Goal: Task Accomplishment & Management: Complete application form

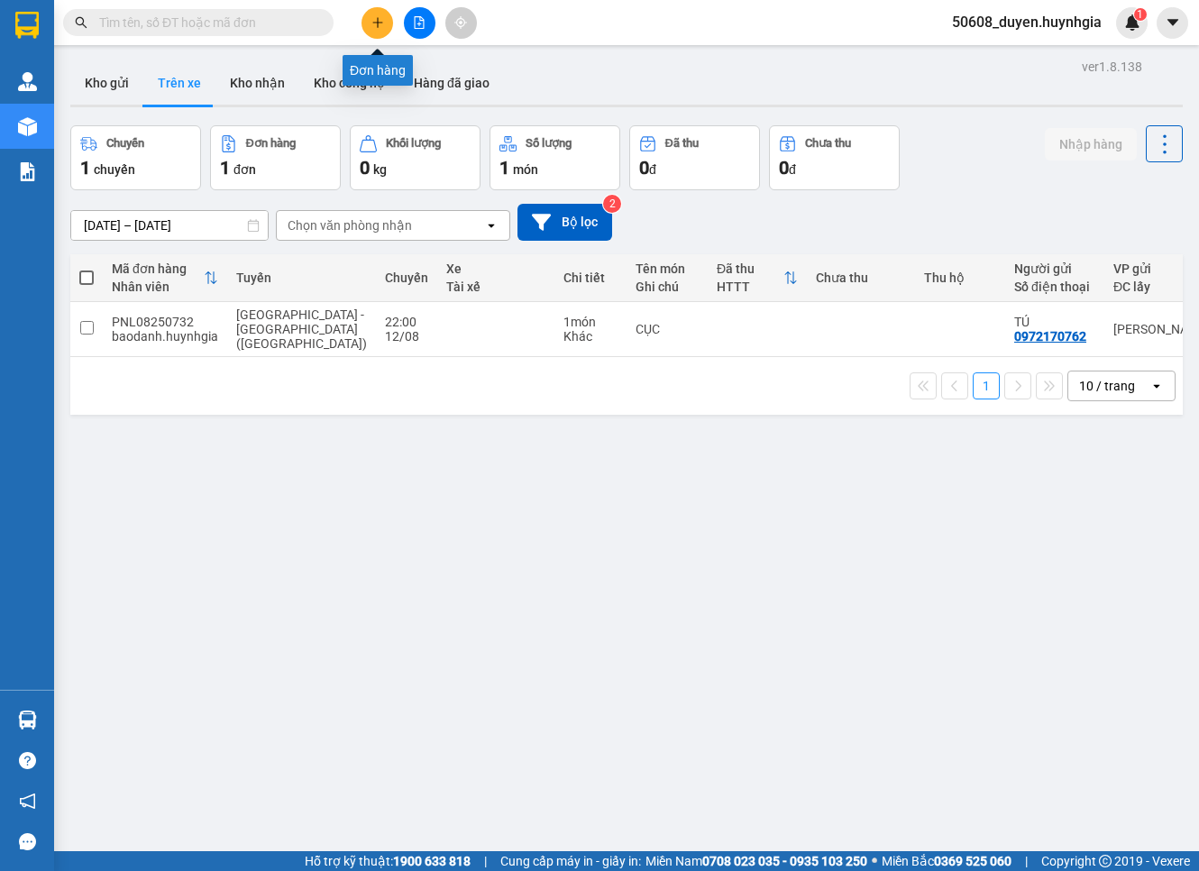
click at [376, 28] on icon "plus" at bounding box center [377, 22] width 13 height 13
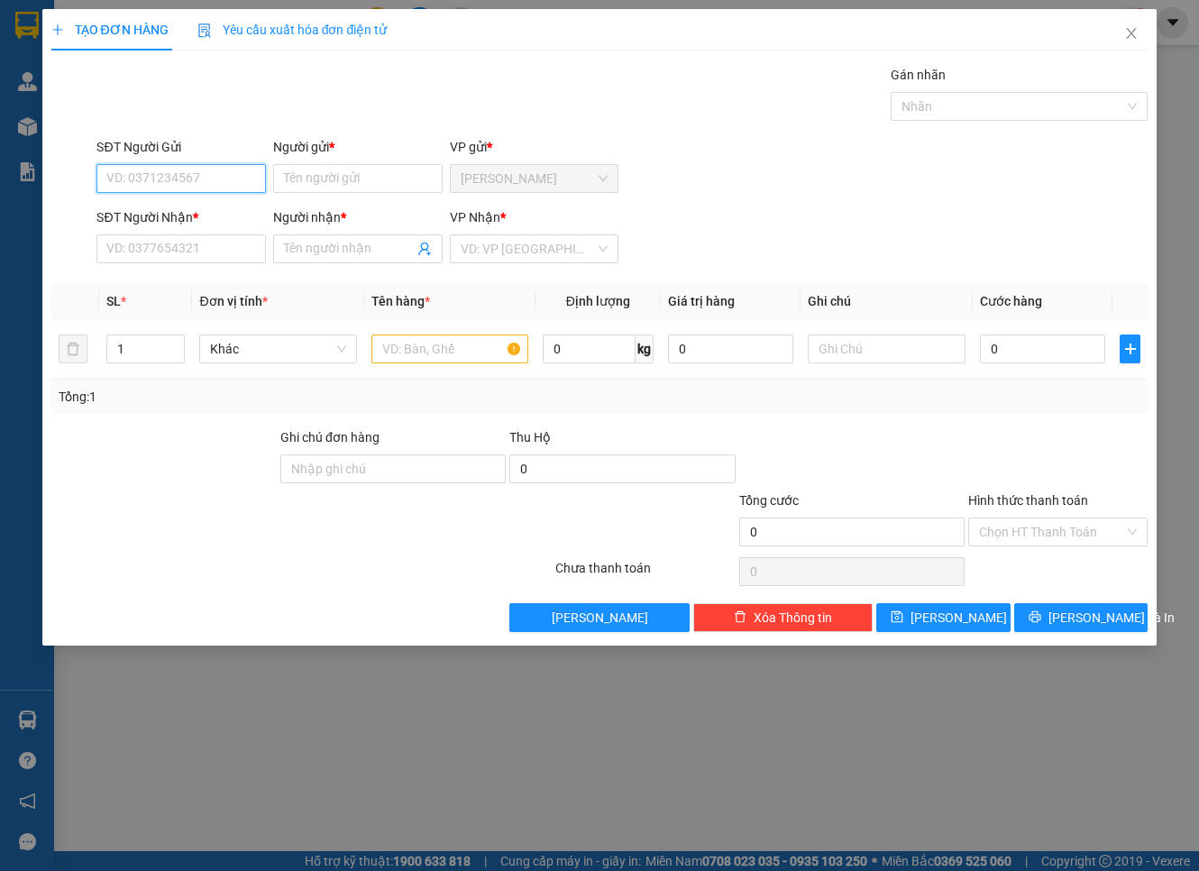
click at [228, 172] on input "SĐT Người Gửi" at bounding box center [180, 178] width 169 height 29
click at [156, 210] on div "0376760548 - DŨNG CHÚT" at bounding box center [182, 215] width 151 height 20
type input "0376760548"
type input "DŨNG CHÚT"
type input "0899919599"
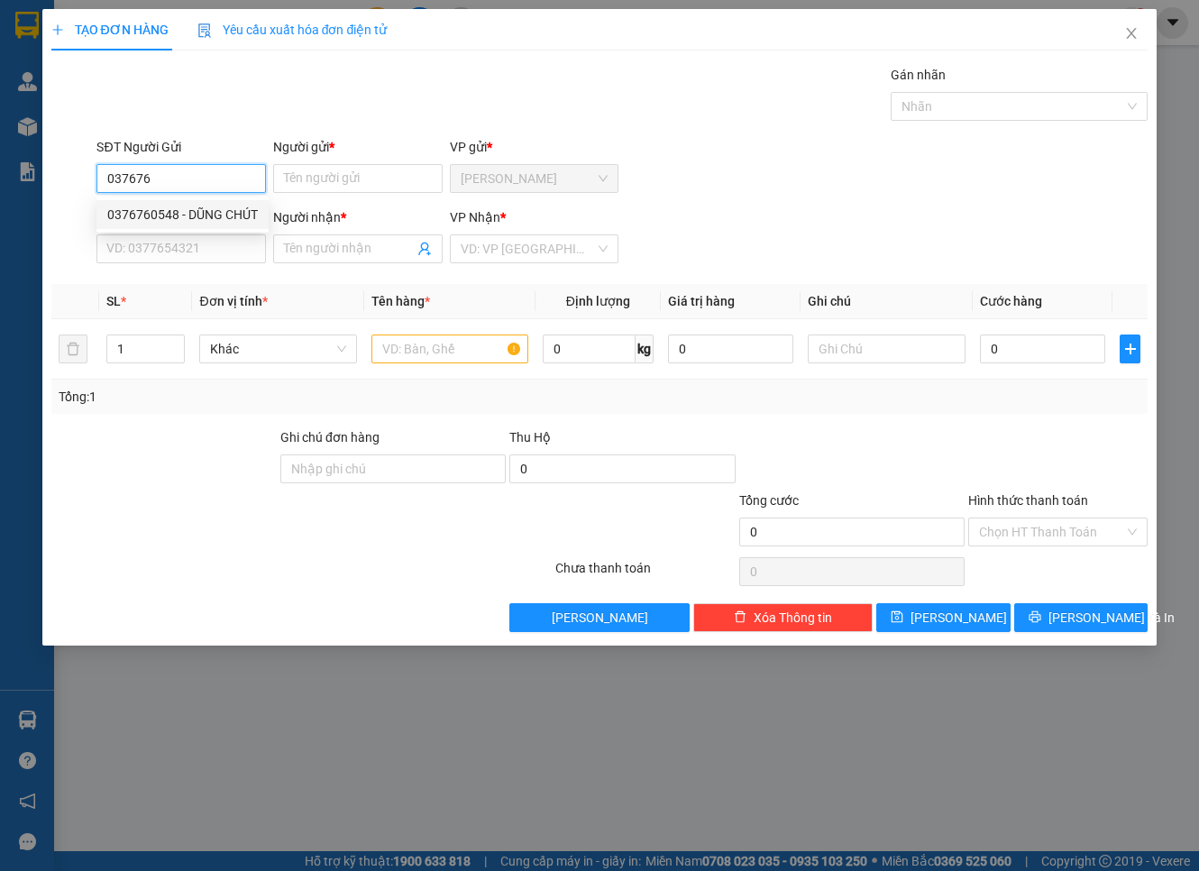
type input "LỘC"
type input "0376760548"
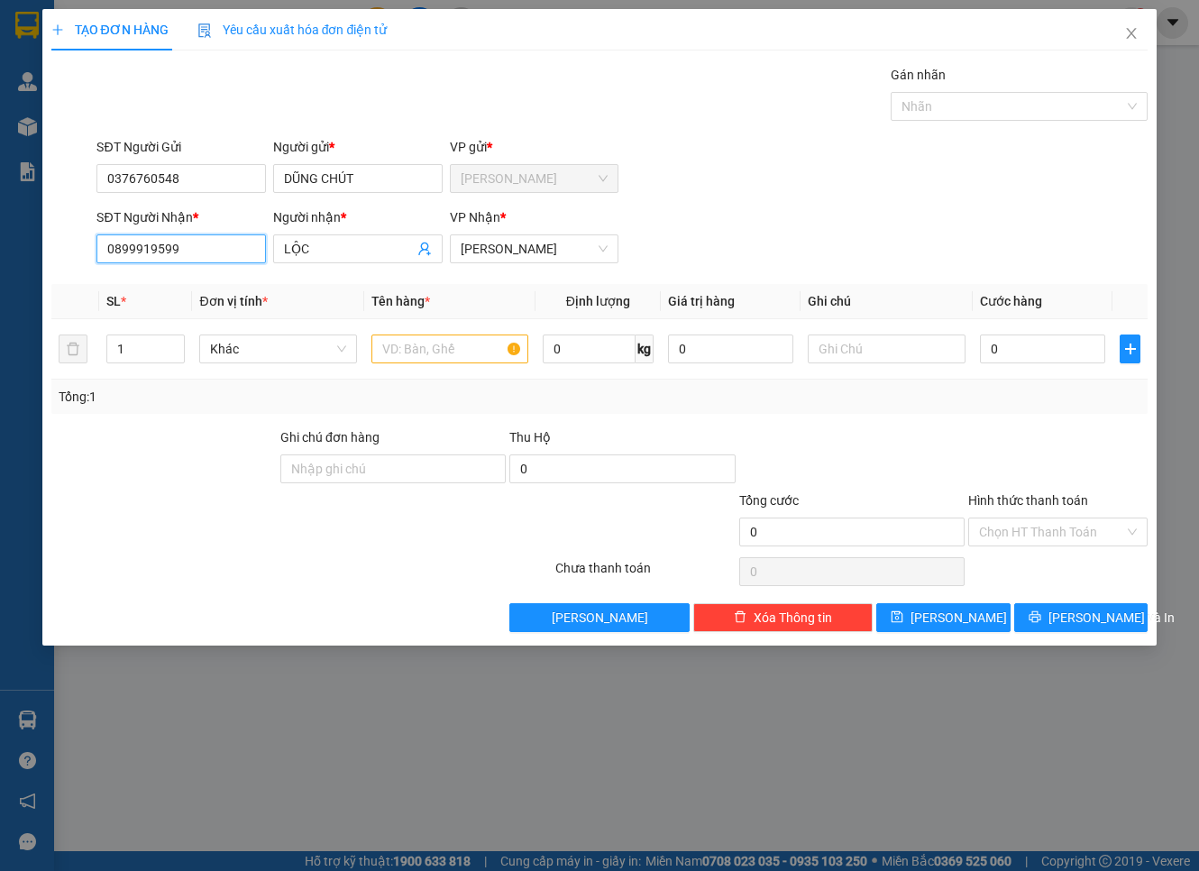
drag, startPoint x: 203, startPoint y: 255, endPoint x: -58, endPoint y: 320, distance: 268.5
click at [0, 320] on html "Kết quả tìm kiếm ( 0 ) Bộ lọc No Data 50608_duyen.huynhgia 1 Quản [PERSON_NAME]…" at bounding box center [599, 435] width 1199 height 871
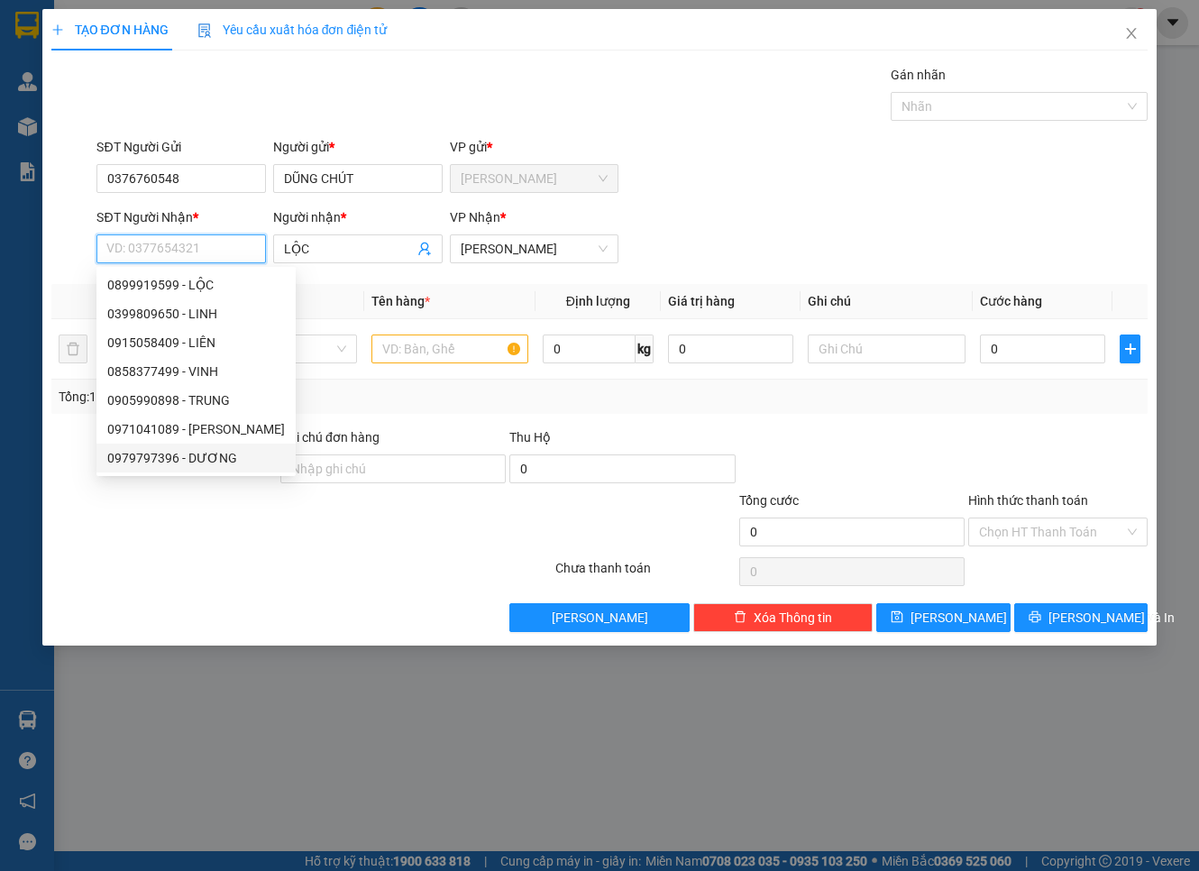
click at [148, 457] on div "0979797396 - DƯƠNG" at bounding box center [196, 458] width 178 height 20
type input "0979797396"
type input "DƯƠNG"
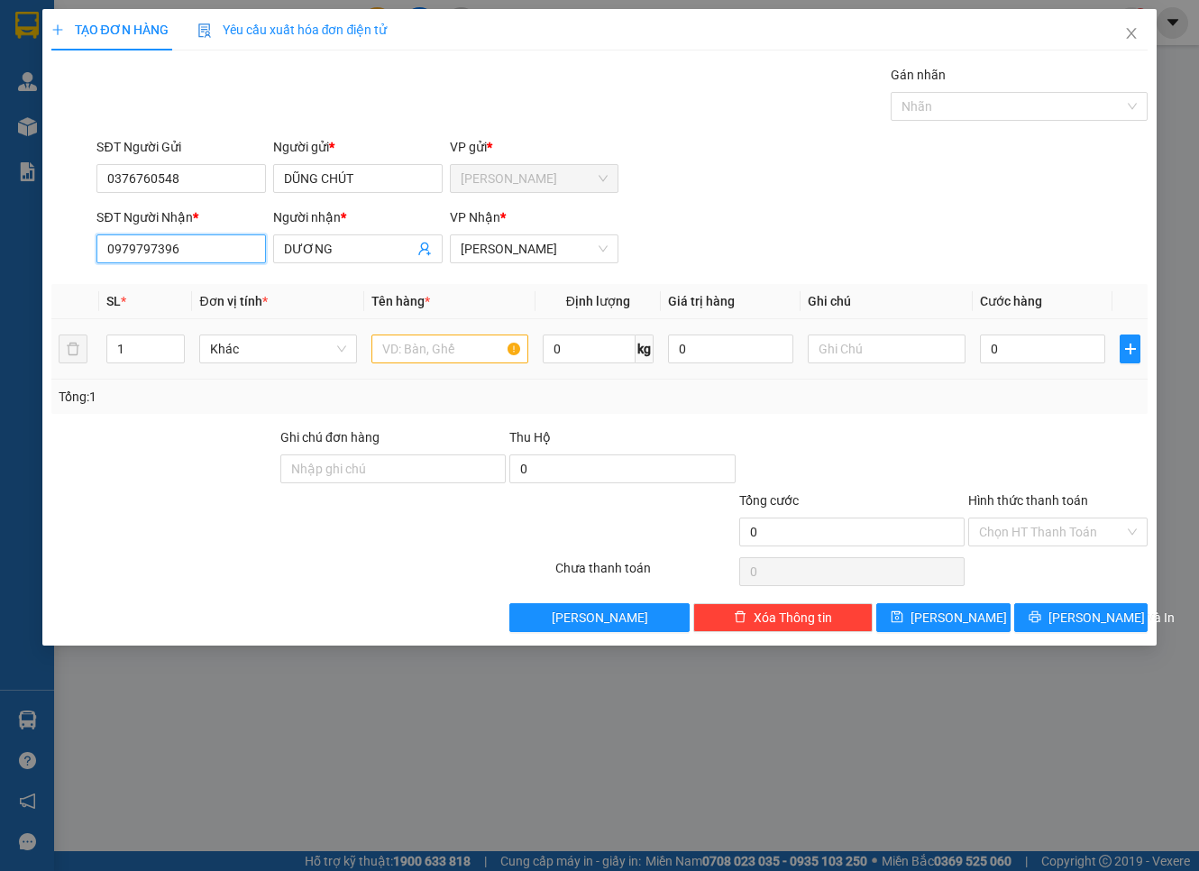
type input "0979797396"
click at [480, 361] on input "text" at bounding box center [449, 348] width 157 height 29
drag, startPoint x: 472, startPoint y: 352, endPoint x: 362, endPoint y: 376, distance: 112.4
click at [362, 376] on tr "1 Khác hộp 0 kg 0 0" at bounding box center [599, 349] width 1097 height 60
type input "HỘP"
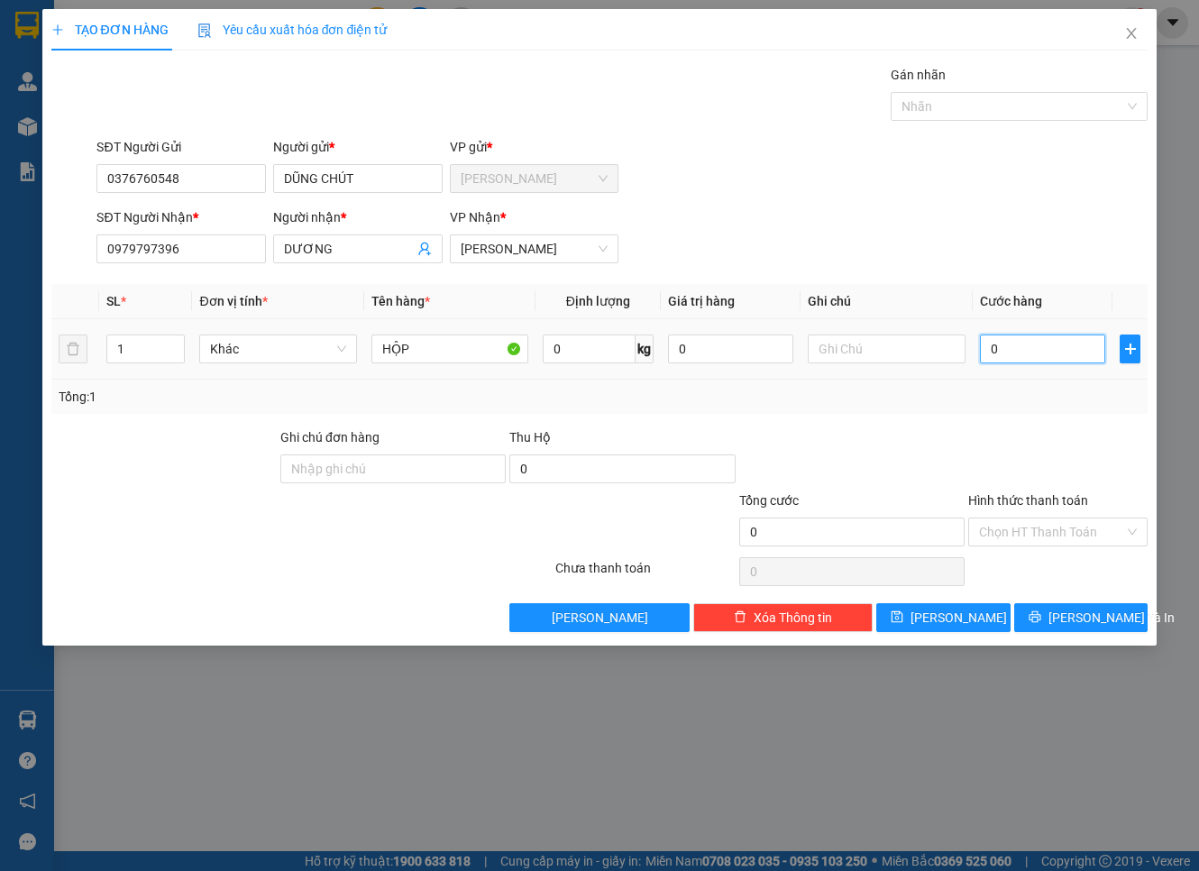
click at [1010, 345] on input "0" at bounding box center [1043, 348] width 126 height 29
type input "2"
type input "20"
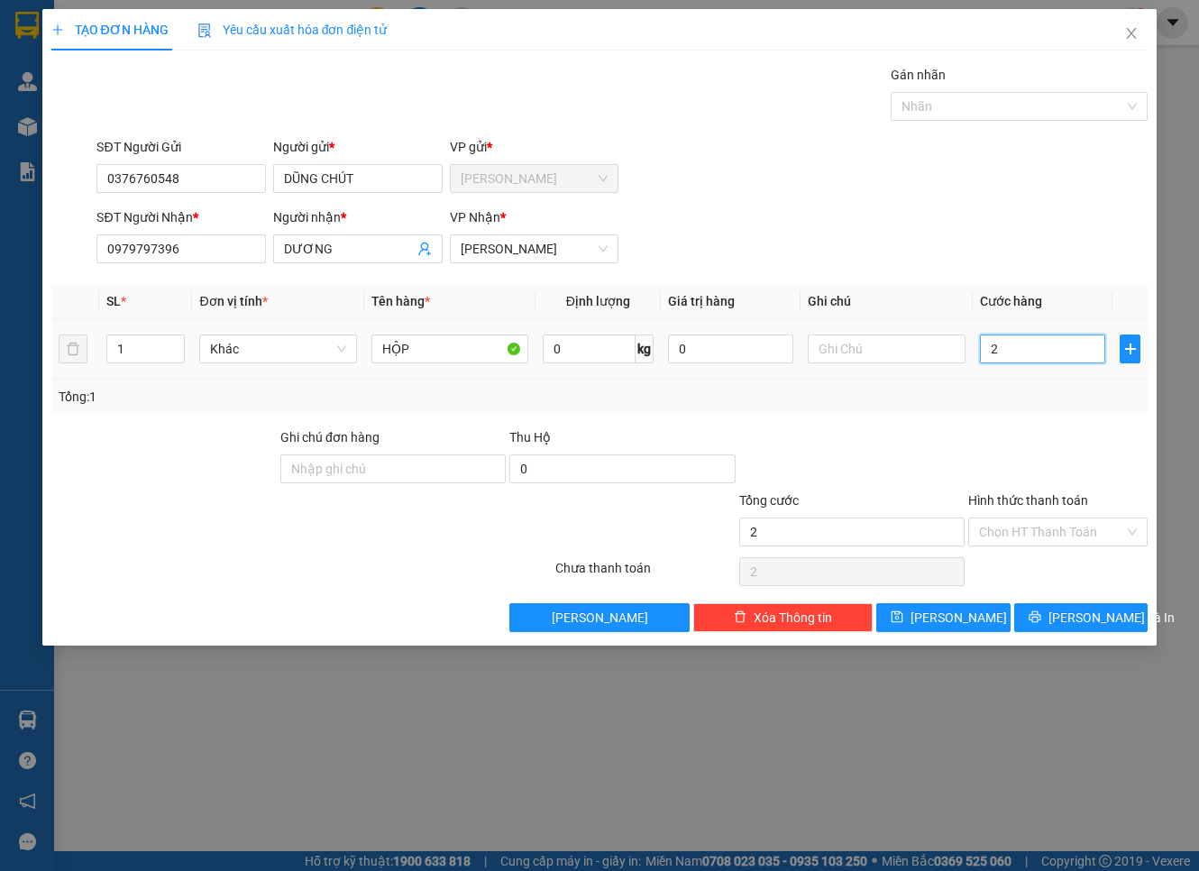
type input "20"
type input "20.000"
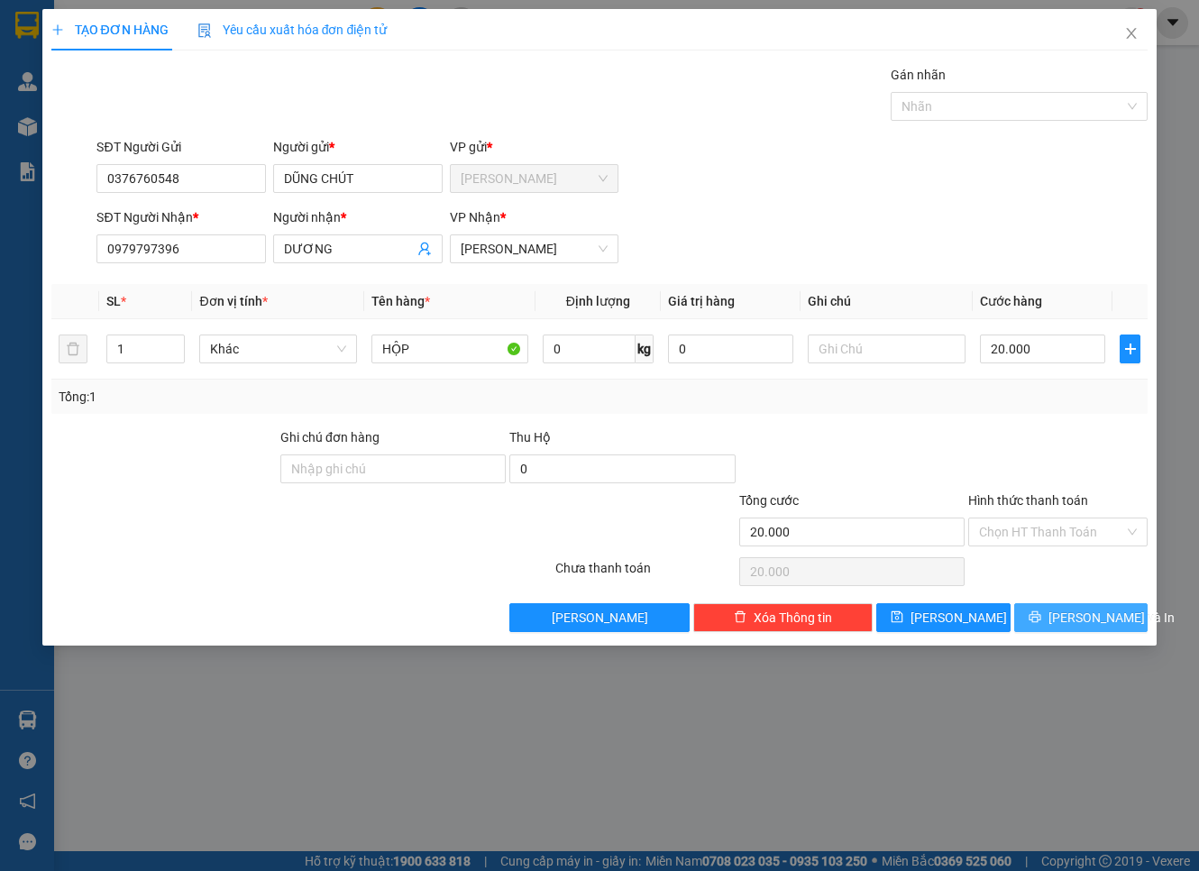
click at [1104, 611] on span "[PERSON_NAME] và In" at bounding box center [1111, 618] width 126 height 20
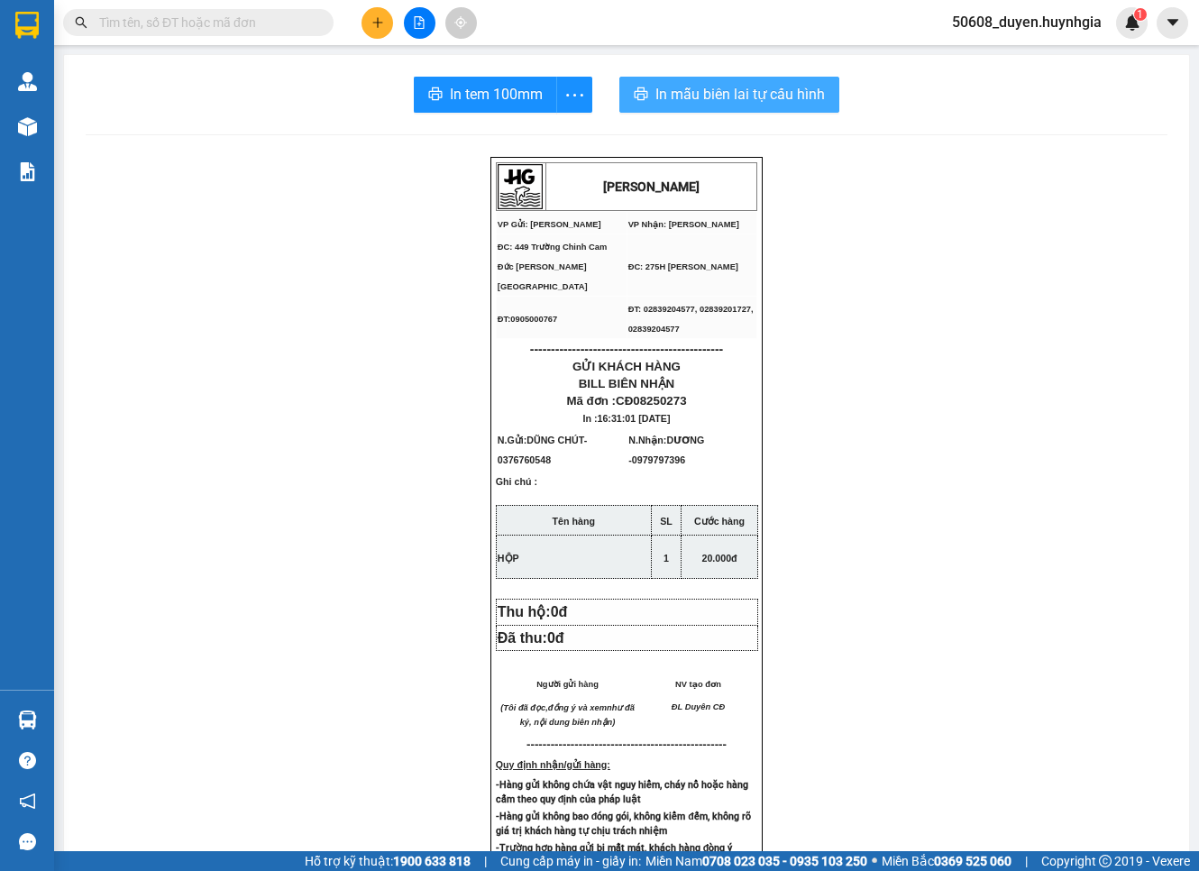
click at [737, 93] on span "In mẫu biên lai tự cấu hình" at bounding box center [739, 94] width 169 height 23
click at [487, 104] on span "In tem 100mm" at bounding box center [496, 94] width 93 height 23
click at [1138, 410] on div "[PERSON_NAME] VP Gửi: Cam Đức VP Nhận: [PERSON_NAME] ĐC: 449 Trường Chinh Cam…" at bounding box center [627, 772] width 1082 height 1230
click at [368, 10] on div at bounding box center [419, 23] width 135 height 32
click at [376, 25] on icon "plus" at bounding box center [377, 22] width 13 height 13
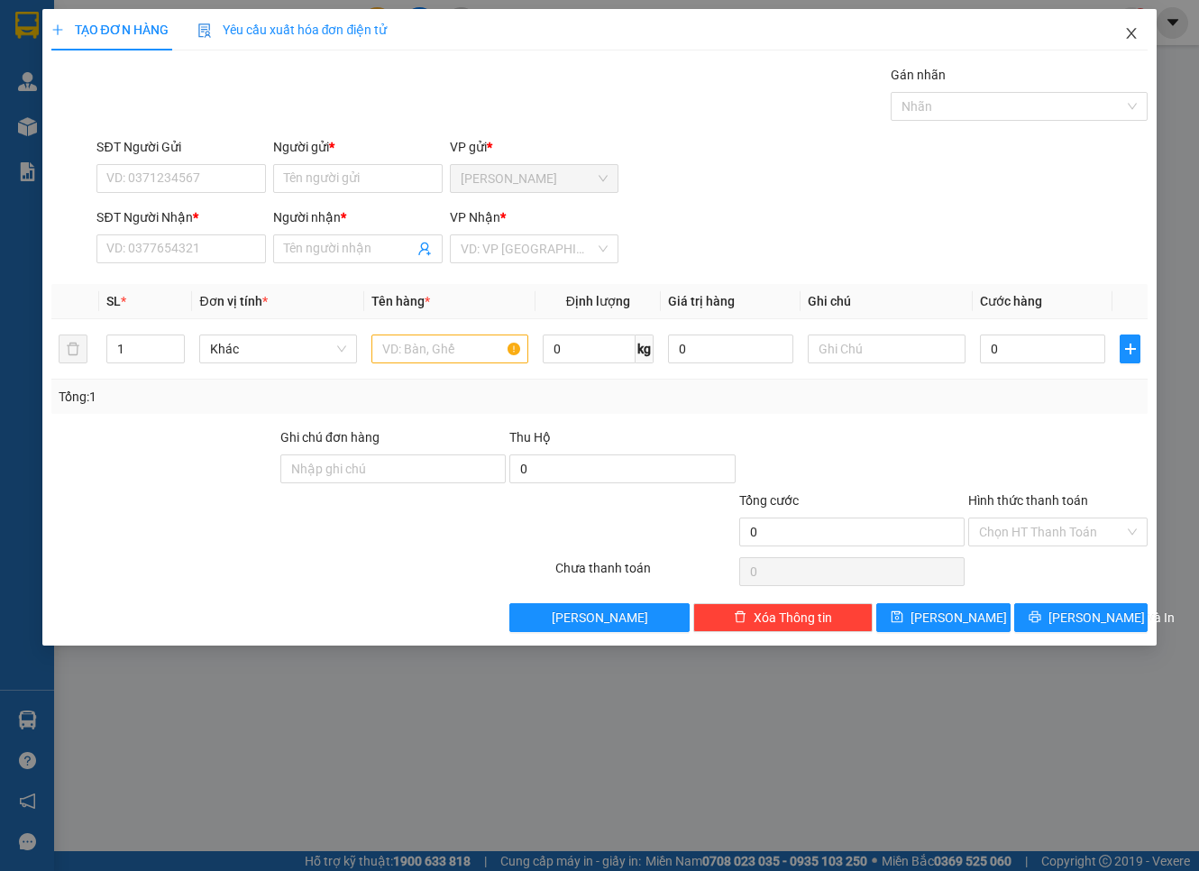
click at [1132, 57] on span "Close" at bounding box center [1131, 34] width 50 height 50
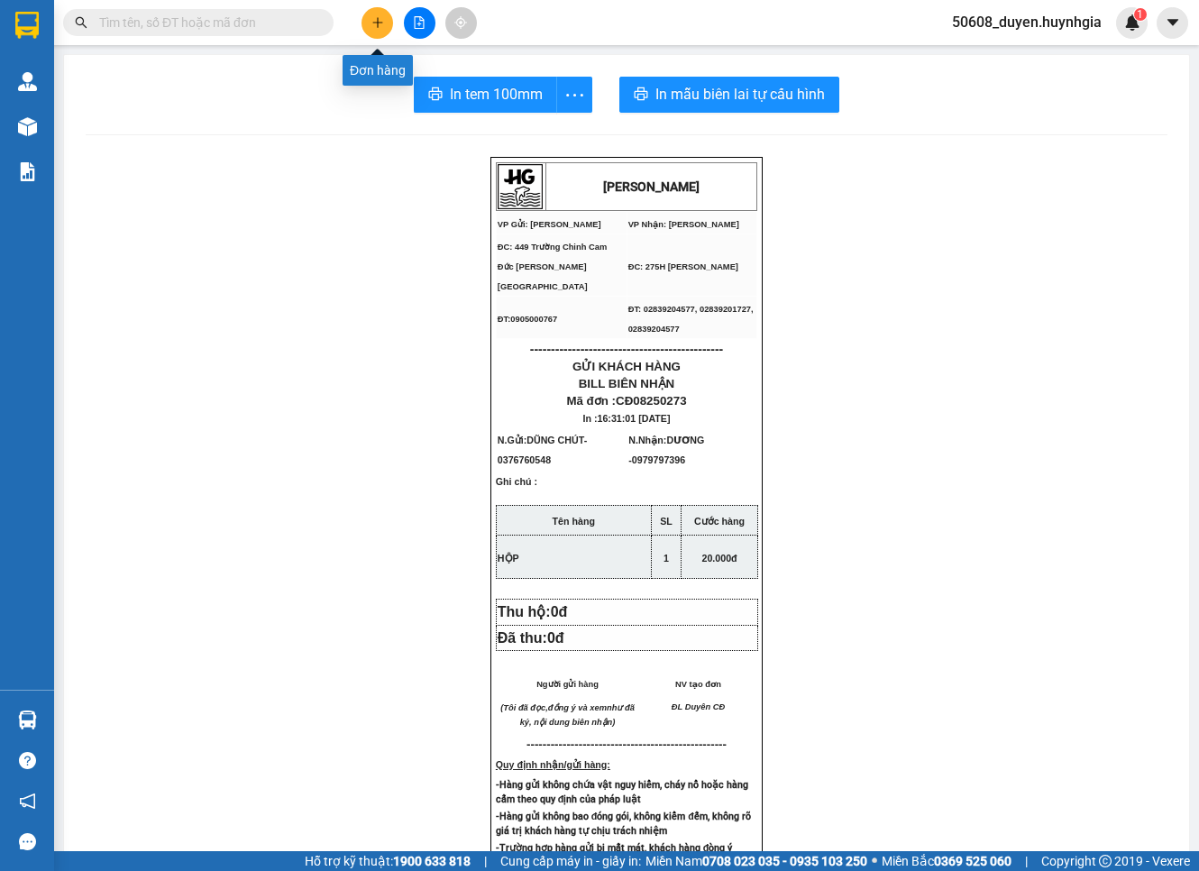
click at [379, 25] on icon "plus" at bounding box center [377, 22] width 13 height 13
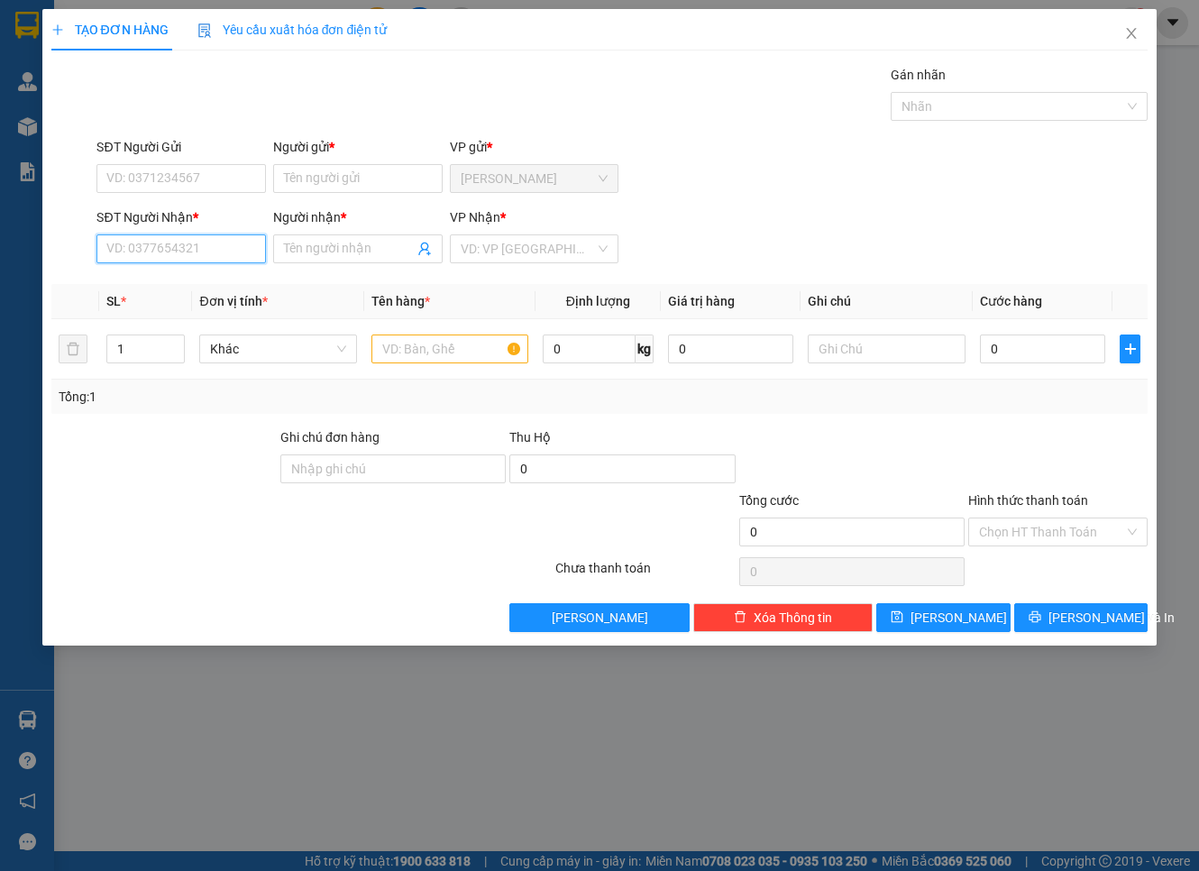
click at [212, 252] on input "SĐT Người Nhận *" at bounding box center [180, 248] width 169 height 29
click at [1124, 182] on div "SĐT Người Gửi VD: 0371234567 Người gửi * Tên người gửi VP gửi * [PERSON_NAME]" at bounding box center [622, 168] width 1058 height 63
click at [562, 82] on div "Gán nhãn Nhãn" at bounding box center [622, 96] width 1058 height 63
drag, startPoint x: 154, startPoint y: 250, endPoint x: 183, endPoint y: 248, distance: 28.9
click at [183, 248] on input "0902994833" at bounding box center [180, 248] width 169 height 29
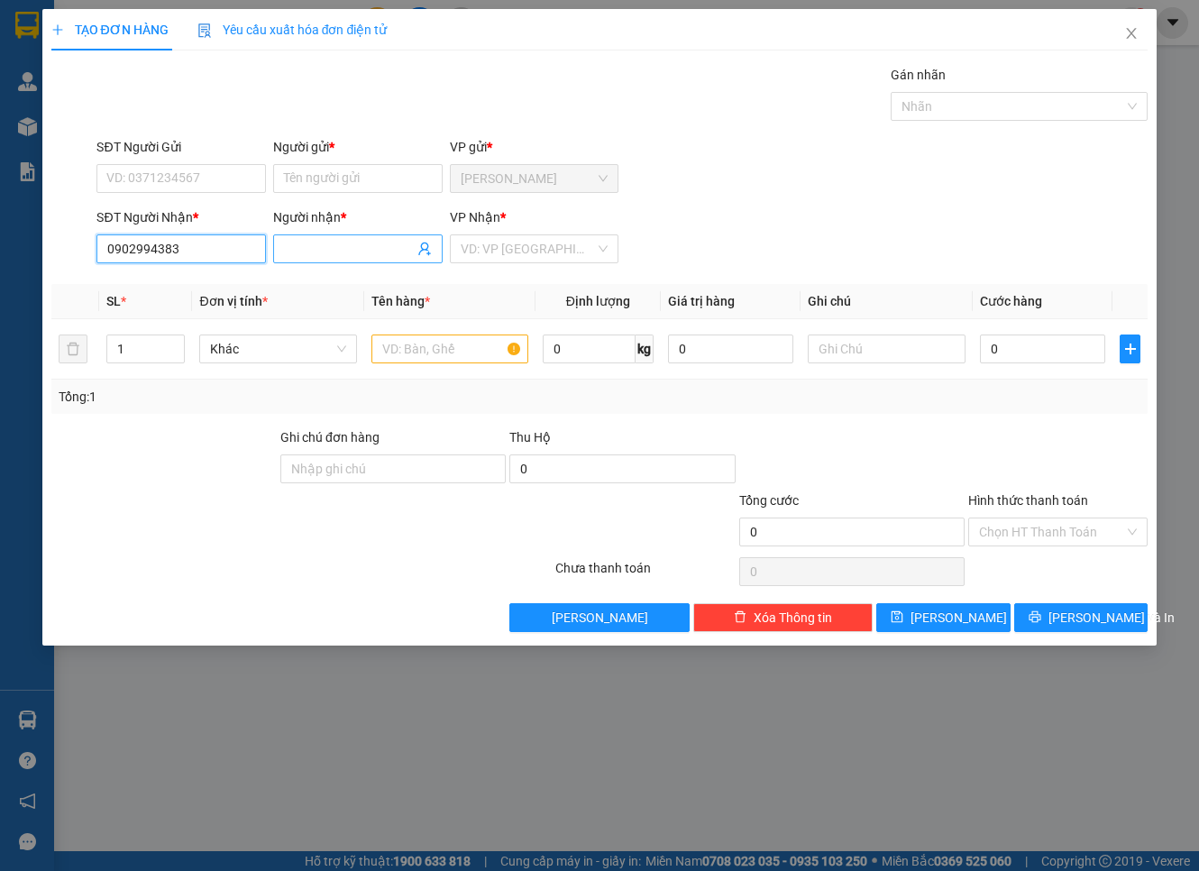
type input "0902994383"
click at [331, 257] on input "Người nhận *" at bounding box center [349, 249] width 130 height 20
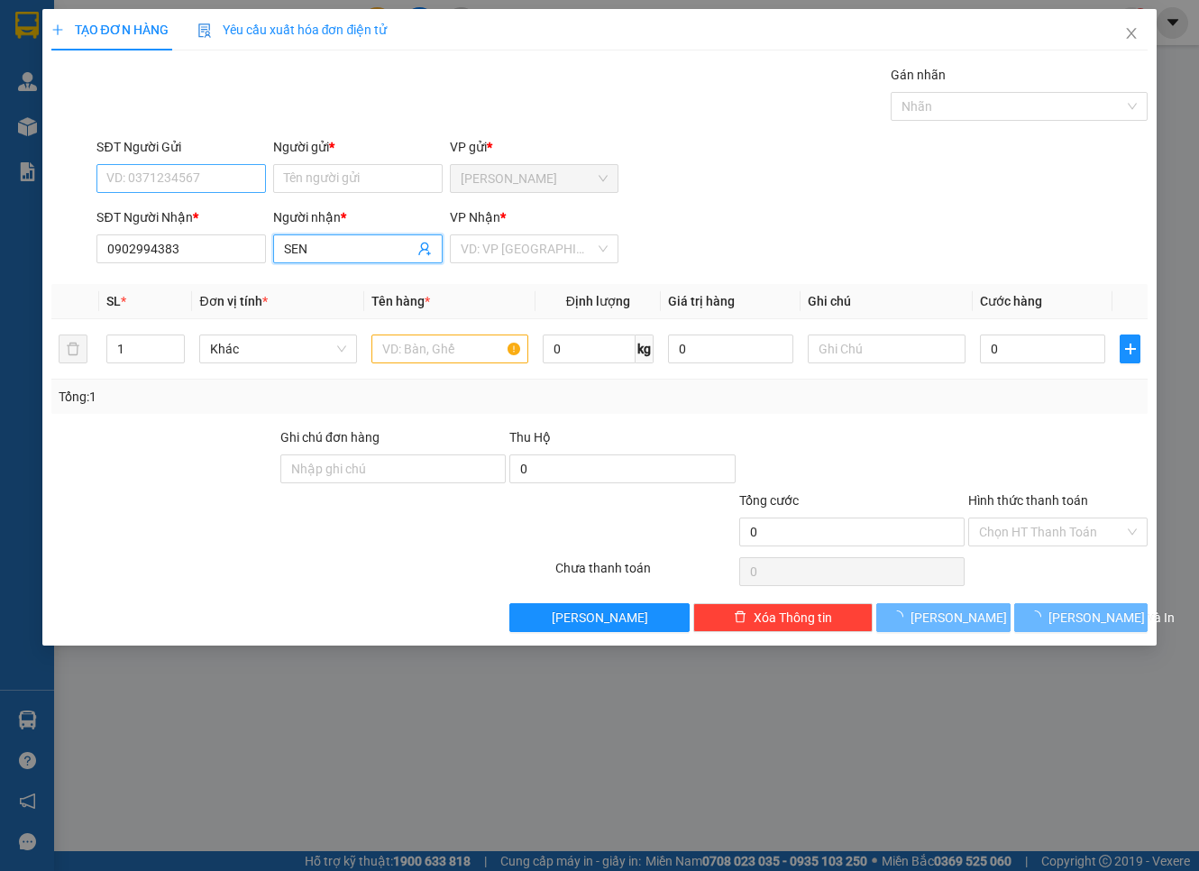
type input "SEN"
drag, startPoint x: 249, startPoint y: 166, endPoint x: 38, endPoint y: 114, distance: 217.1
click at [248, 166] on input "SĐT Người Gửi" at bounding box center [180, 178] width 169 height 29
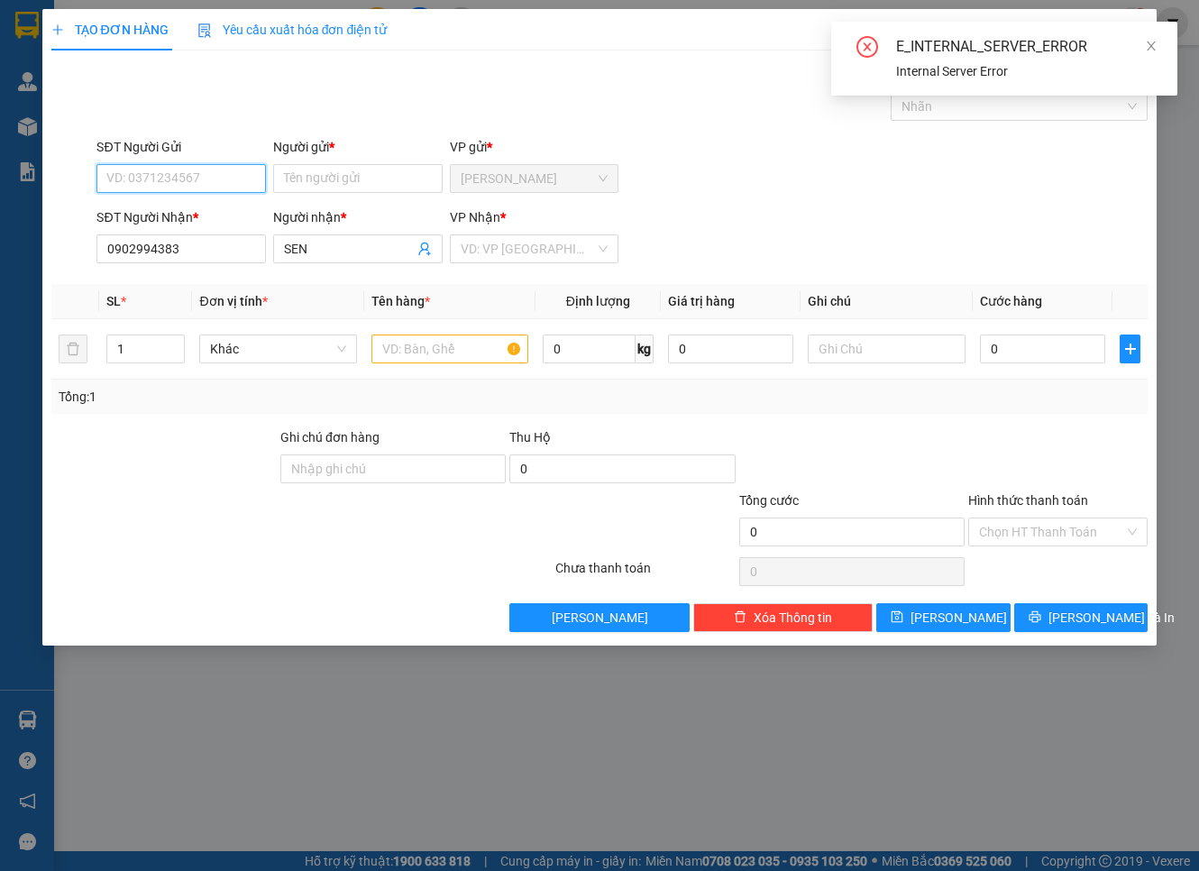
click at [142, 178] on input "SĐT Người Gửi" at bounding box center [180, 178] width 169 height 29
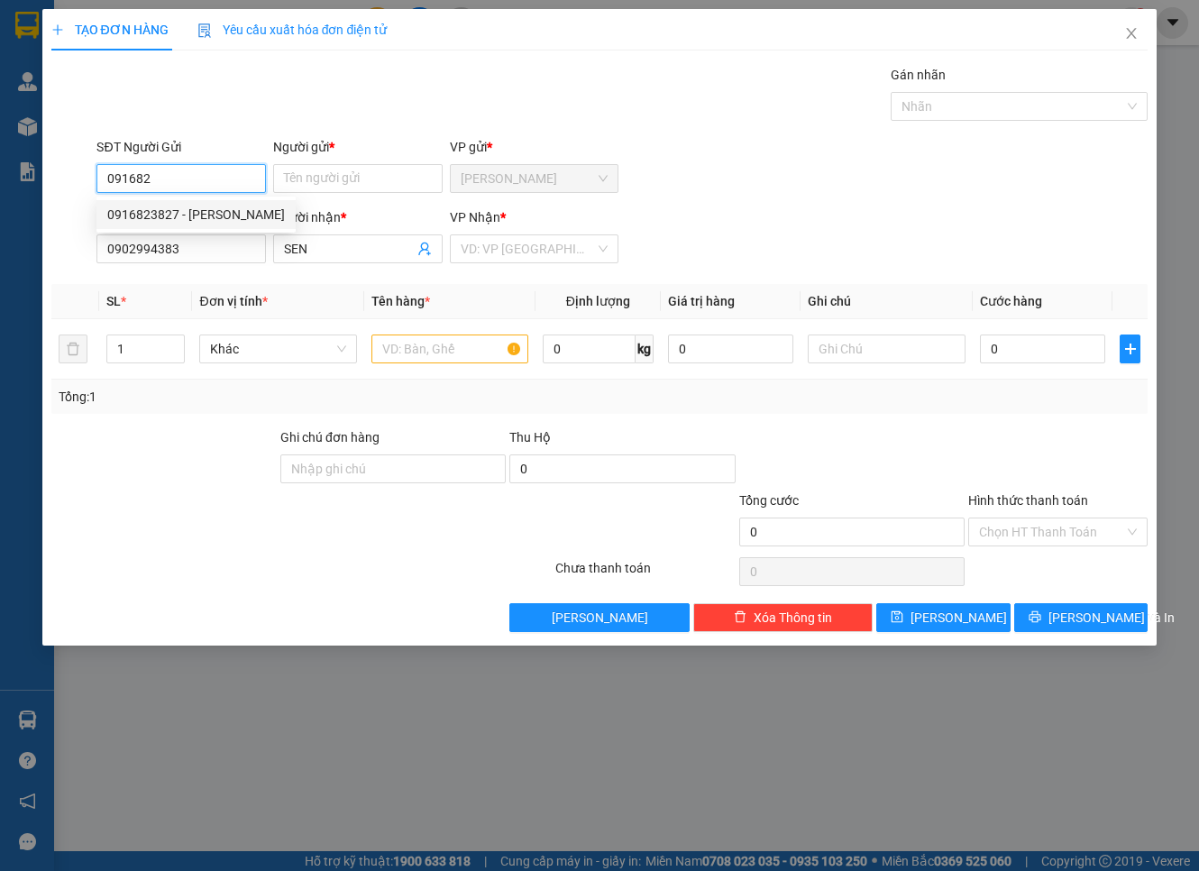
click at [242, 211] on div "0916823827 - [PERSON_NAME]" at bounding box center [196, 215] width 178 height 20
type input "0916823827"
type input "CƯỜNG"
type input "0916823827"
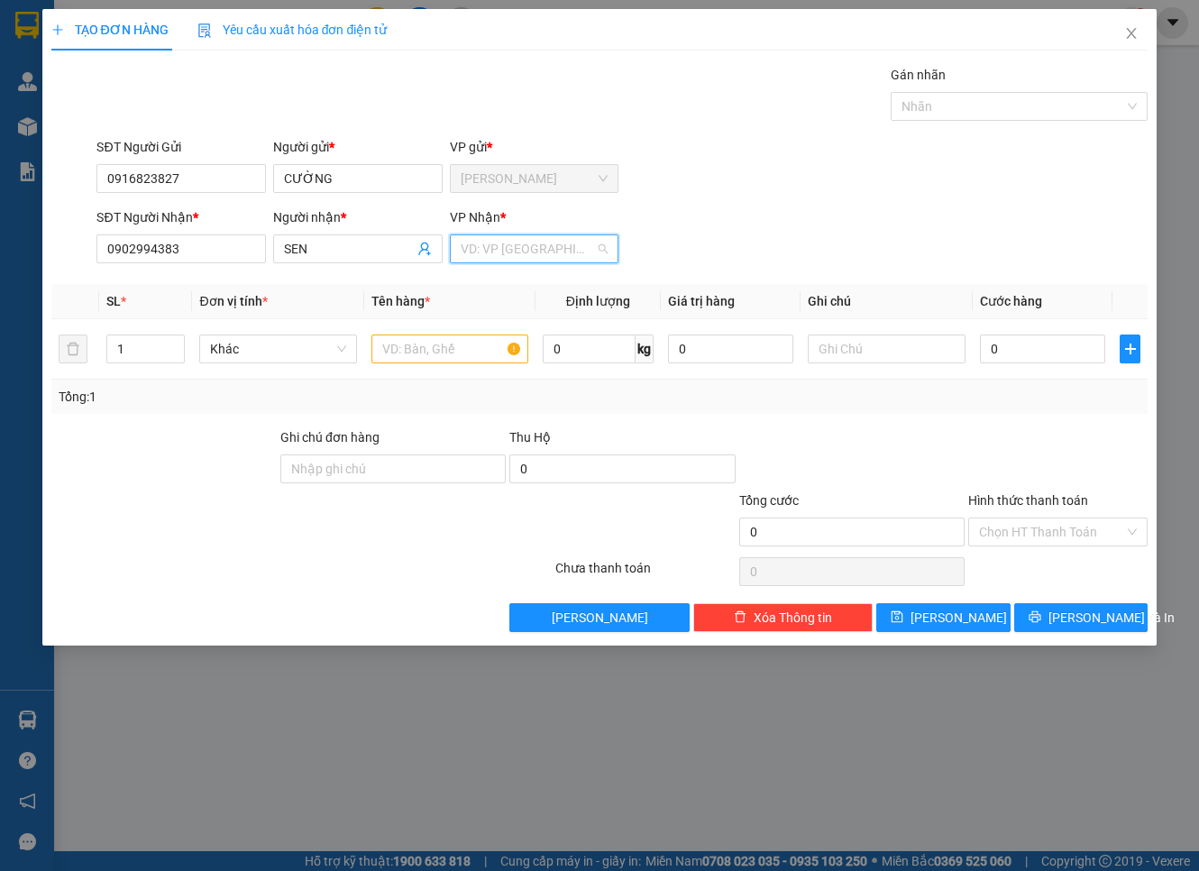
click at [530, 250] on input "search" at bounding box center [528, 248] width 135 height 27
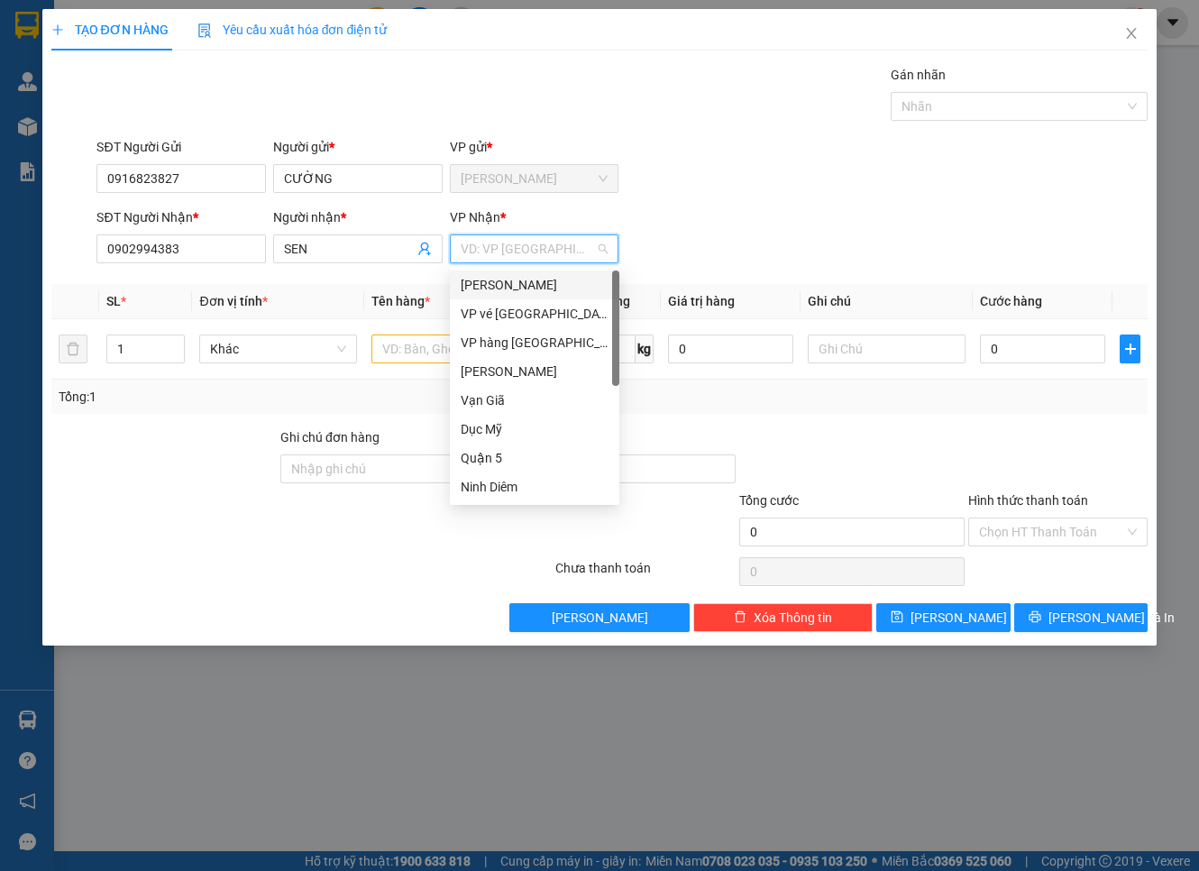
click at [544, 284] on div "[PERSON_NAME]" at bounding box center [535, 285] width 148 height 20
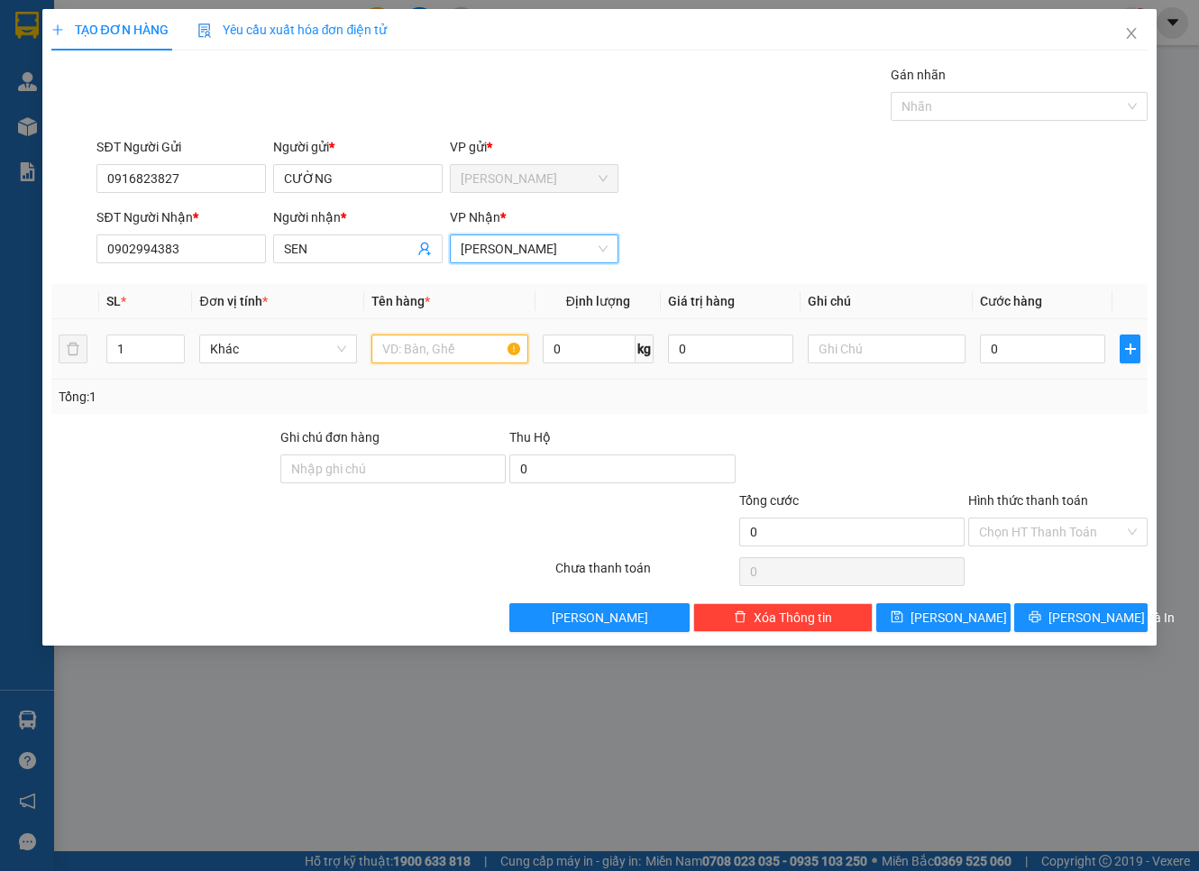
click at [420, 345] on input "text" at bounding box center [449, 348] width 157 height 29
type input "T"
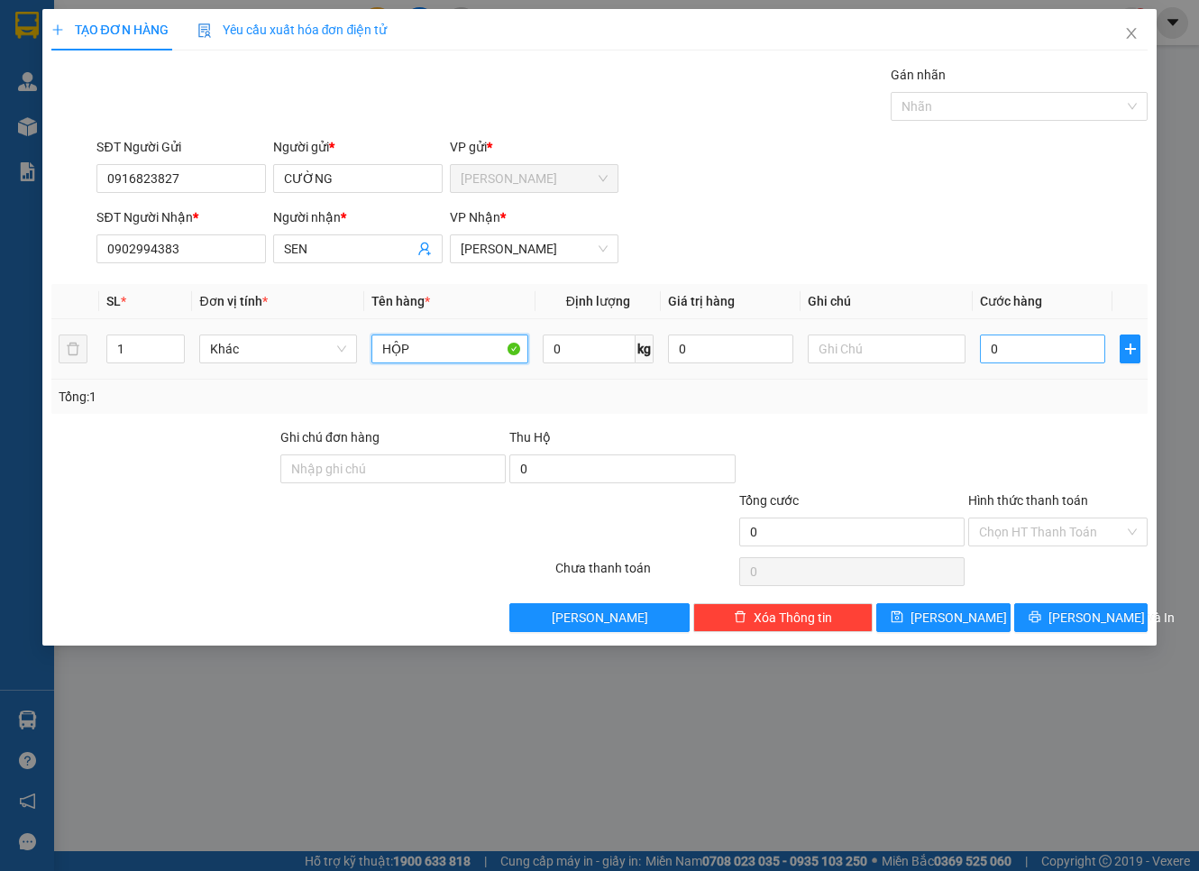
type input "HỘP"
click at [1022, 352] on input "0" at bounding box center [1043, 348] width 126 height 29
type input "2"
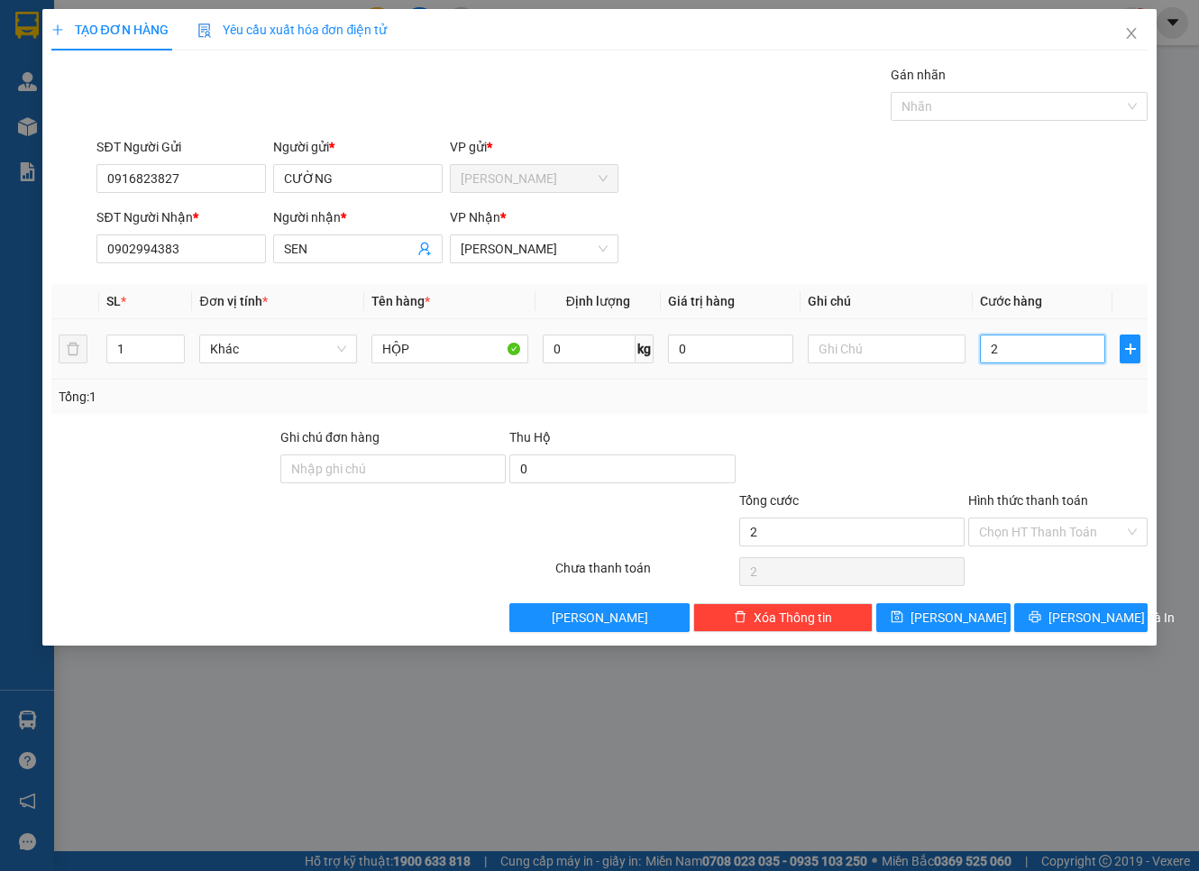
type input "20"
type input "20.000"
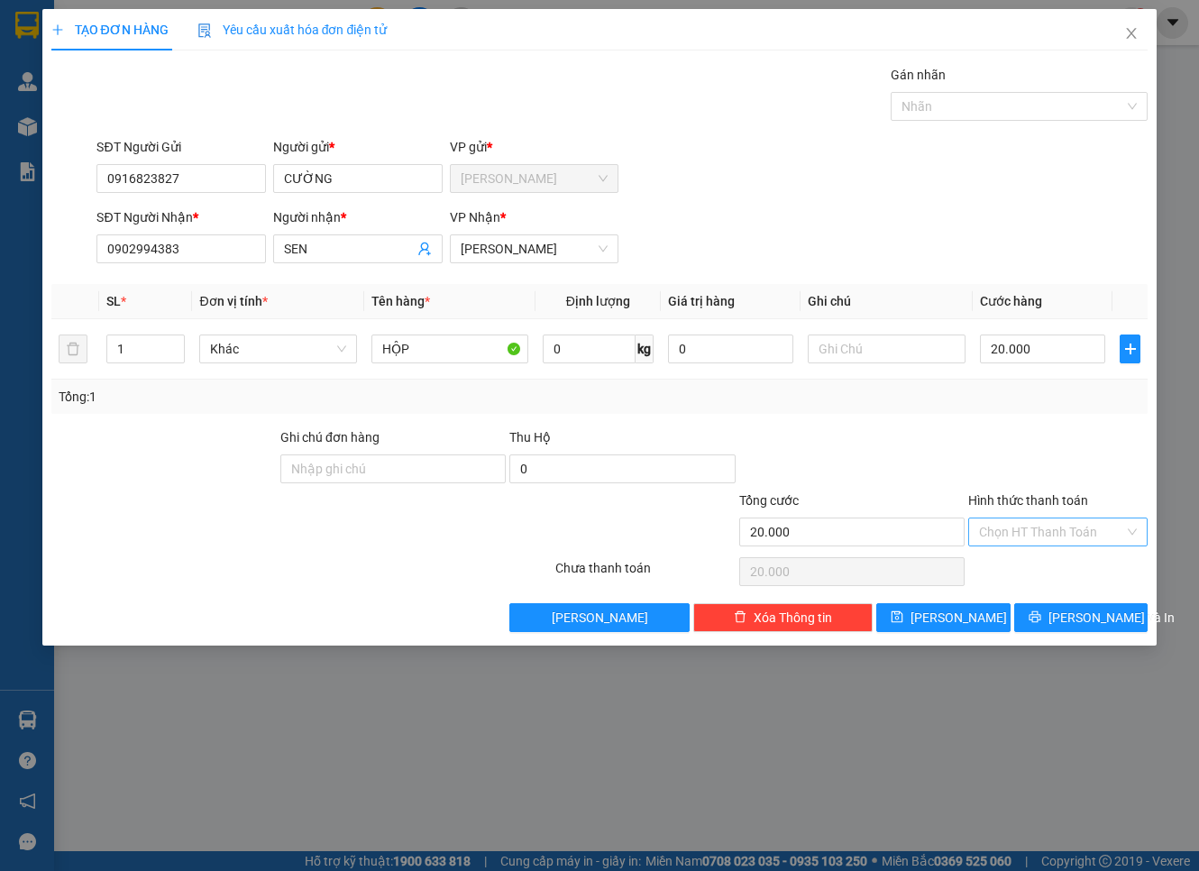
click at [1049, 539] on input "Hình thức thanh toán" at bounding box center [1051, 531] width 145 height 27
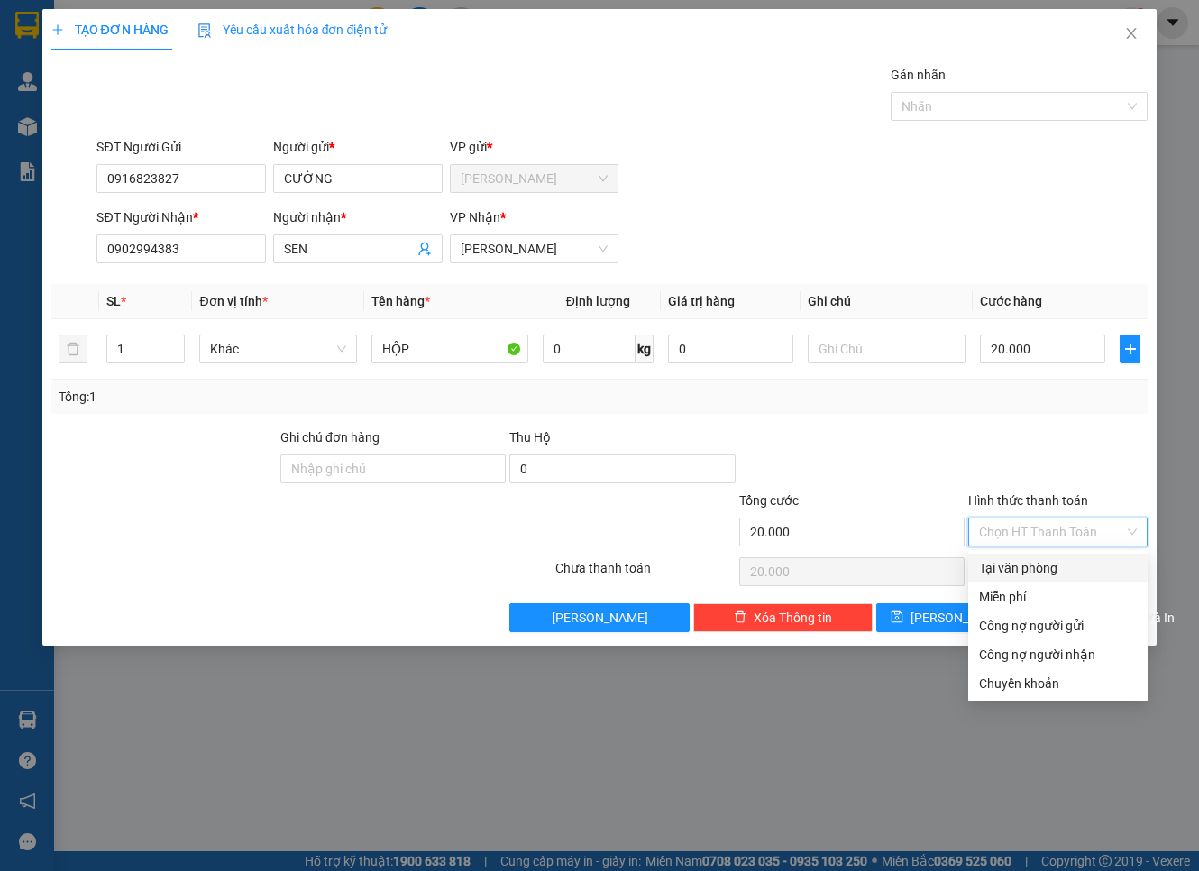
click at [1052, 568] on div "Tại văn phòng" at bounding box center [1058, 568] width 158 height 20
type input "0"
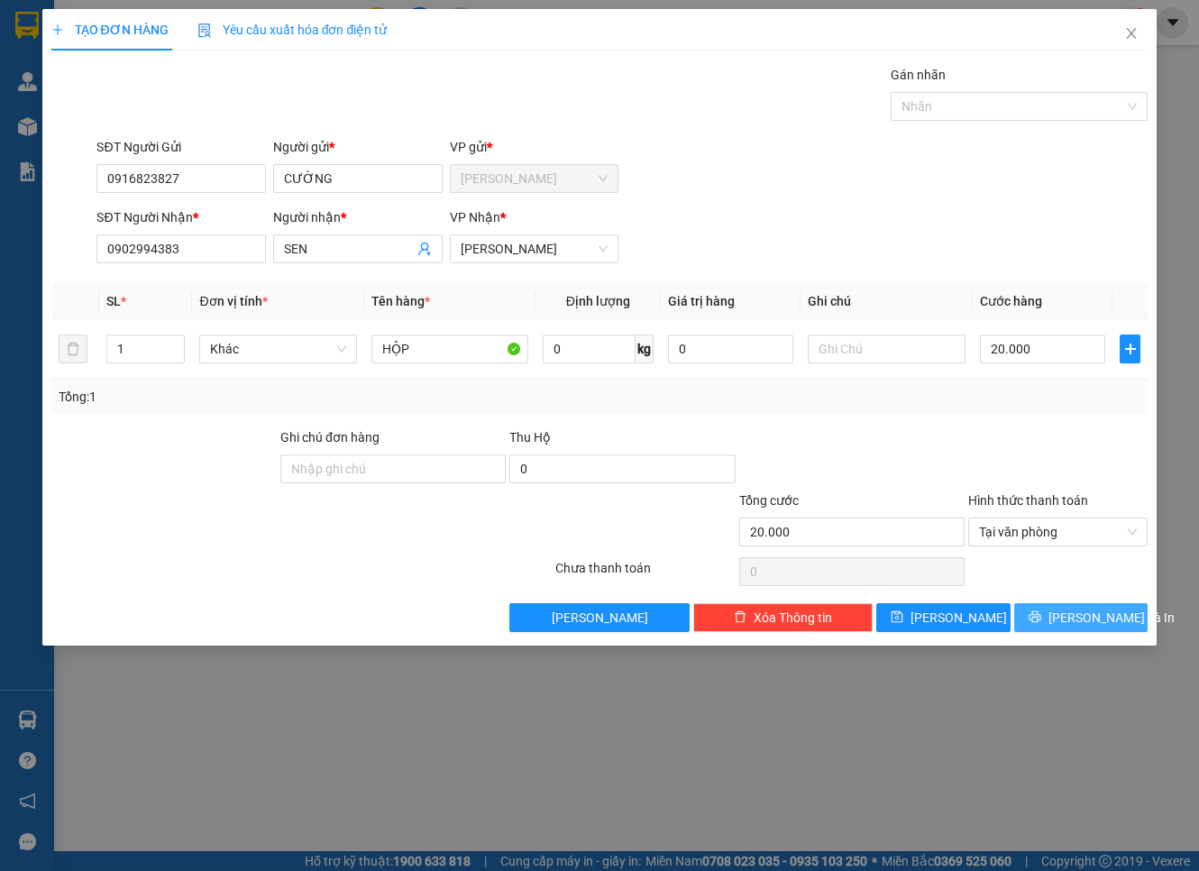
click at [1074, 620] on span "[PERSON_NAME] và In" at bounding box center [1111, 618] width 126 height 20
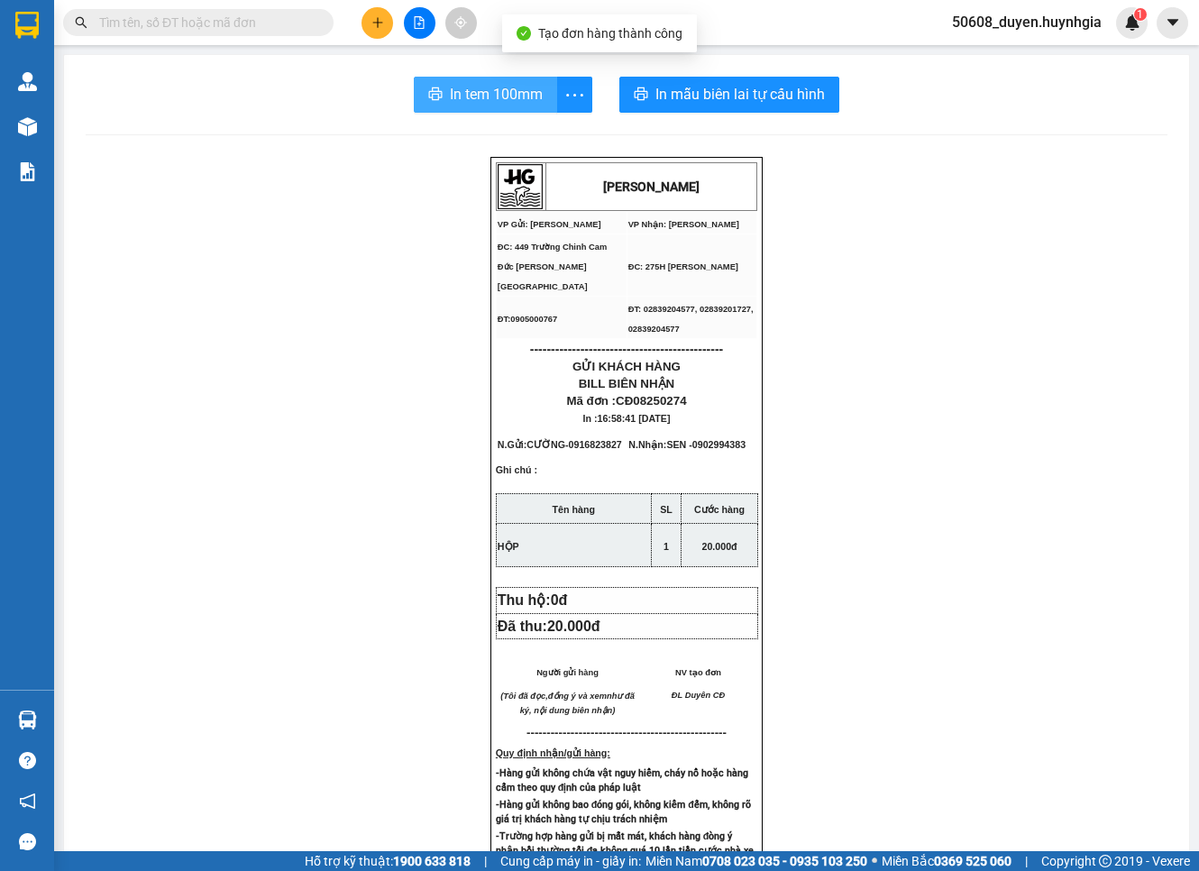
click at [532, 87] on span "In tem 100mm" at bounding box center [496, 94] width 93 height 23
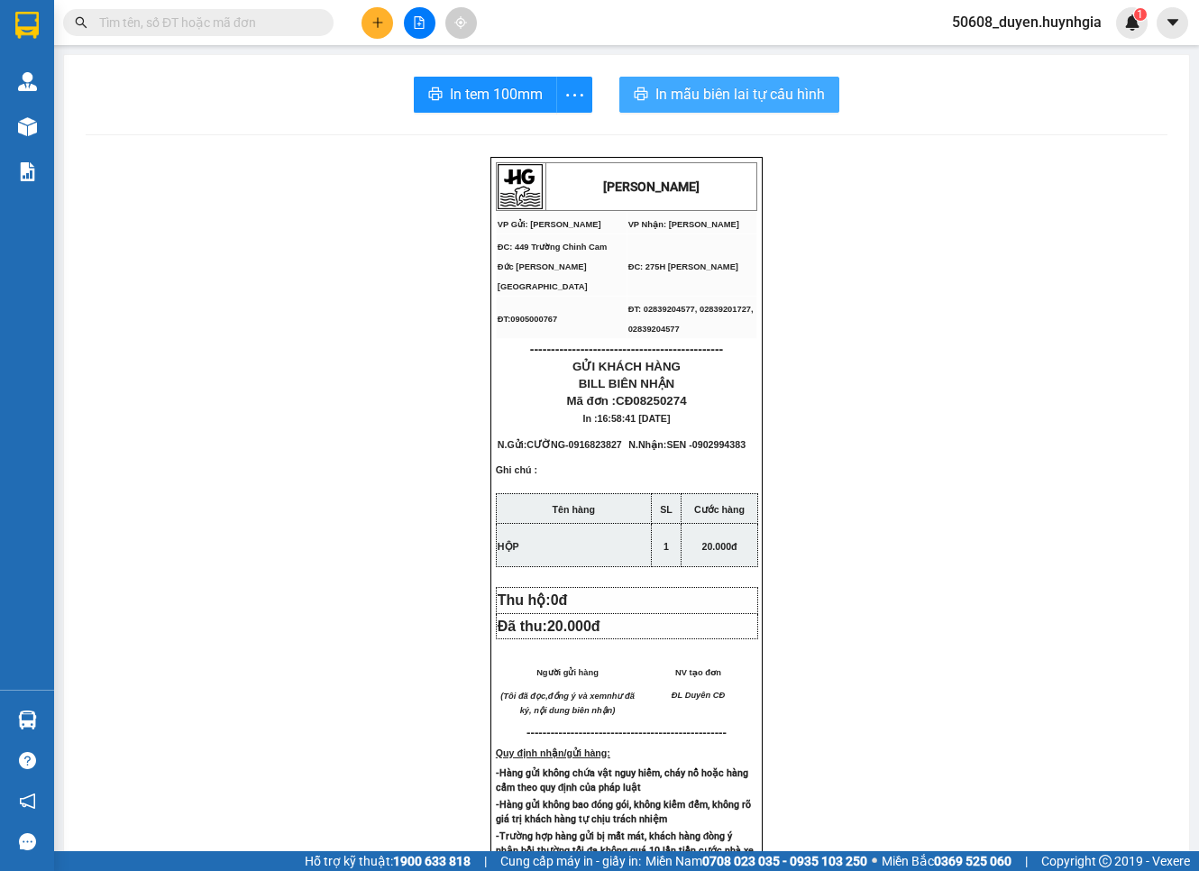
click at [766, 84] on span "In mẫu biên lai tự cấu hình" at bounding box center [739, 94] width 169 height 23
click at [390, 19] on button at bounding box center [377, 23] width 32 height 32
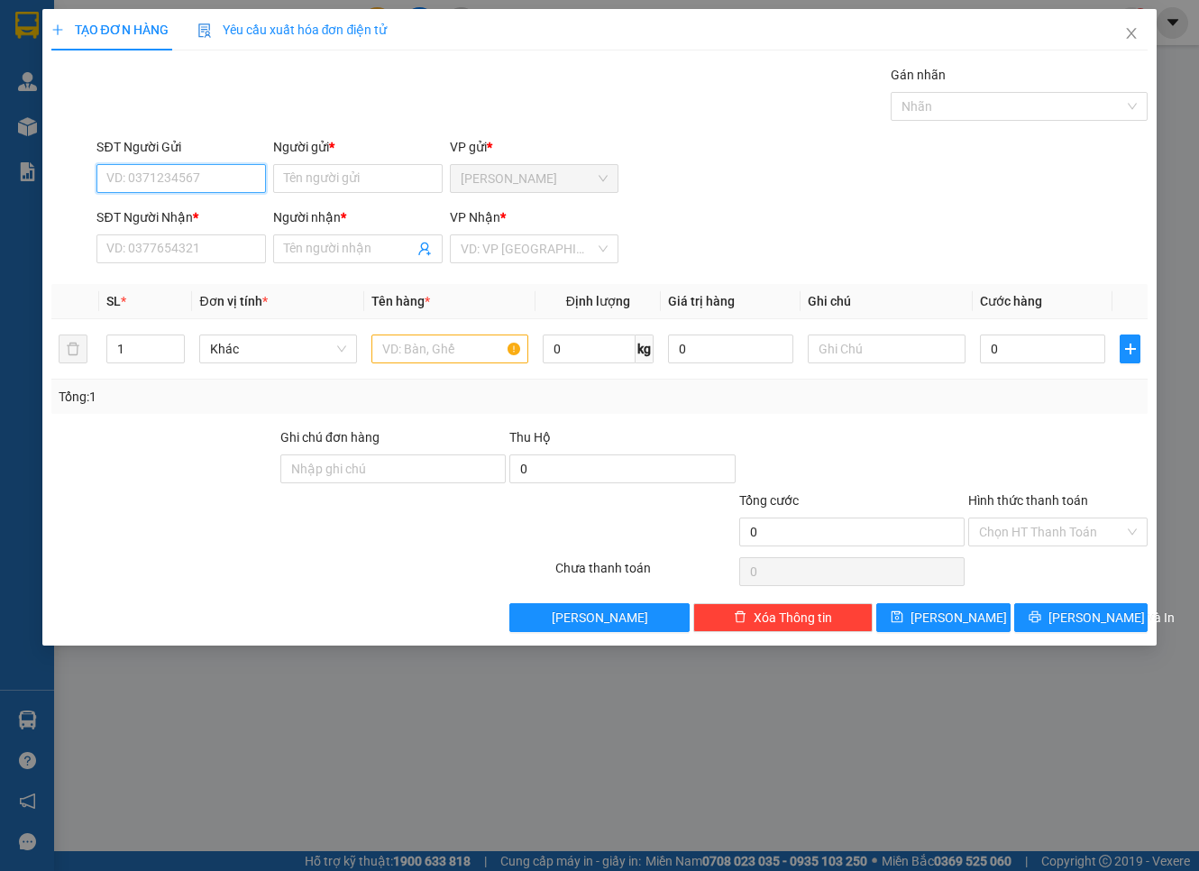
click at [221, 182] on input "SĐT Người Gửi" at bounding box center [180, 178] width 169 height 29
type input "0362768178"
click at [191, 202] on div "0362768178 - NAM" at bounding box center [180, 214] width 169 height 29
type input "NAM"
type input "0902455855"
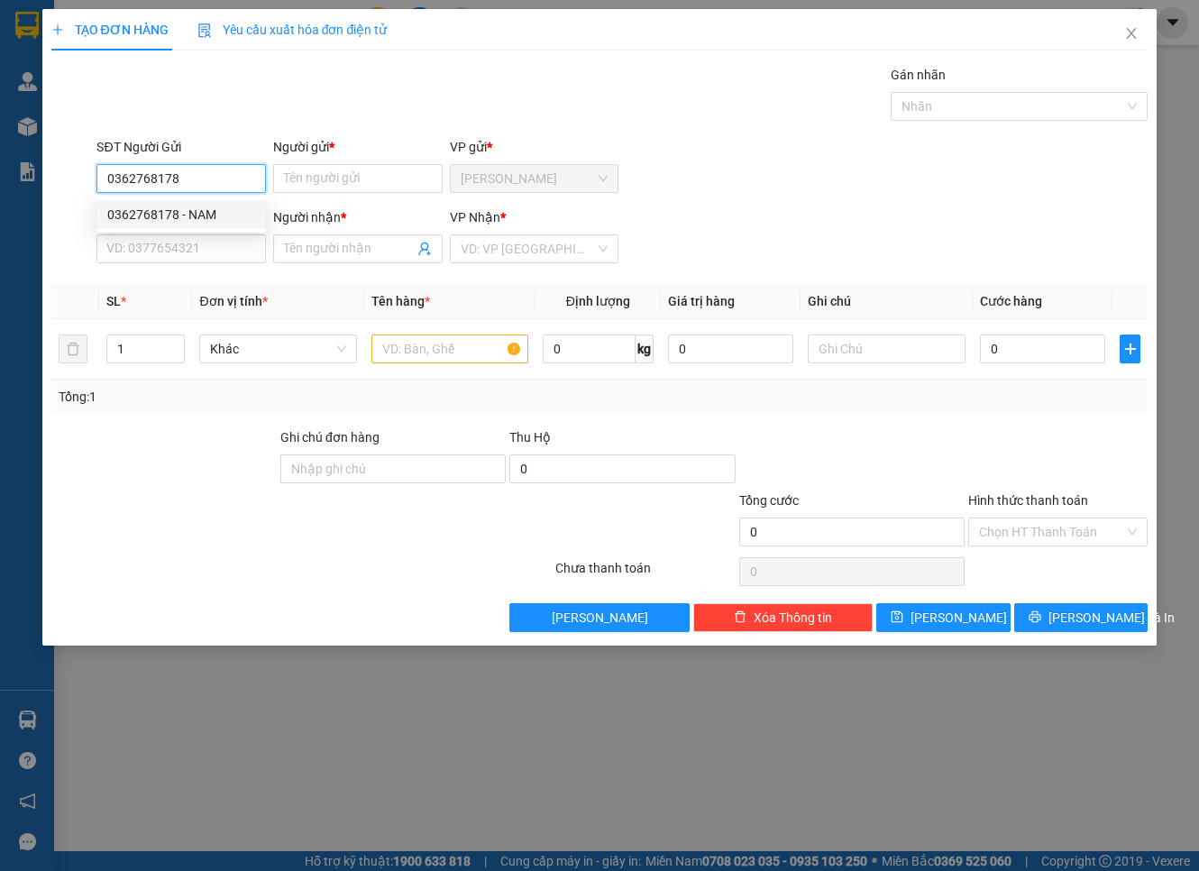
type input "LẬP"
type input "0362768178"
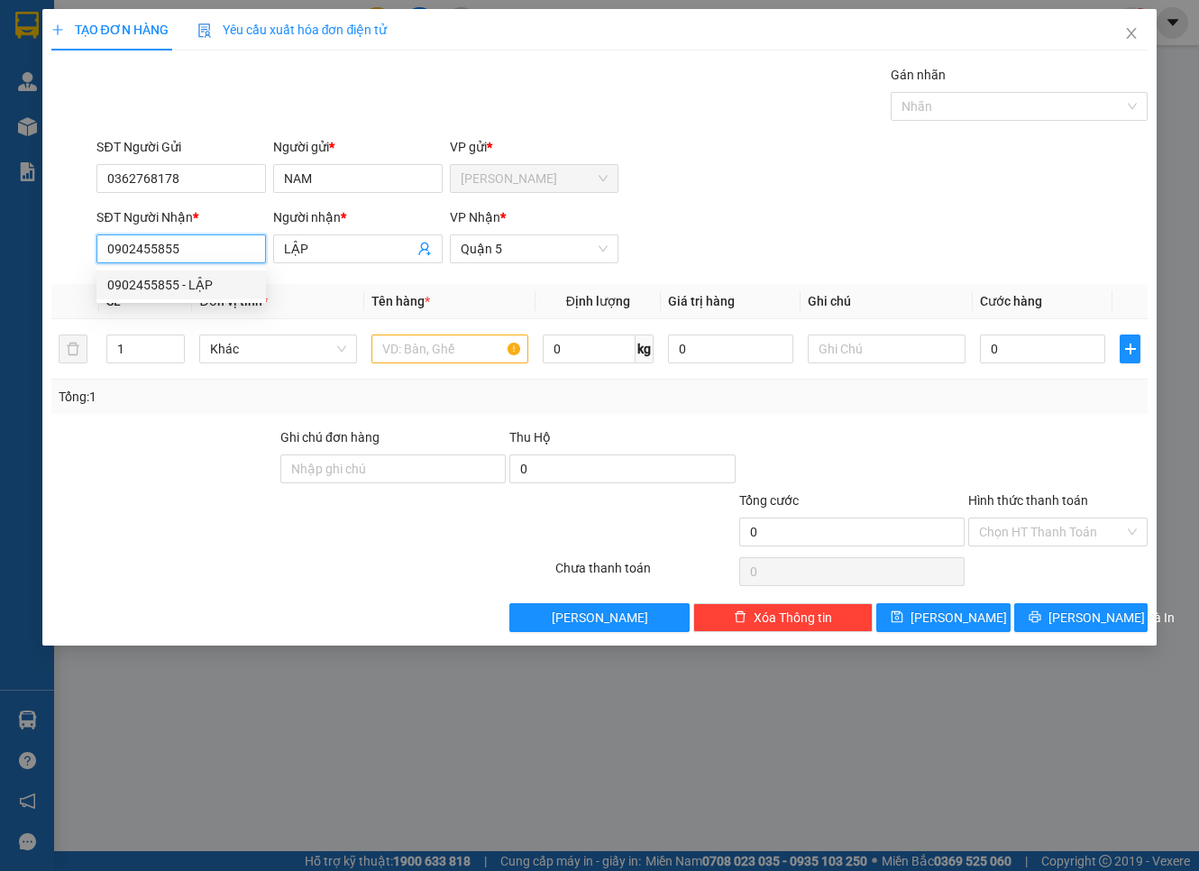
drag, startPoint x: 212, startPoint y: 248, endPoint x: 78, endPoint y: 283, distance: 138.0
click at [78, 283] on div "Transit Pickup Surcharge Ids Transit Deliver Surcharge Ids Transit Deliver Surc…" at bounding box center [599, 348] width 1097 height 567
click at [124, 301] on div "0902384800 - MY" at bounding box center [180, 313] width 169 height 29
type input "0902384800"
type input "MY"
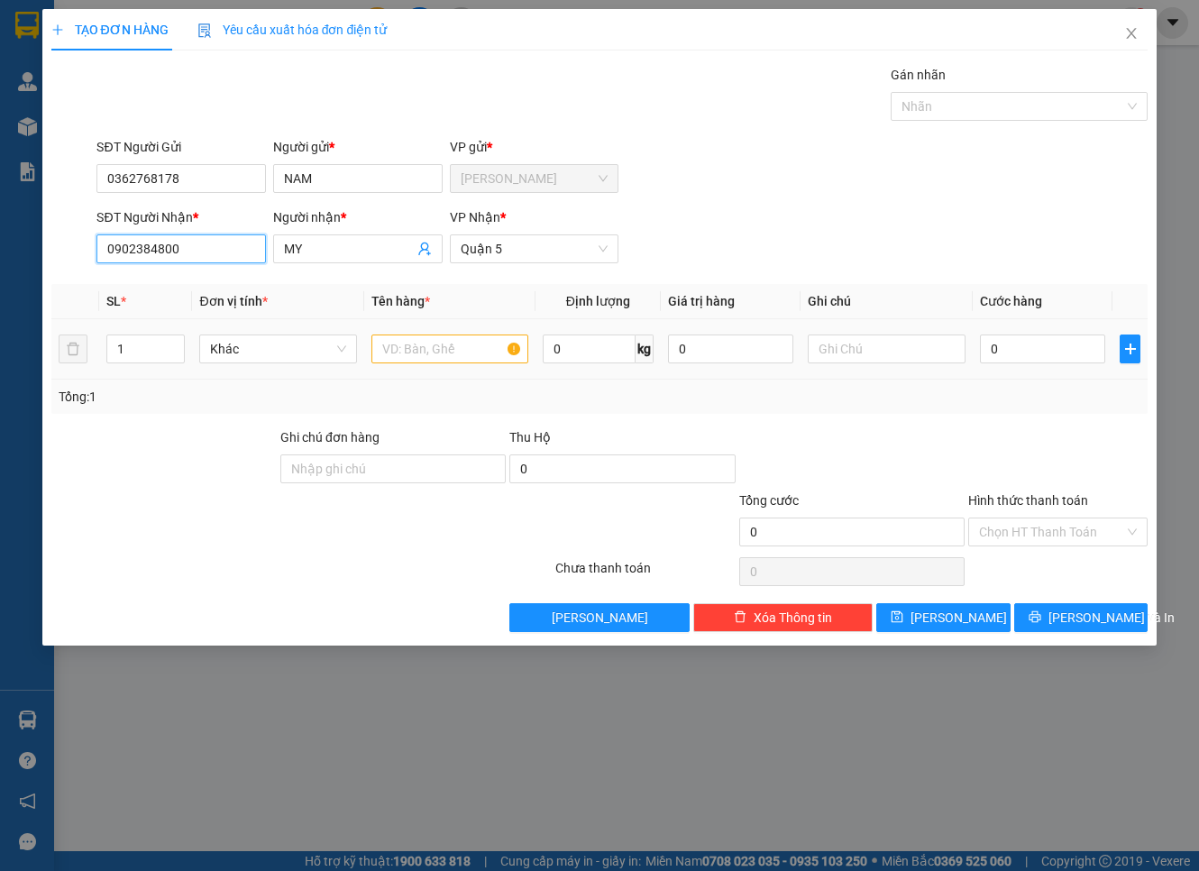
type input "0902384800"
click at [458, 355] on input "text" at bounding box center [449, 348] width 157 height 29
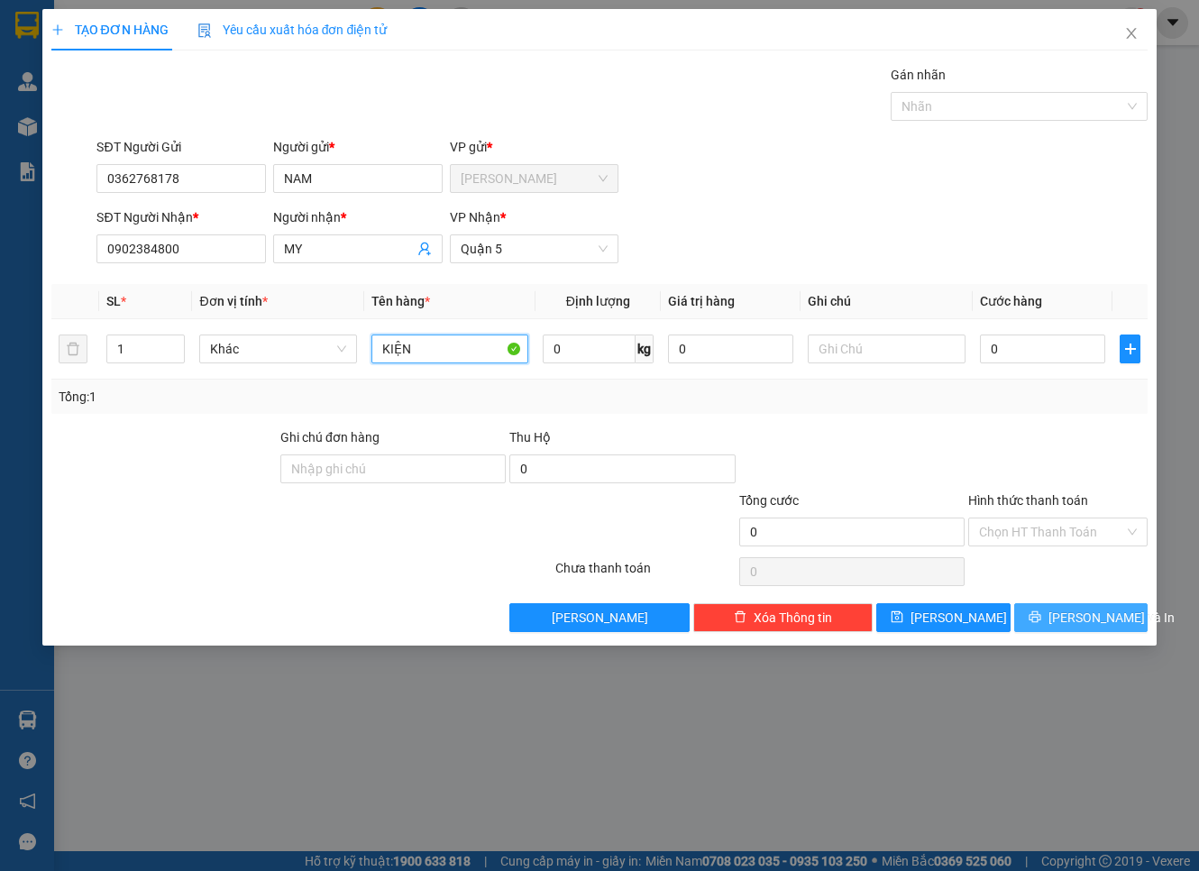
type input "KIỆN"
click at [1041, 613] on icon "printer" at bounding box center [1034, 616] width 13 height 13
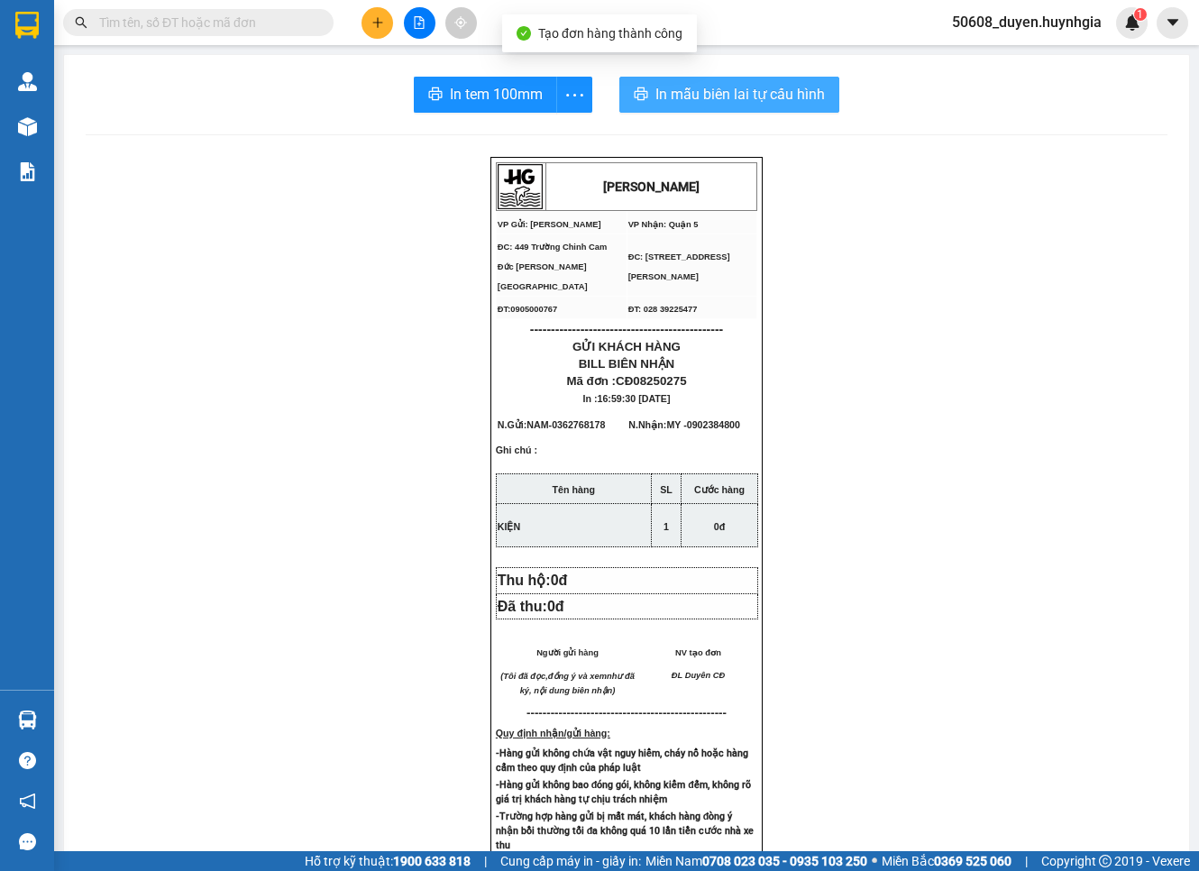
click at [760, 96] on span "In mẫu biên lai tự cấu hình" at bounding box center [739, 94] width 169 height 23
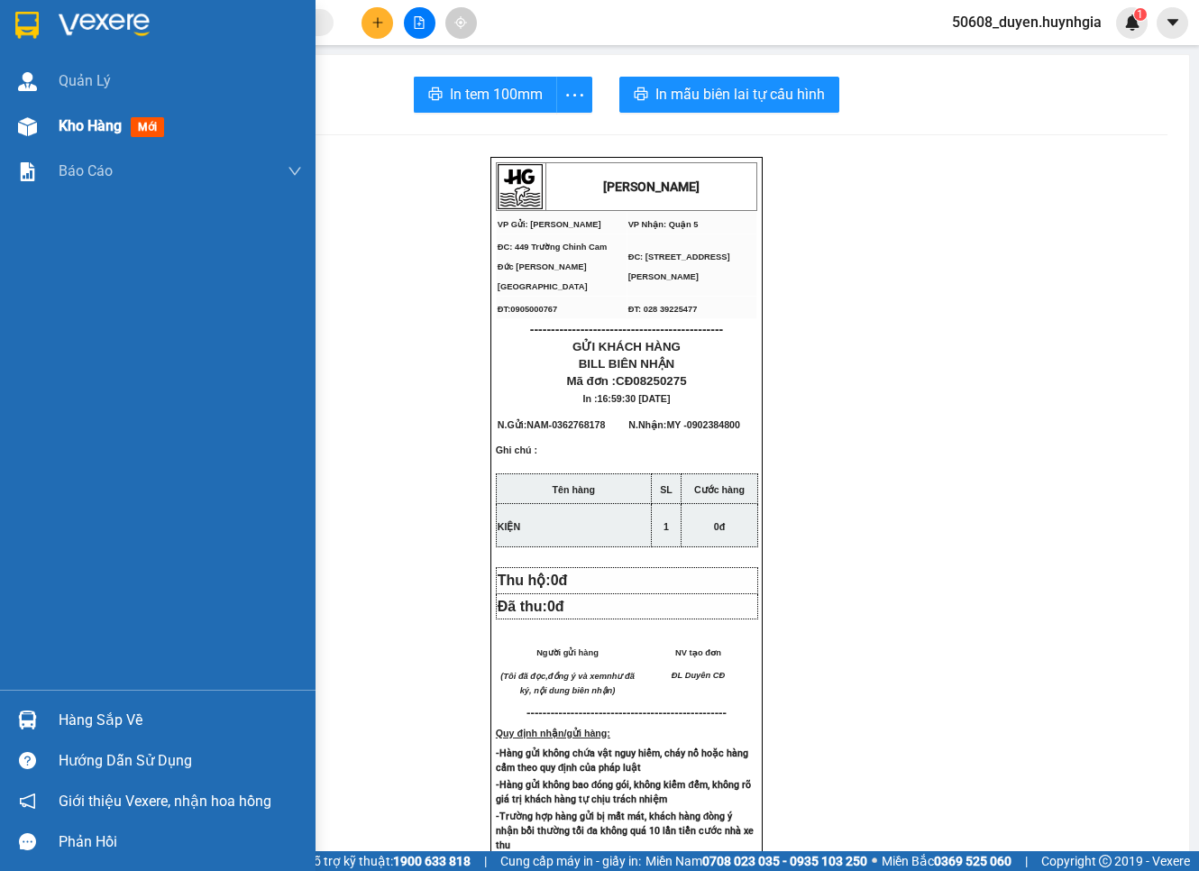
click at [41, 130] on div at bounding box center [28, 127] width 32 height 32
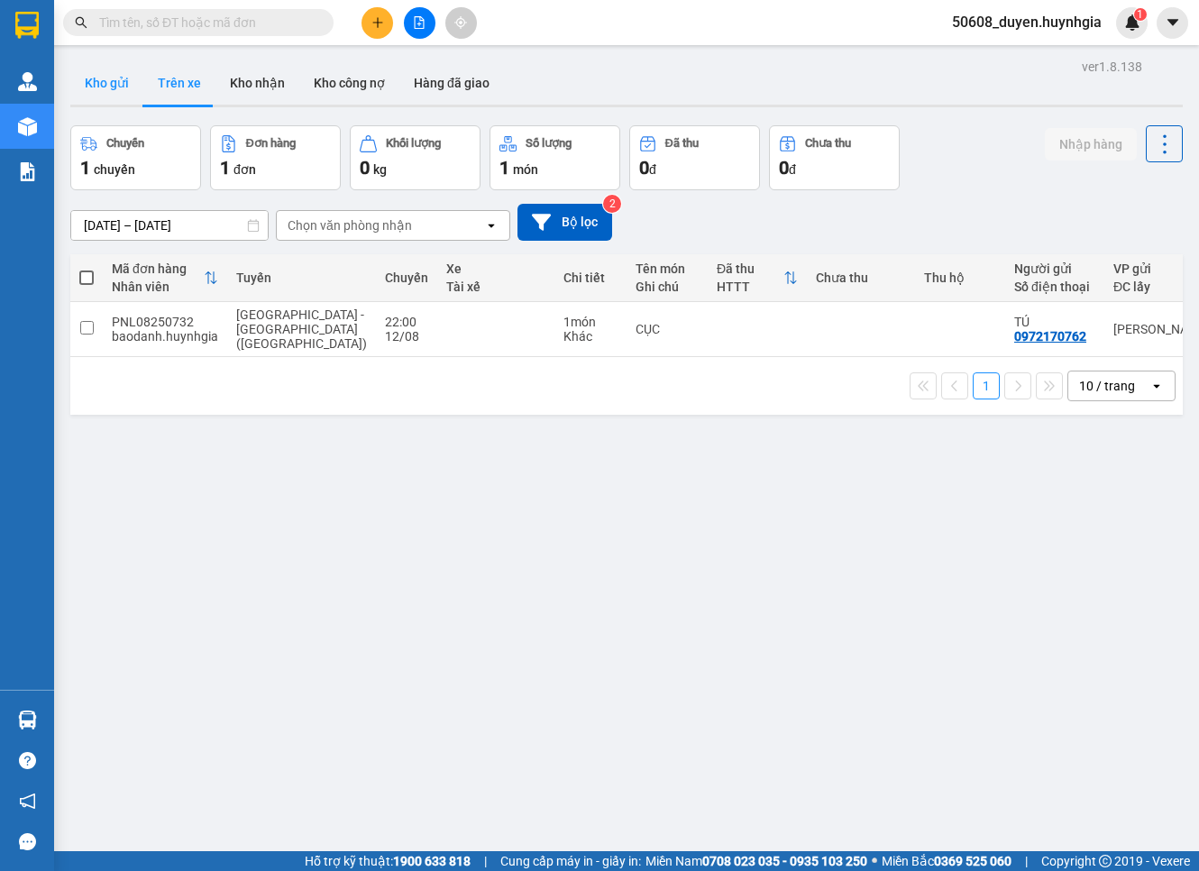
click at [85, 76] on button "Kho gửi" at bounding box center [106, 82] width 73 height 43
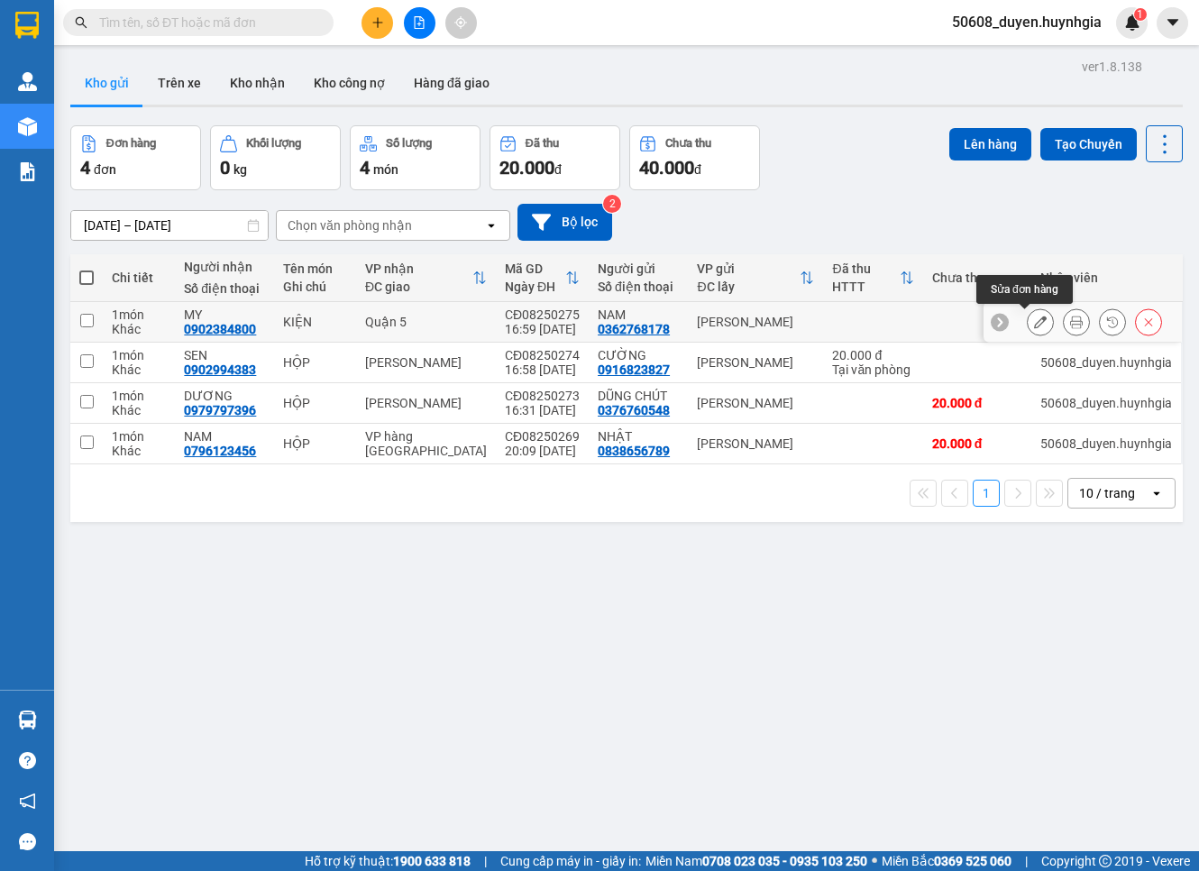
click at [1034, 325] on icon at bounding box center [1040, 321] width 13 height 13
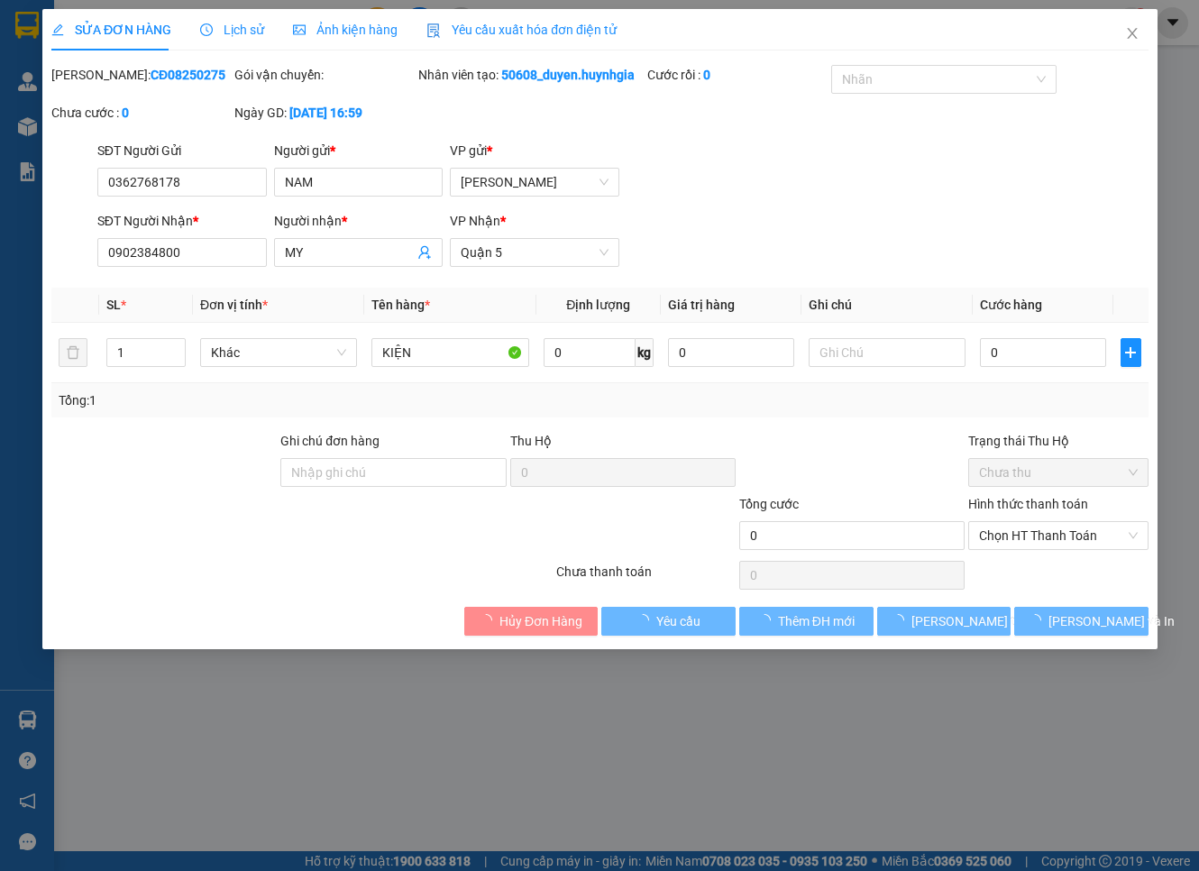
type input "0362768178"
type input "NAM"
type input "0902384800"
type input "MY"
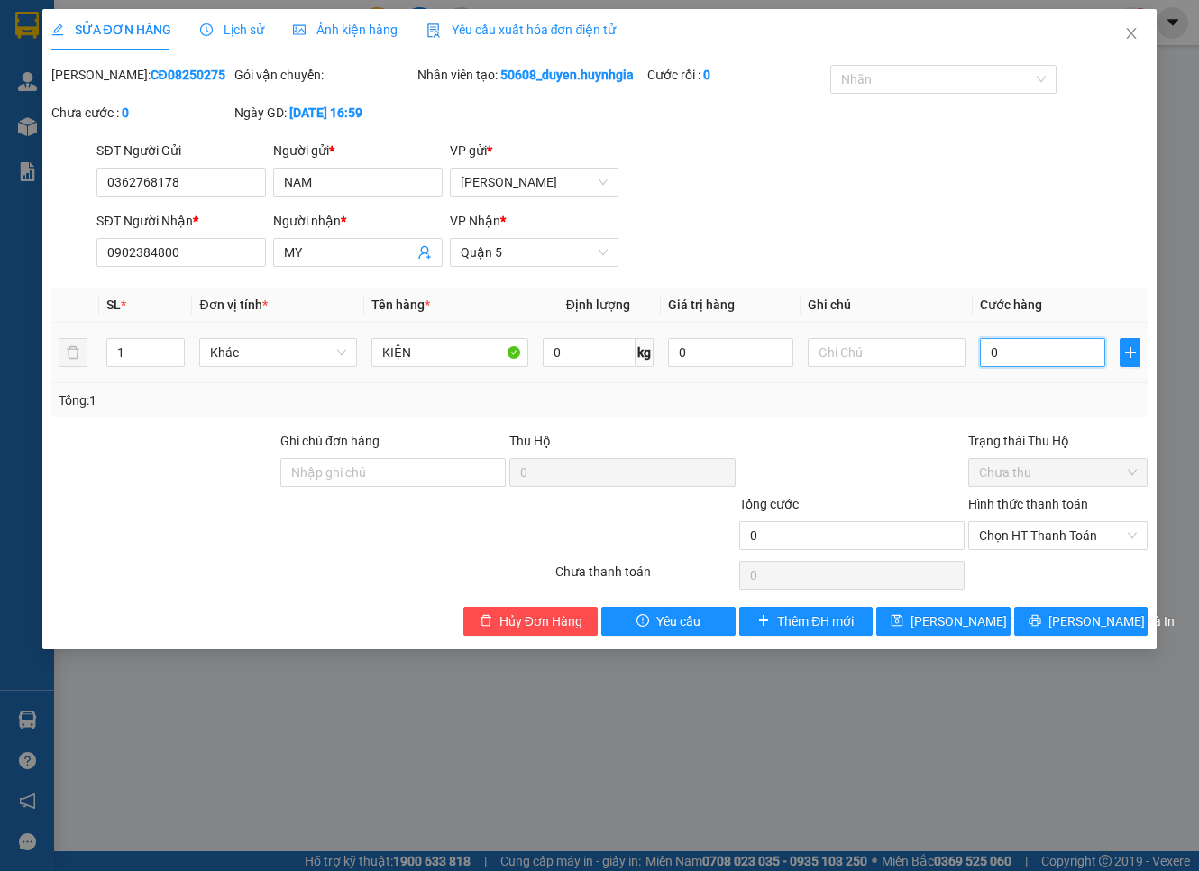
click at [1052, 367] on input "0" at bounding box center [1043, 352] width 126 height 29
type input "3"
type input "30"
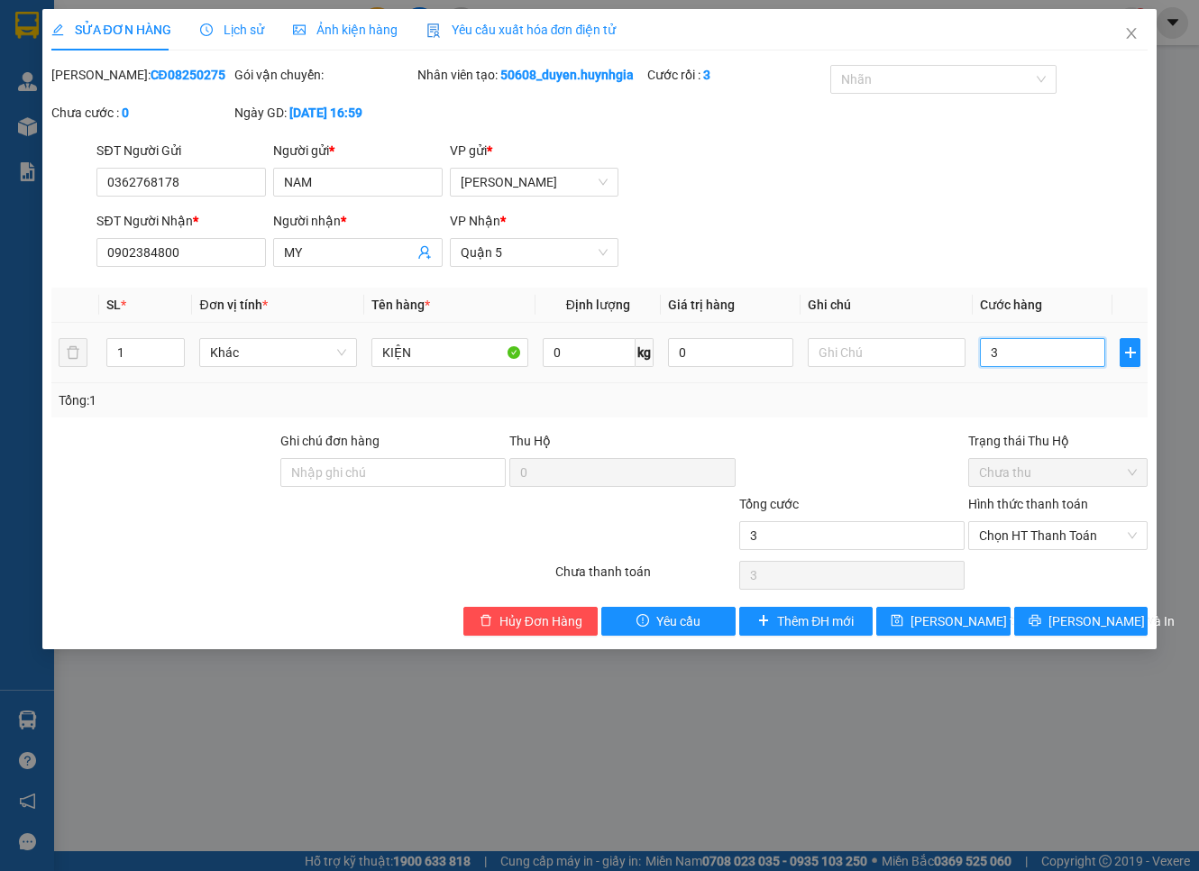
type input "30"
type input "30.000"
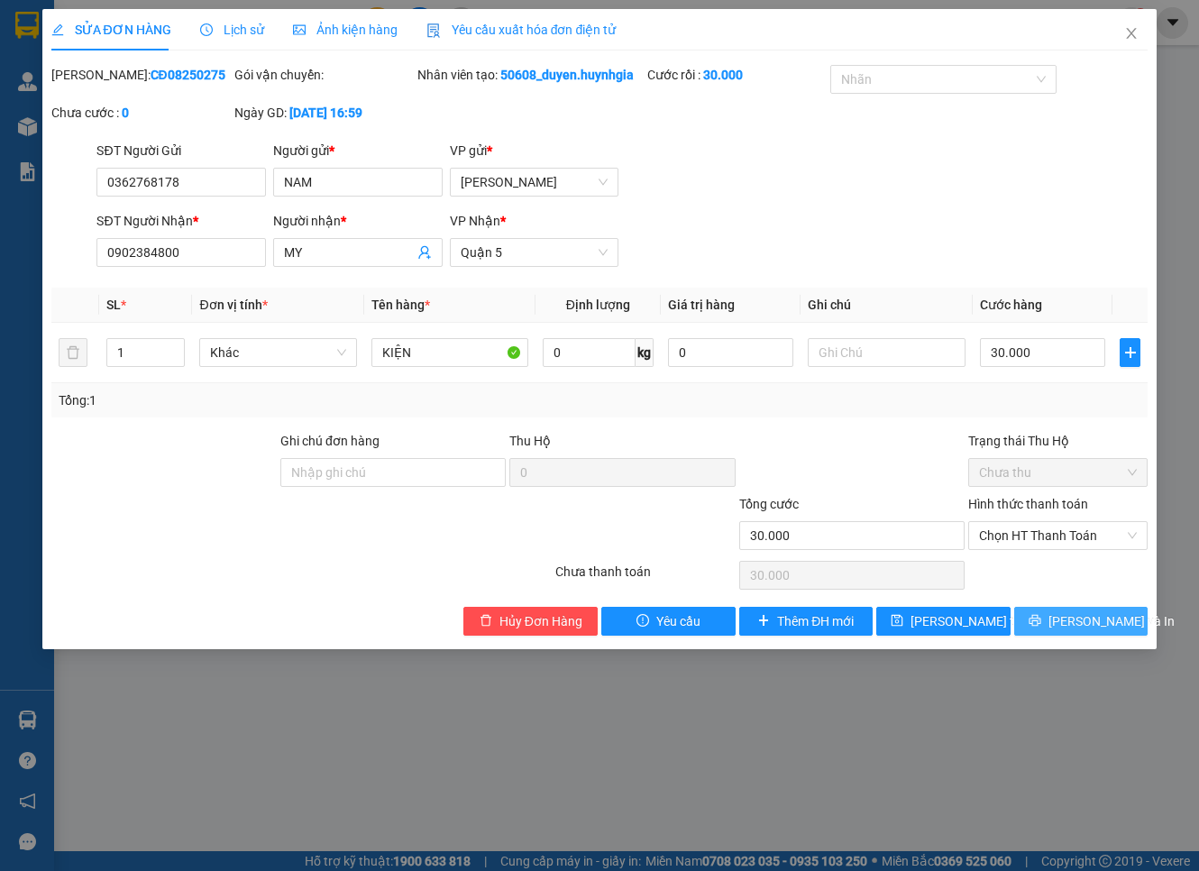
click at [1120, 635] on button "[PERSON_NAME] và In" at bounding box center [1081, 621] width 134 height 29
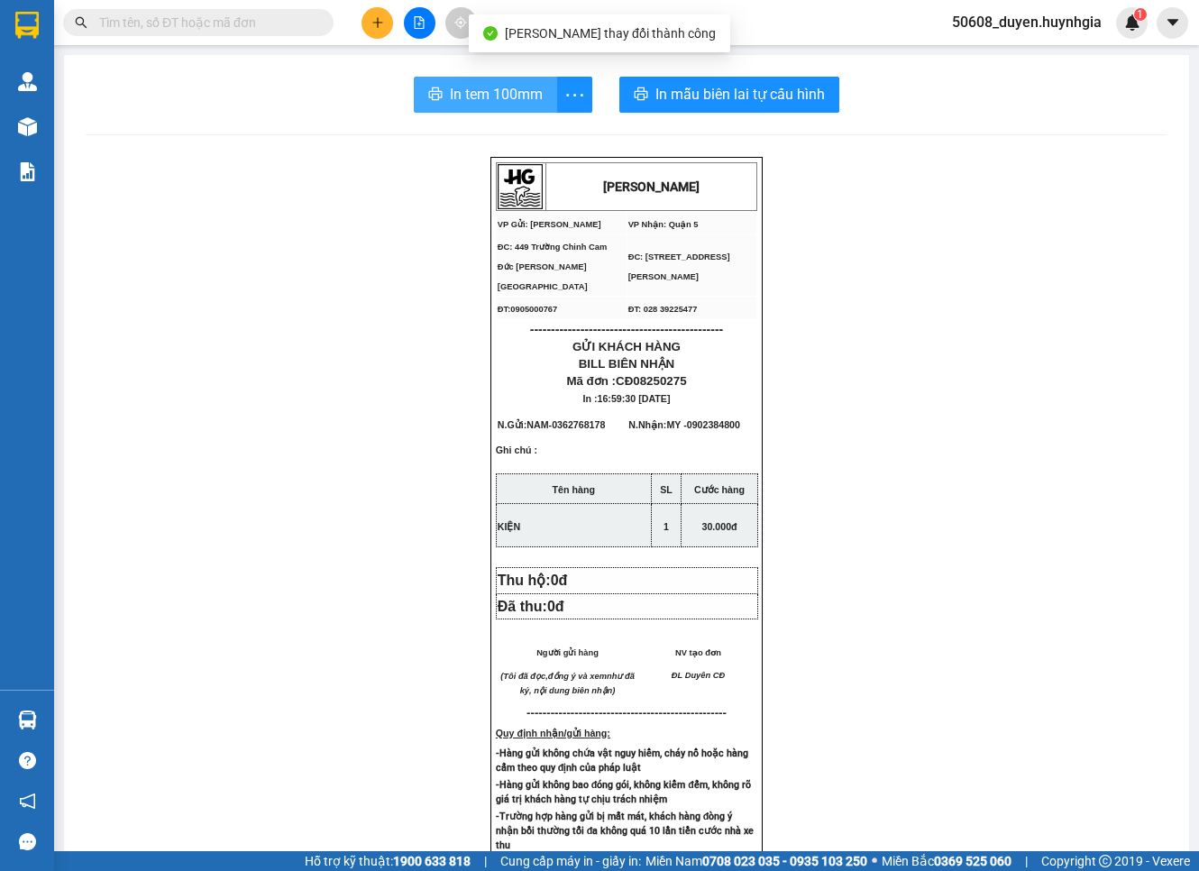
click at [450, 90] on span "In tem 100mm" at bounding box center [496, 94] width 93 height 23
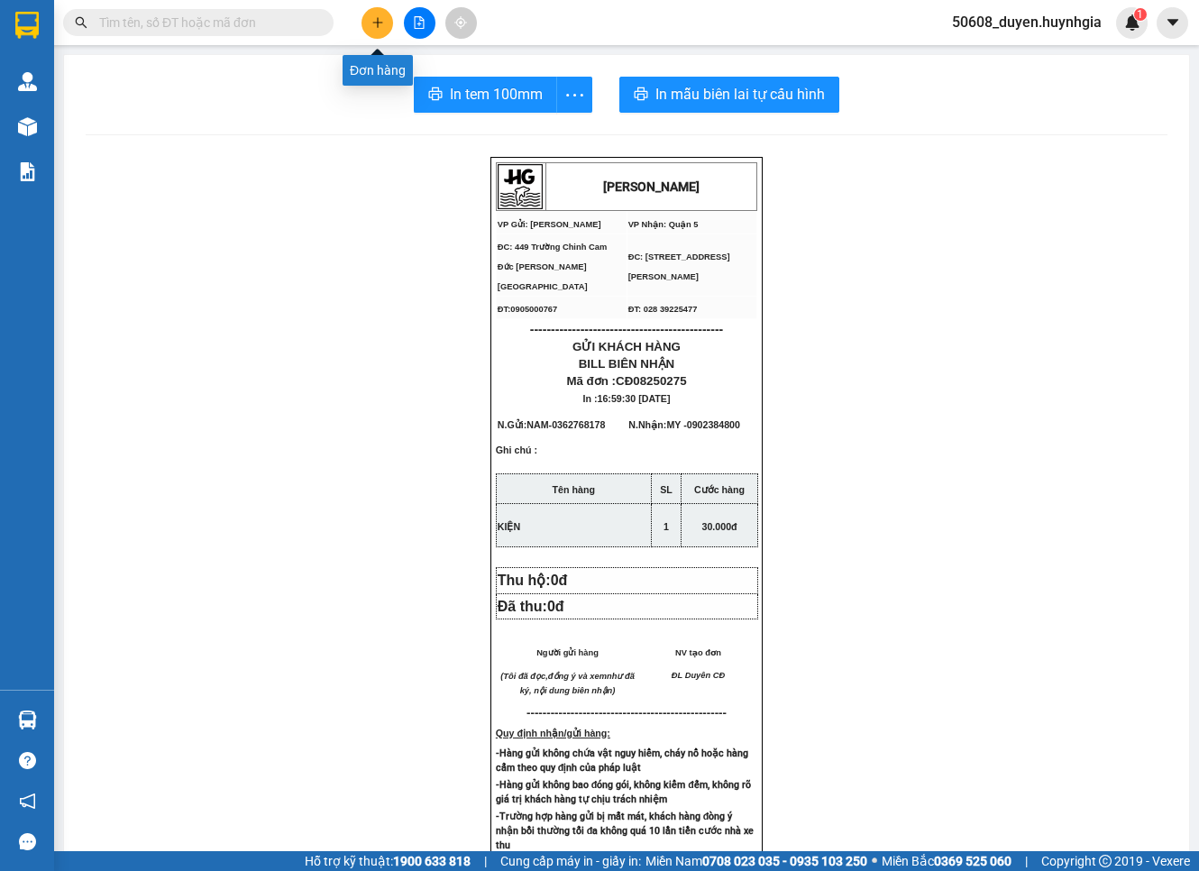
click at [379, 19] on icon "plus" at bounding box center [377, 22] width 13 height 13
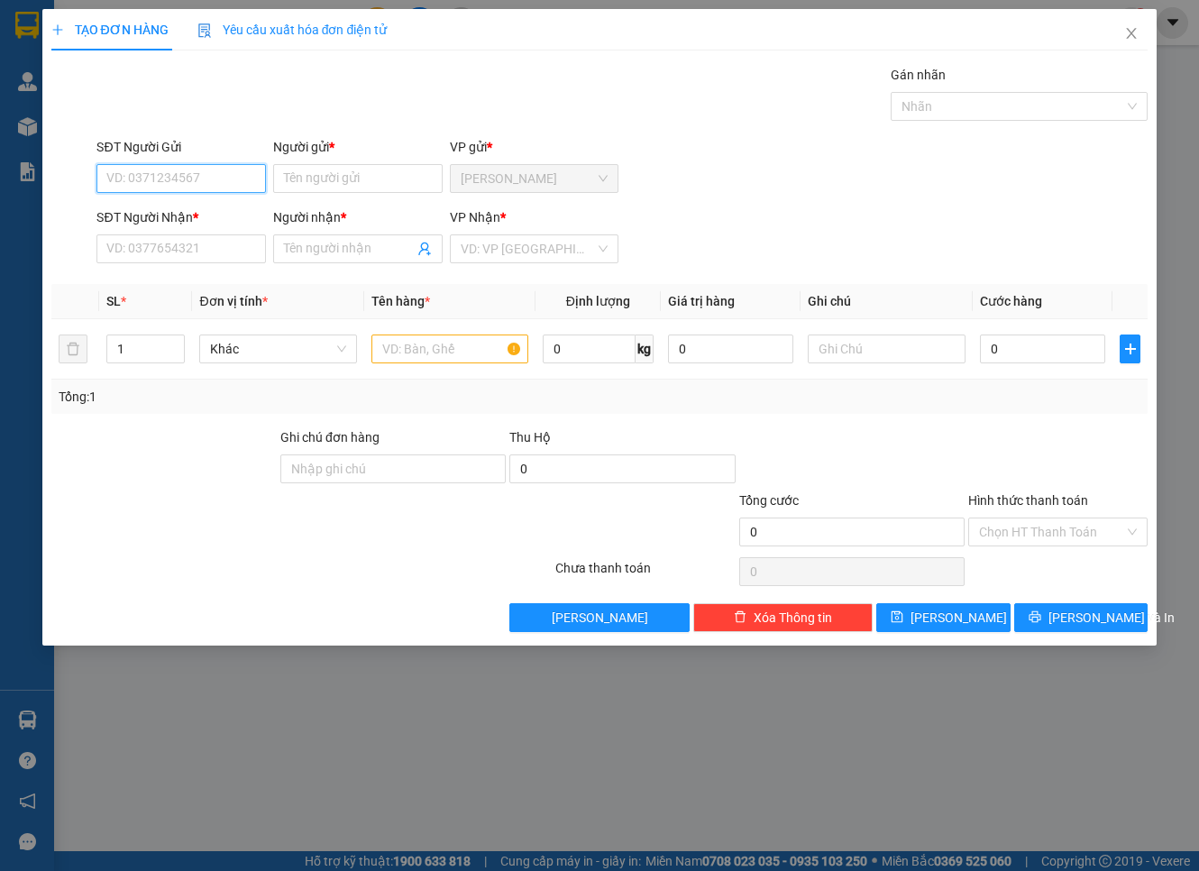
click at [145, 182] on input "SĐT Người Gửi" at bounding box center [180, 178] width 169 height 29
click at [162, 205] on div "0931623188 - CƯỜNG CĐ" at bounding box center [182, 215] width 150 height 20
type input "0931623188"
type input "CƯỜNG CĐ"
type input "0934498066"
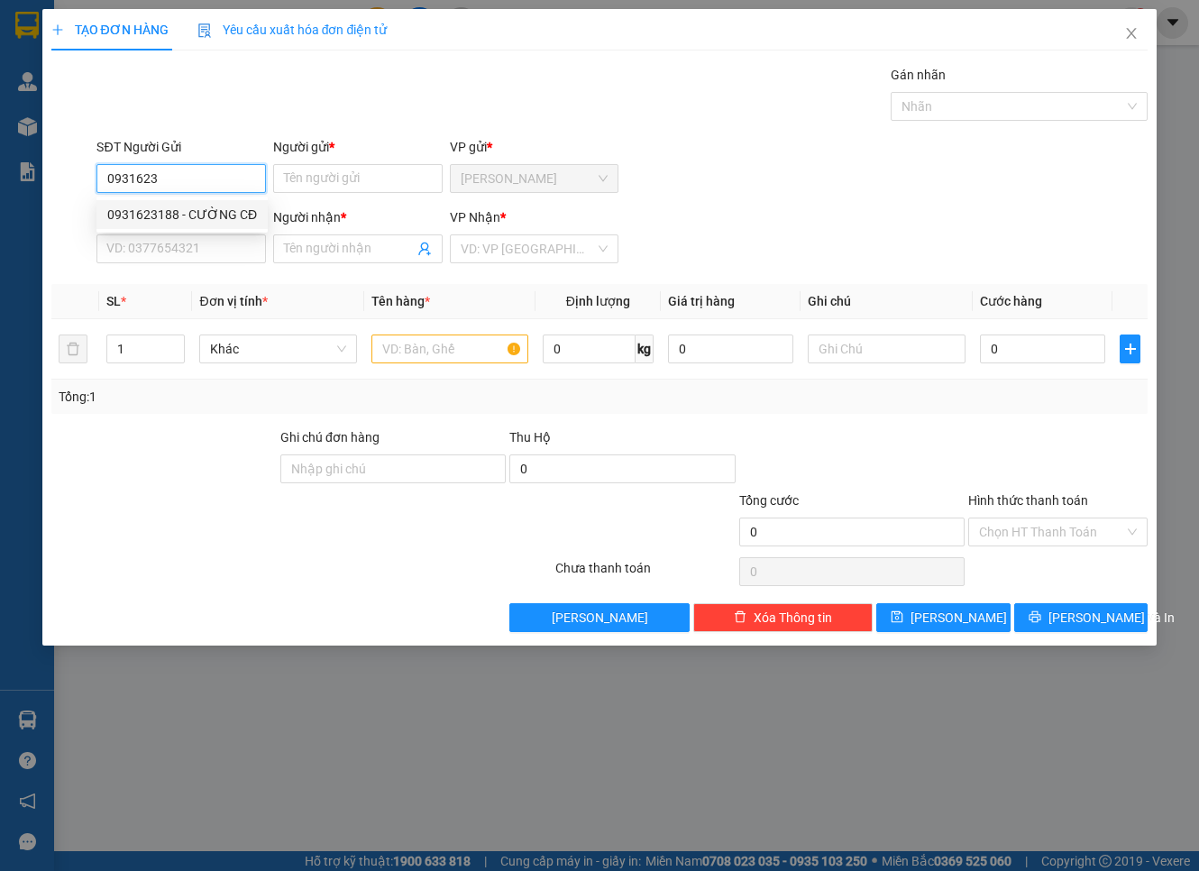
type input "DIỆU ÁI"
type input "0931623188"
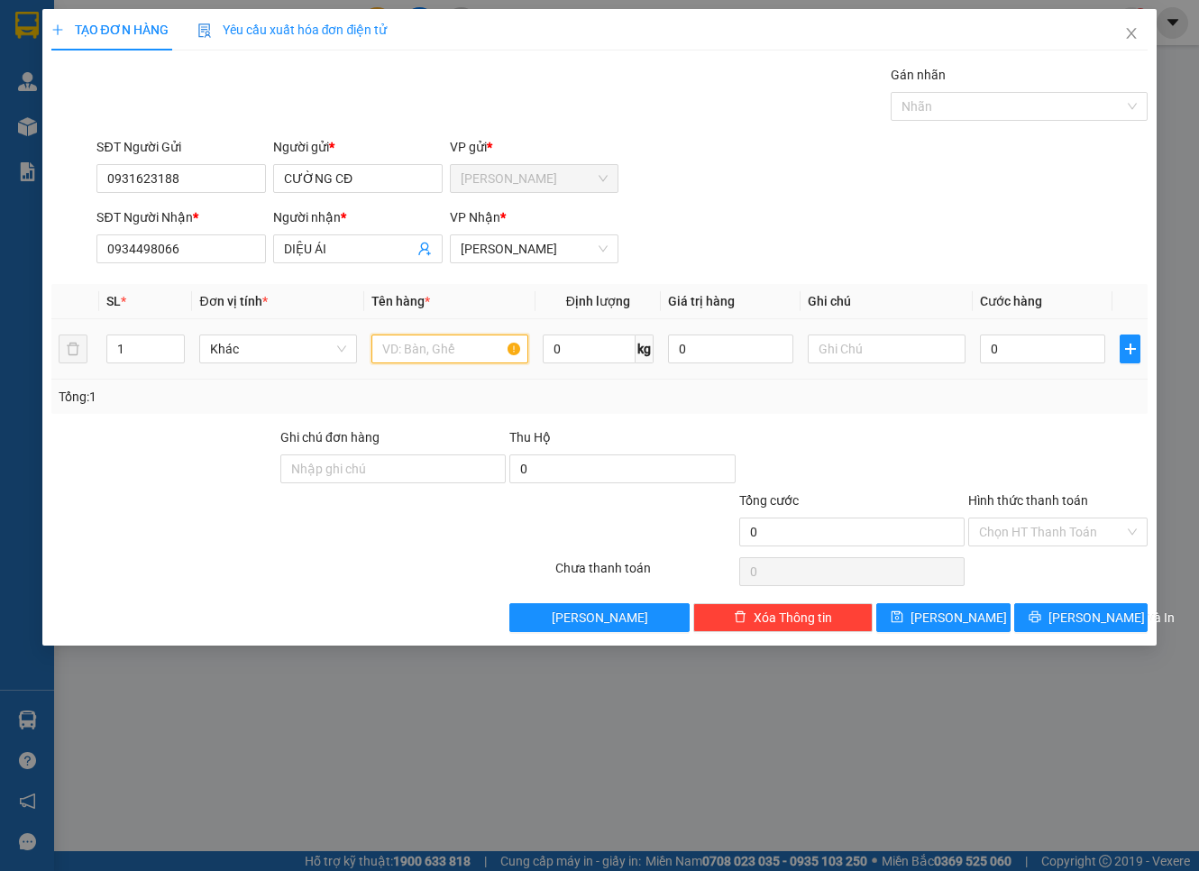
click at [421, 350] on input "text" at bounding box center [449, 348] width 157 height 29
type input "THÙNG XỐP"
click at [1056, 337] on input "0" at bounding box center [1043, 348] width 126 height 29
type input "4"
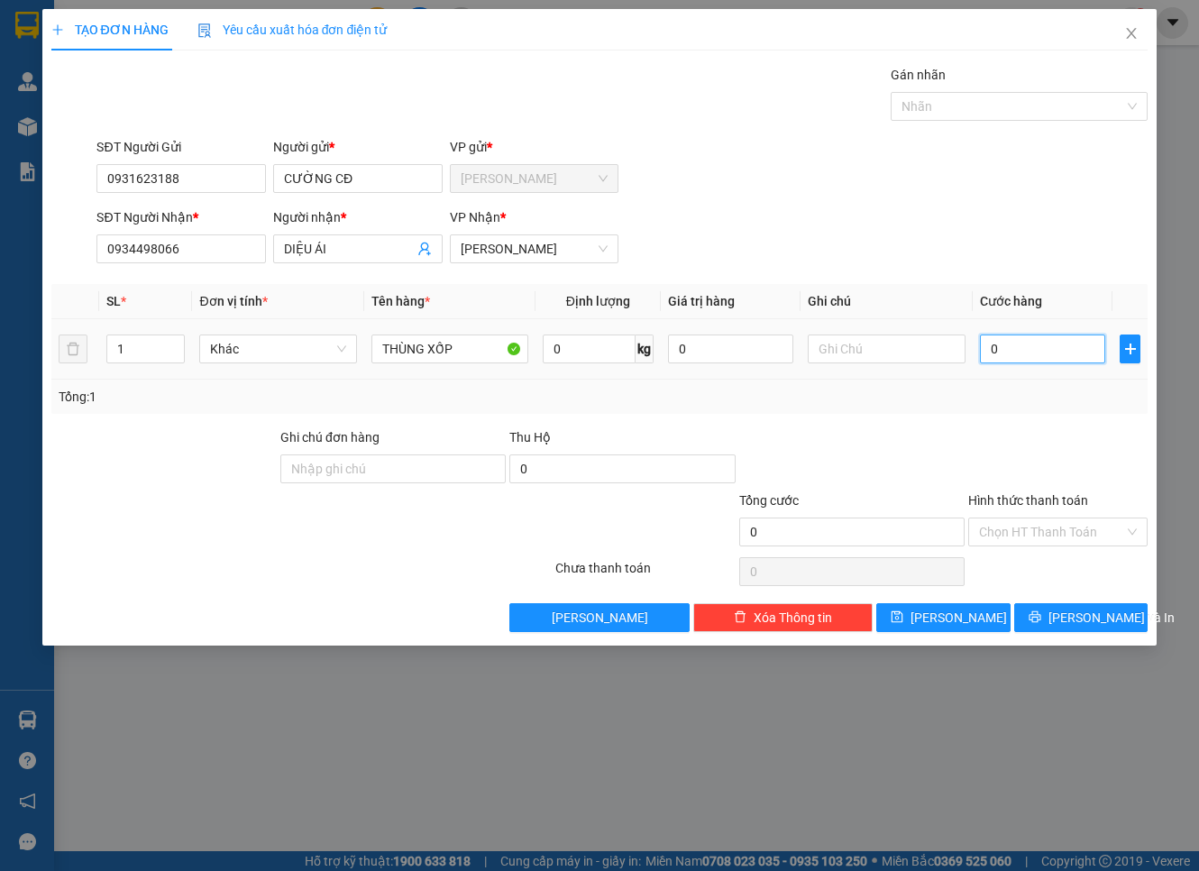
type input "4"
type input "40"
type input "40.000"
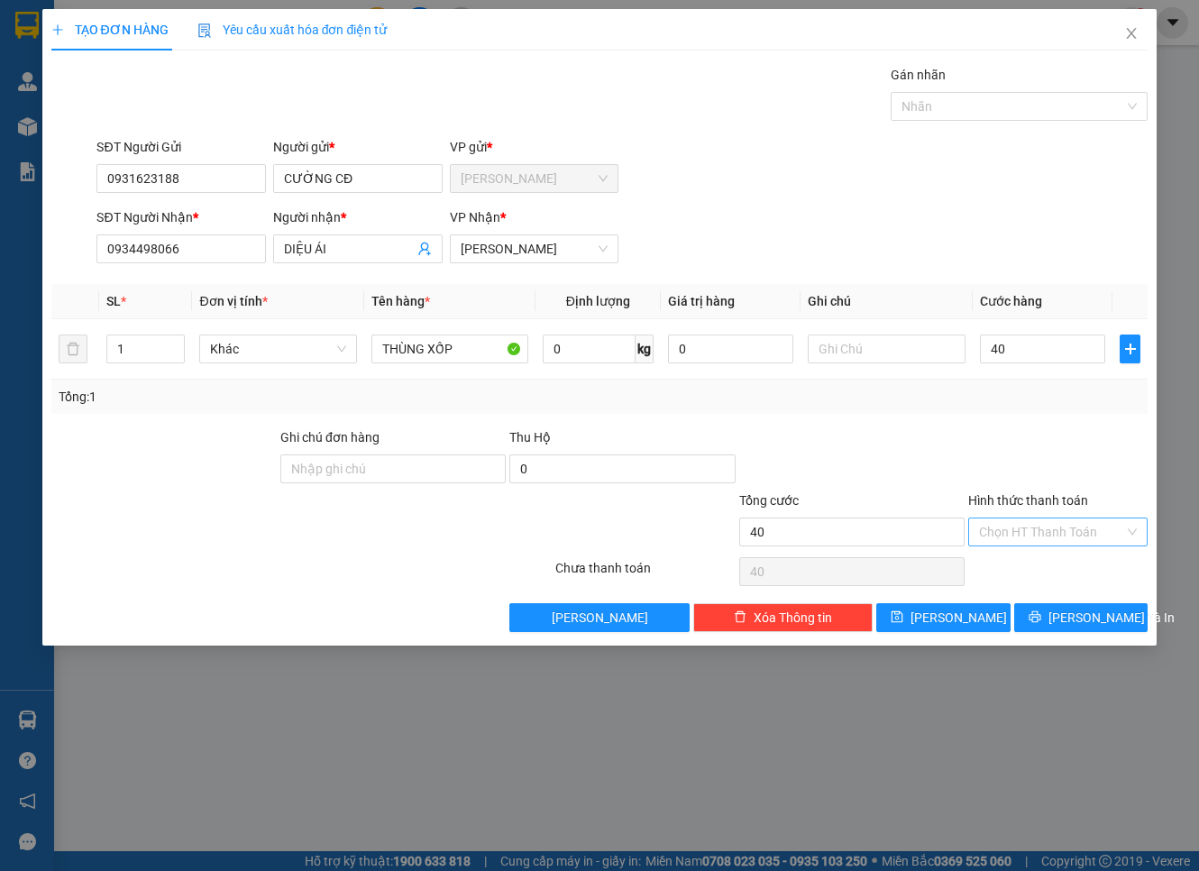
type input "40.000"
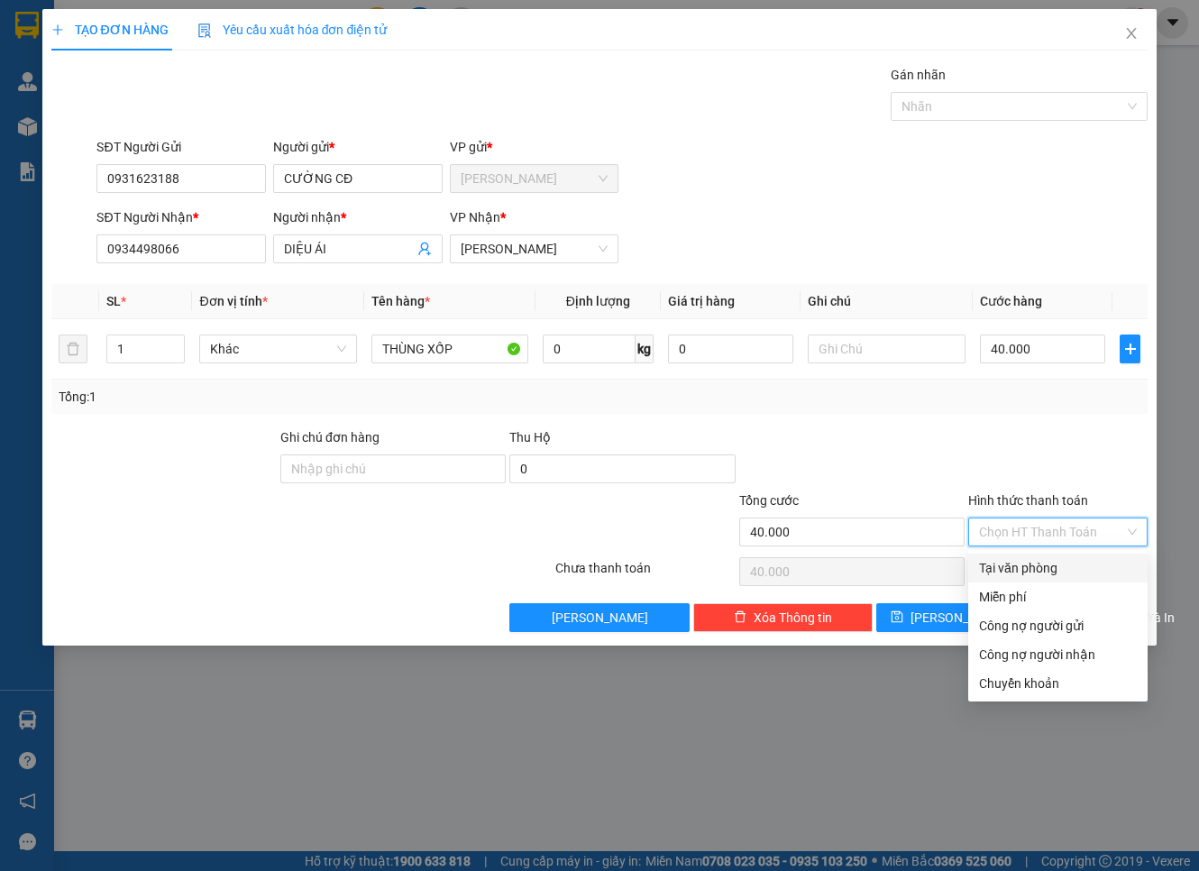
click at [1065, 527] on input "Hình thức thanh toán" at bounding box center [1051, 531] width 145 height 27
click at [1049, 572] on div "Tại văn phòng" at bounding box center [1058, 568] width 158 height 20
type input "0"
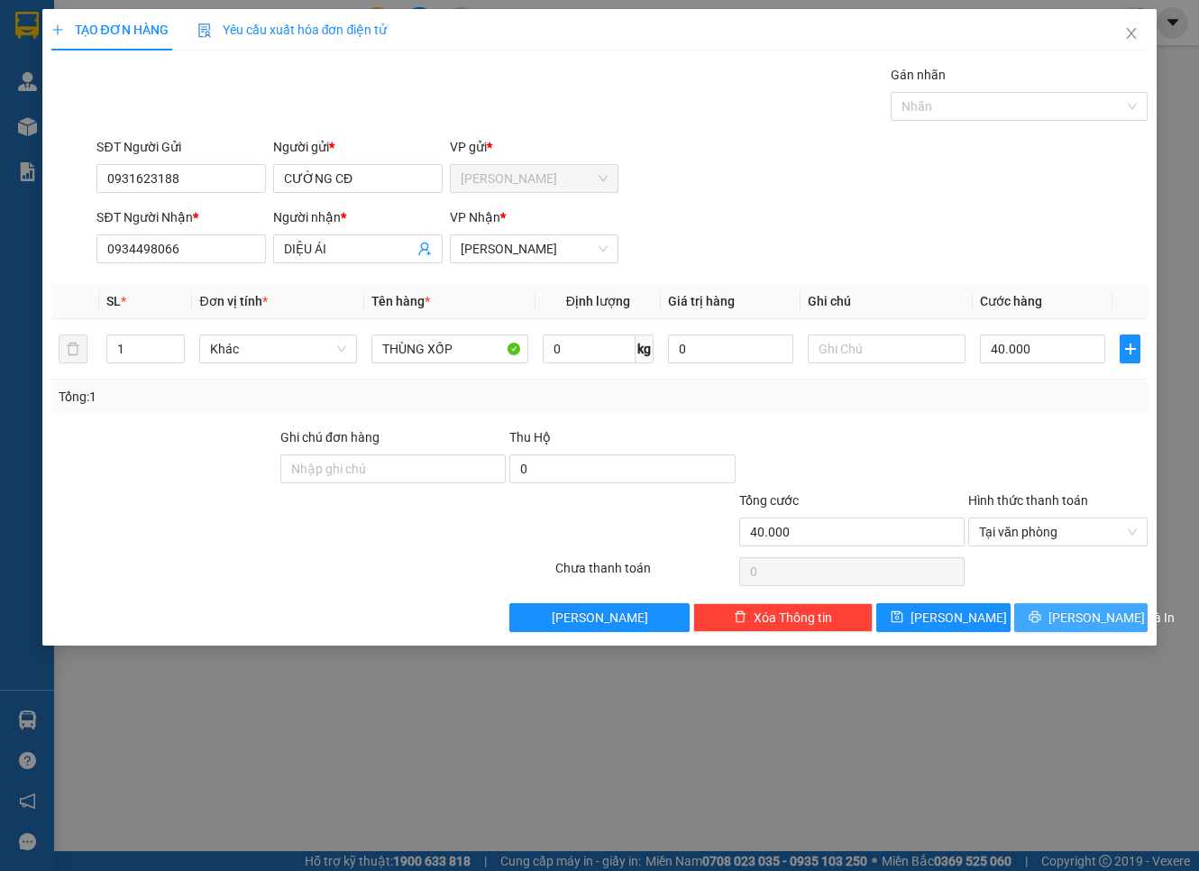
click at [1056, 608] on button "[PERSON_NAME] và In" at bounding box center [1081, 617] width 134 height 29
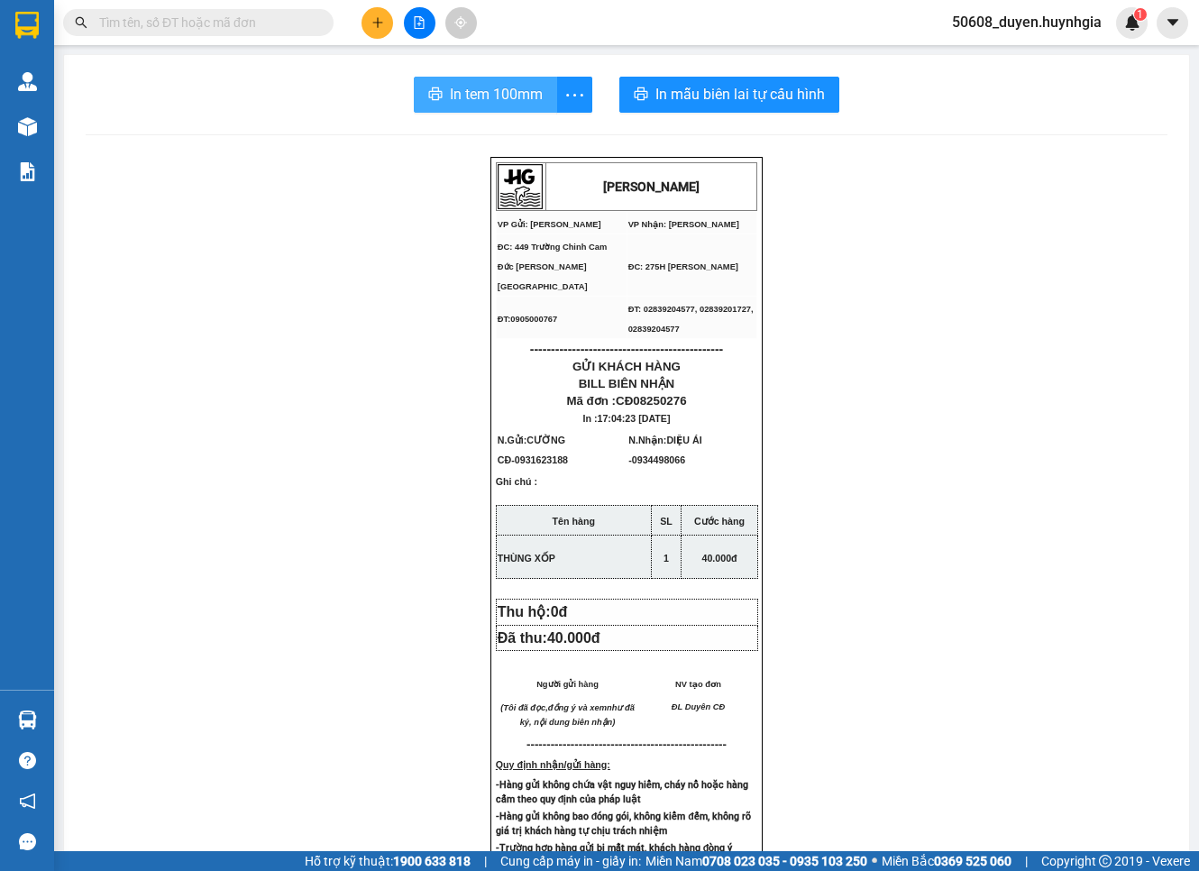
click at [514, 87] on span "In tem 100mm" at bounding box center [496, 94] width 93 height 23
click at [368, 36] on button at bounding box center [377, 23] width 32 height 32
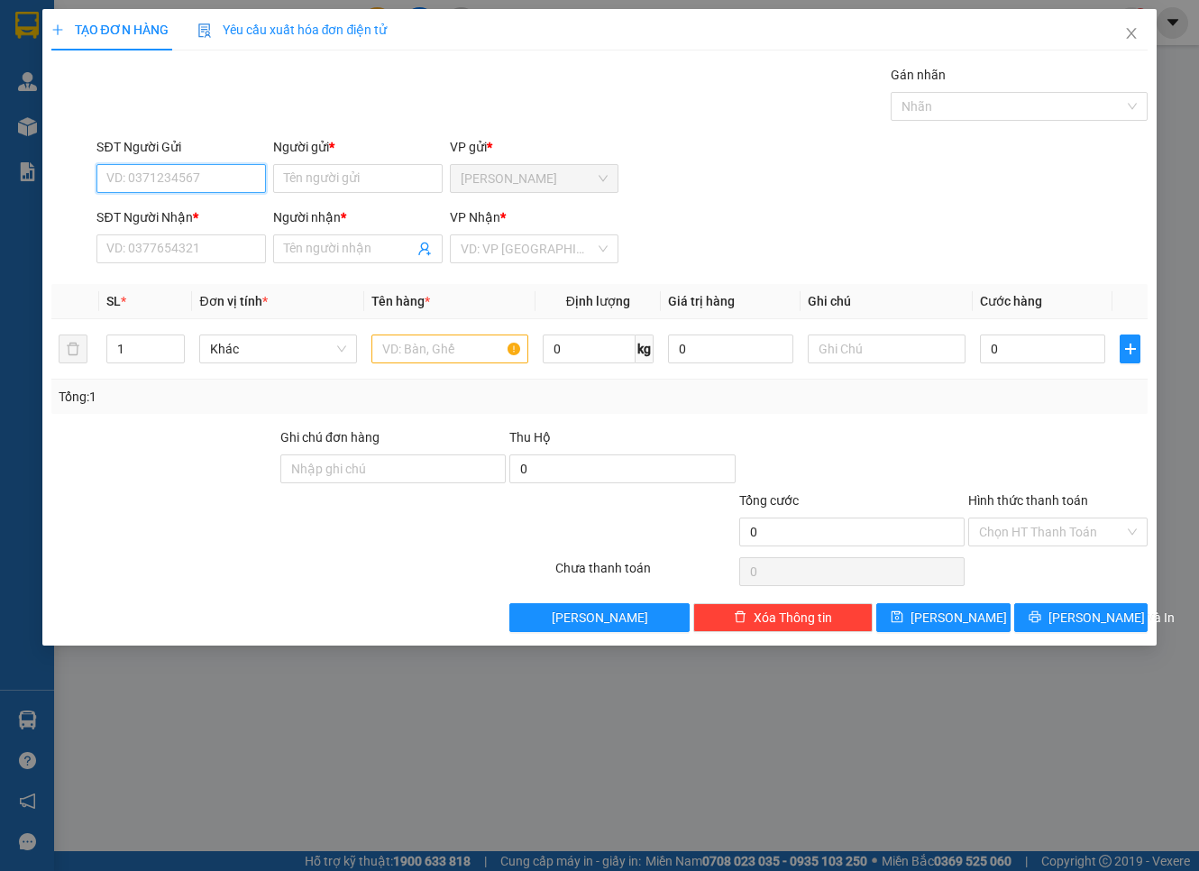
click at [158, 186] on input "SĐT Người Gửi" at bounding box center [180, 178] width 169 height 29
type input "0907949181"
click at [407, 169] on input "Người gửi *" at bounding box center [357, 178] width 169 height 29
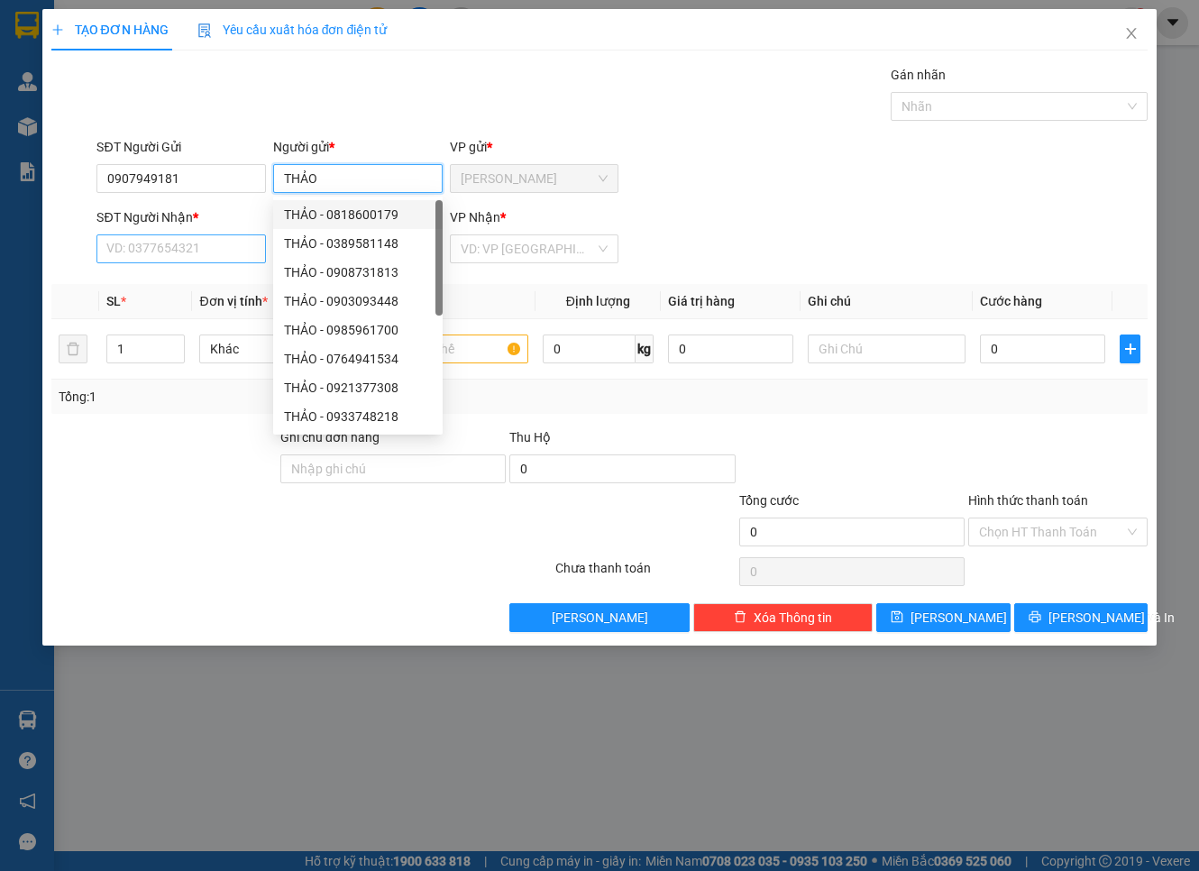
type input "THẢO"
click at [153, 244] on input "SĐT Người Nhận *" at bounding box center [180, 248] width 169 height 29
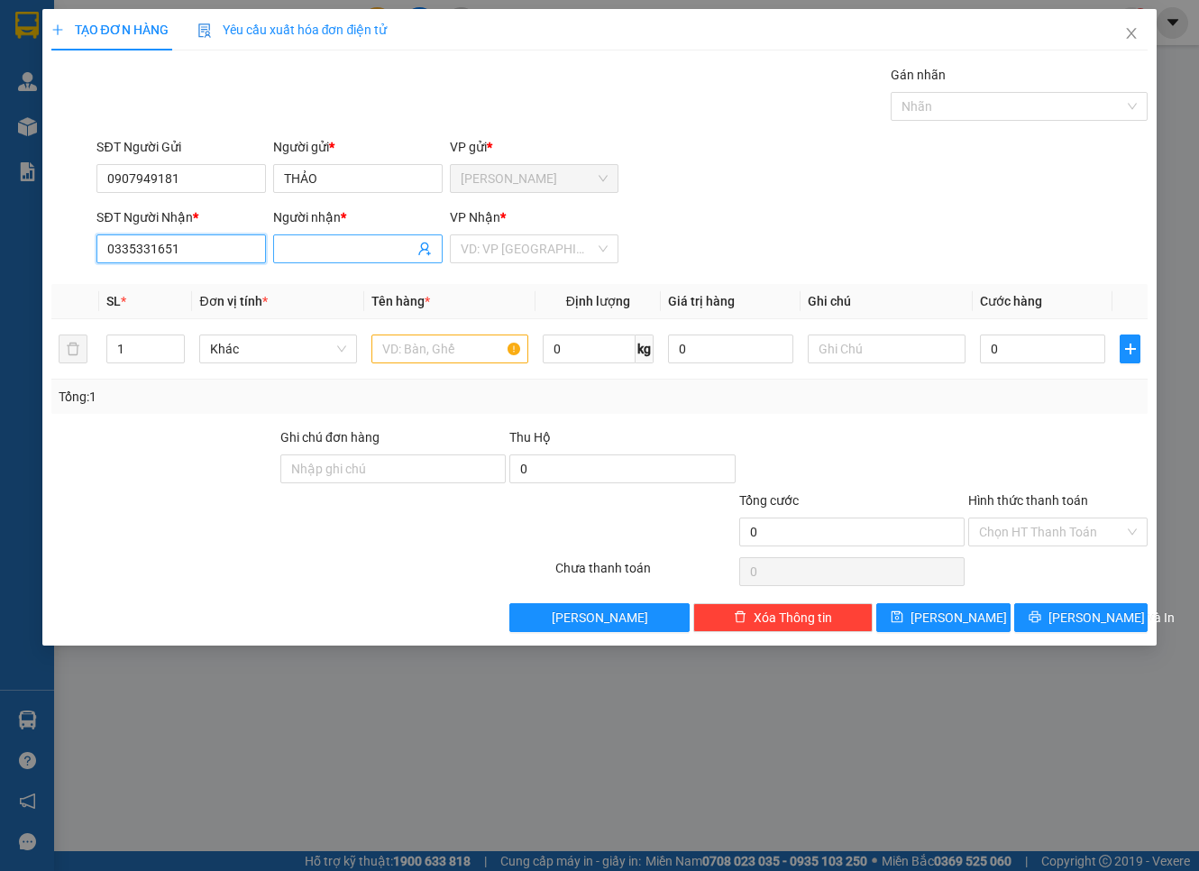
type input "0335331651"
click at [328, 239] on input "Người nhận *" at bounding box center [349, 249] width 130 height 20
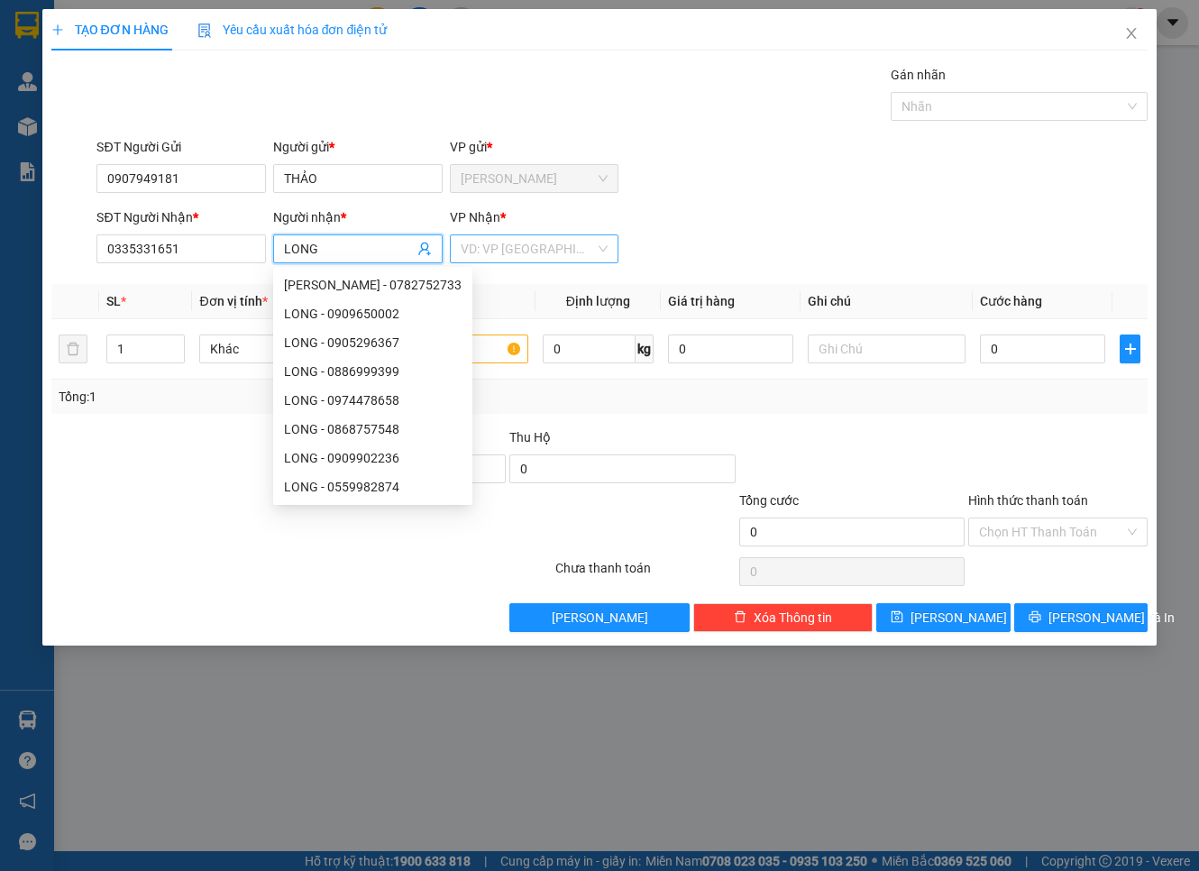
type input "LONG"
click at [462, 246] on input "search" at bounding box center [528, 248] width 135 height 27
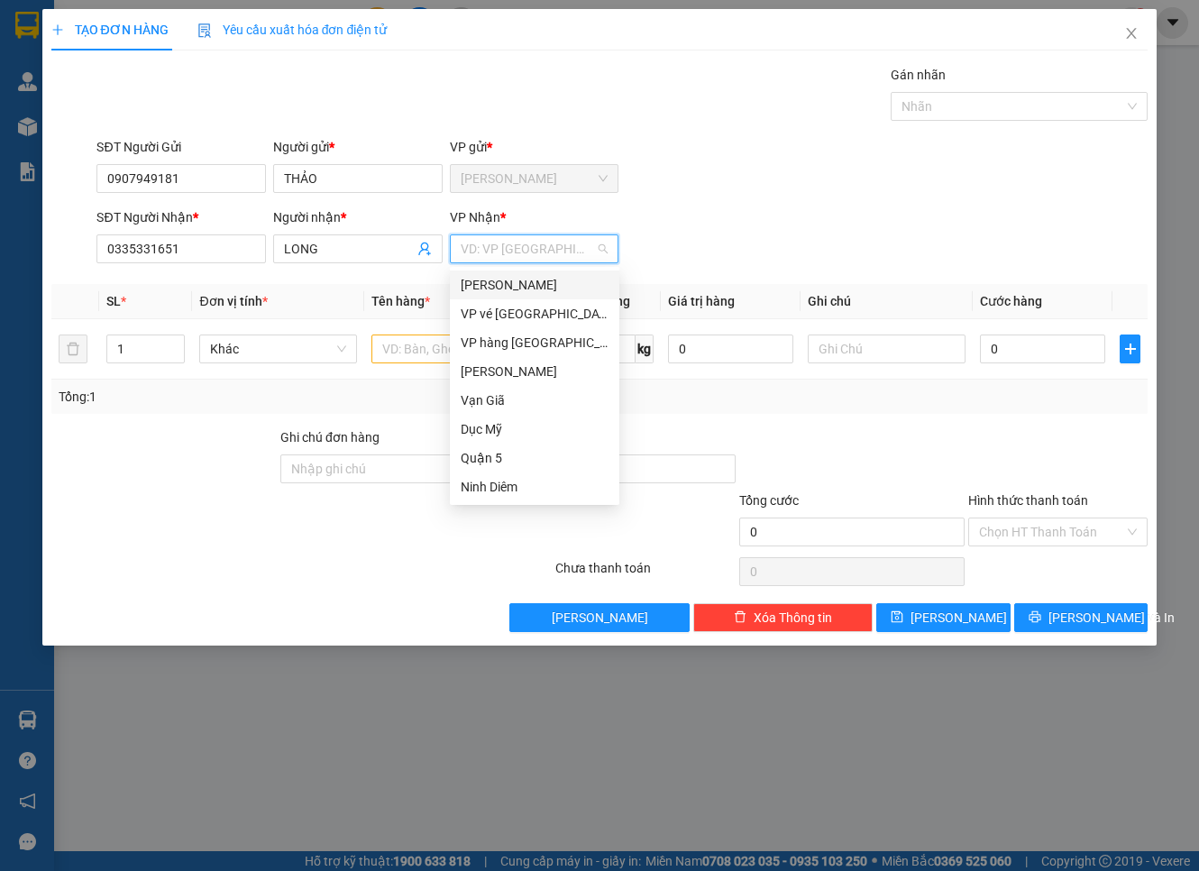
click at [481, 279] on div "[PERSON_NAME]" at bounding box center [535, 285] width 148 height 20
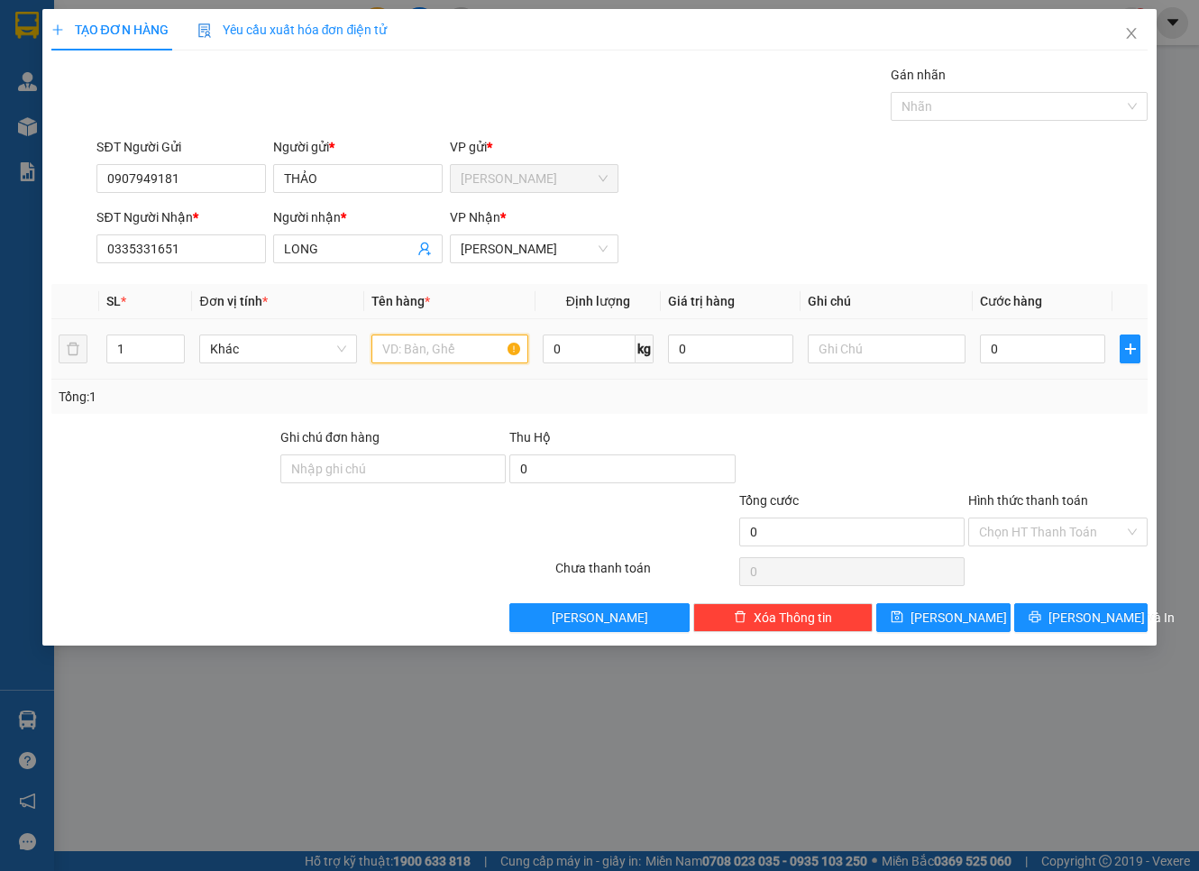
click at [454, 341] on input "text" at bounding box center [449, 348] width 157 height 29
type input "HỘP"
click at [1051, 359] on input "0" at bounding box center [1043, 348] width 126 height 29
type input "2"
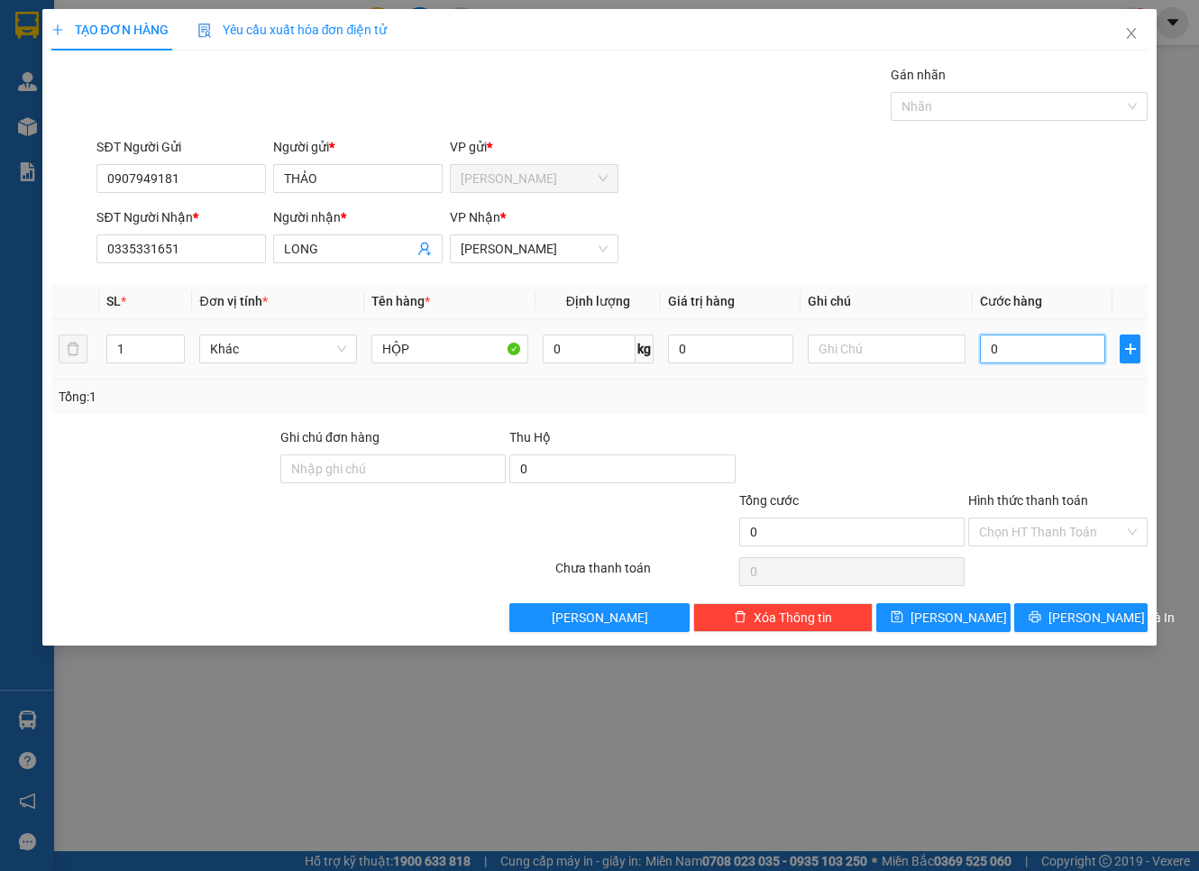
type input "2"
type input "20"
type input "20.000"
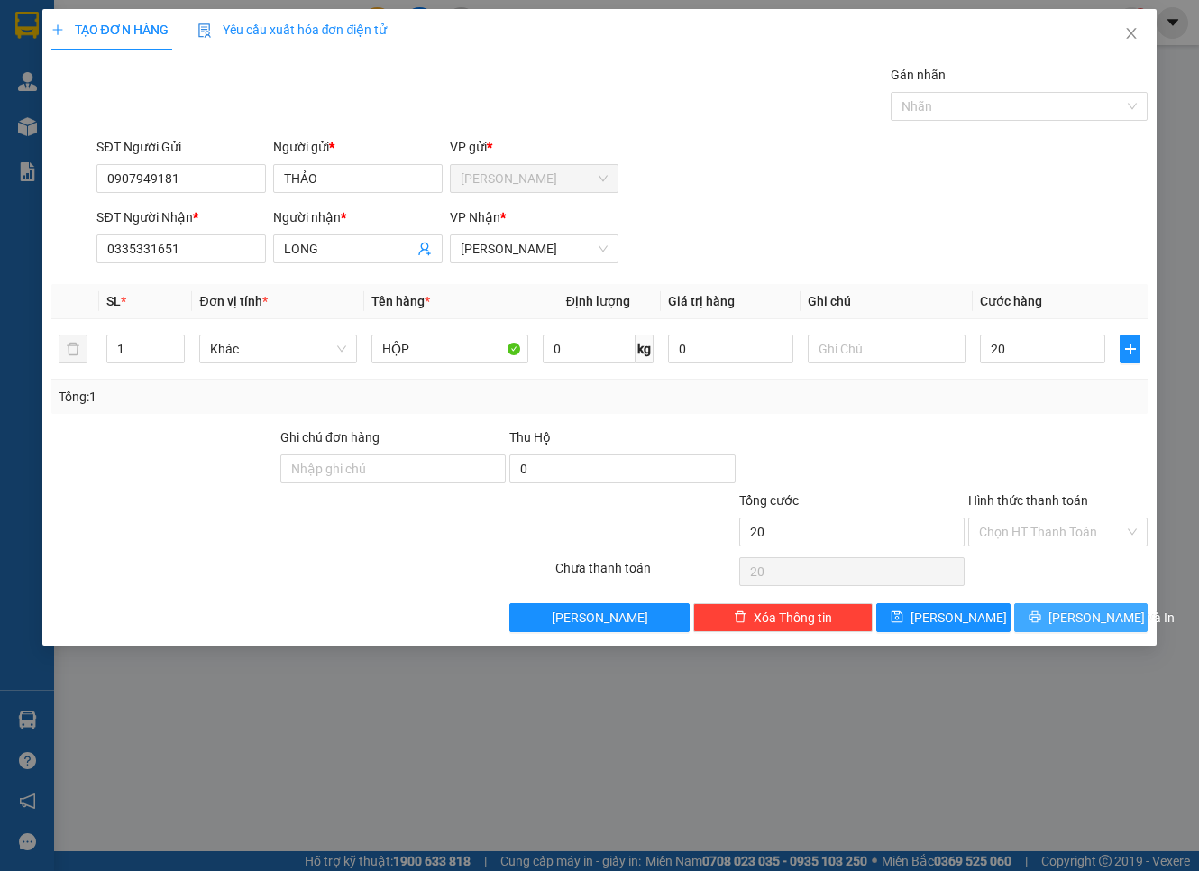
type input "20.000"
click at [1037, 628] on button "[PERSON_NAME] và In" at bounding box center [1081, 617] width 134 height 29
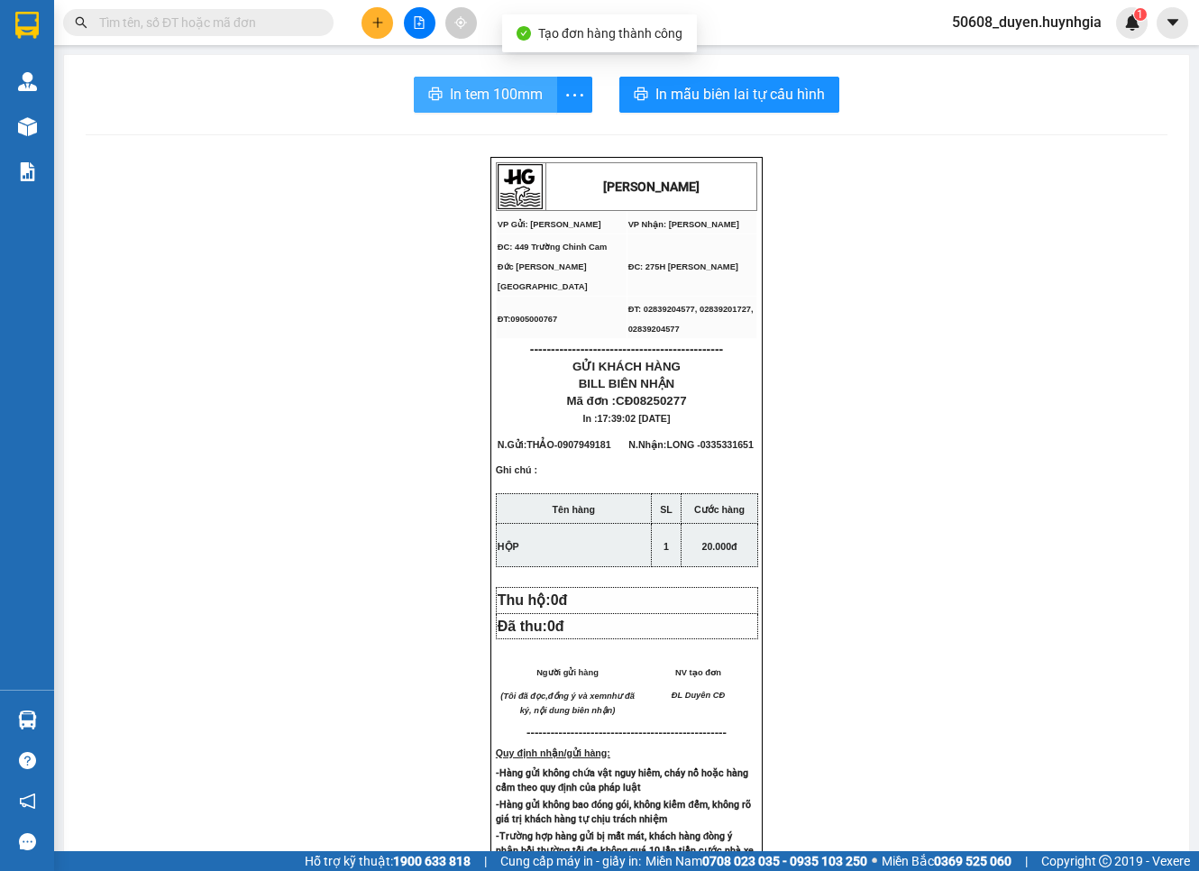
click at [498, 92] on span "In tem 100mm" at bounding box center [496, 94] width 93 height 23
click at [376, 24] on icon "plus" at bounding box center [377, 22] width 13 height 13
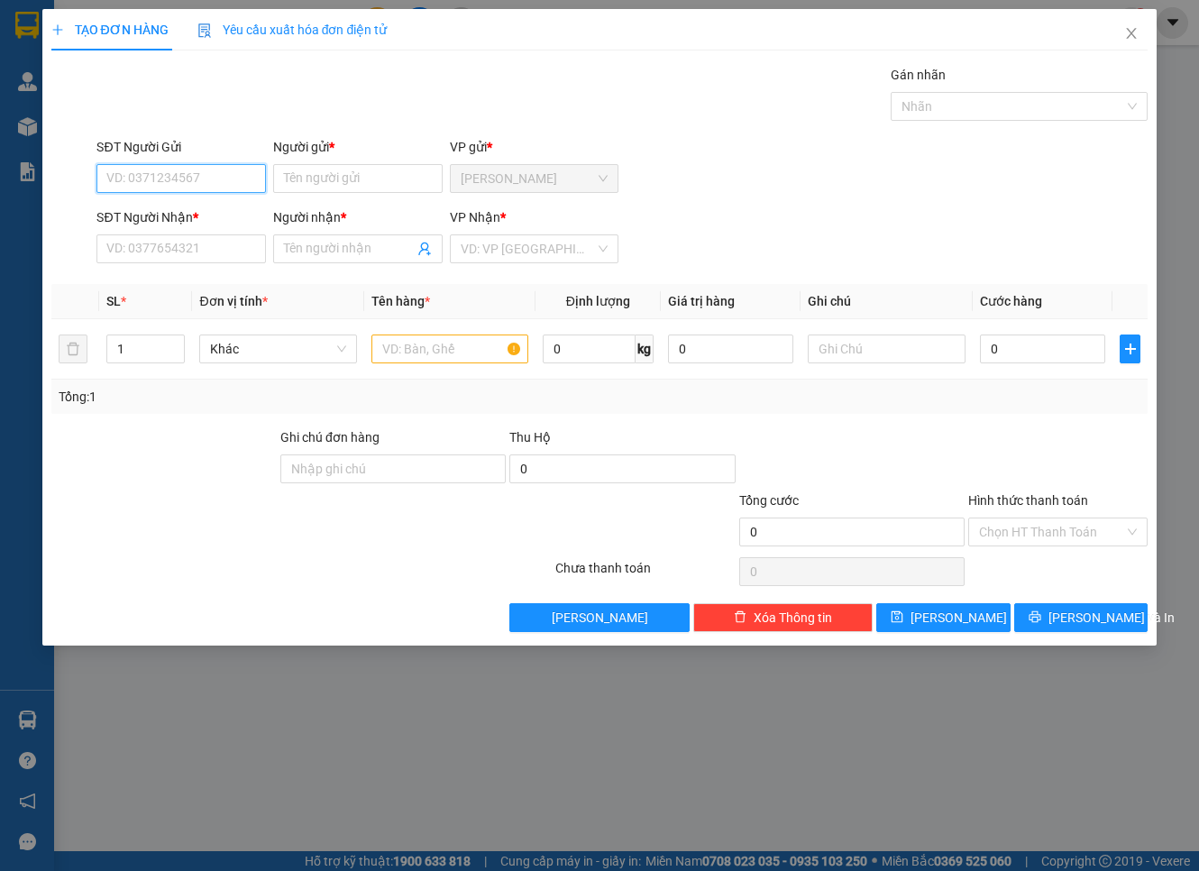
click at [237, 183] on input "SĐT Người Gửi" at bounding box center [180, 178] width 169 height 29
type input "0977525713"
click at [282, 168] on input "Người gửi *" at bounding box center [357, 178] width 169 height 29
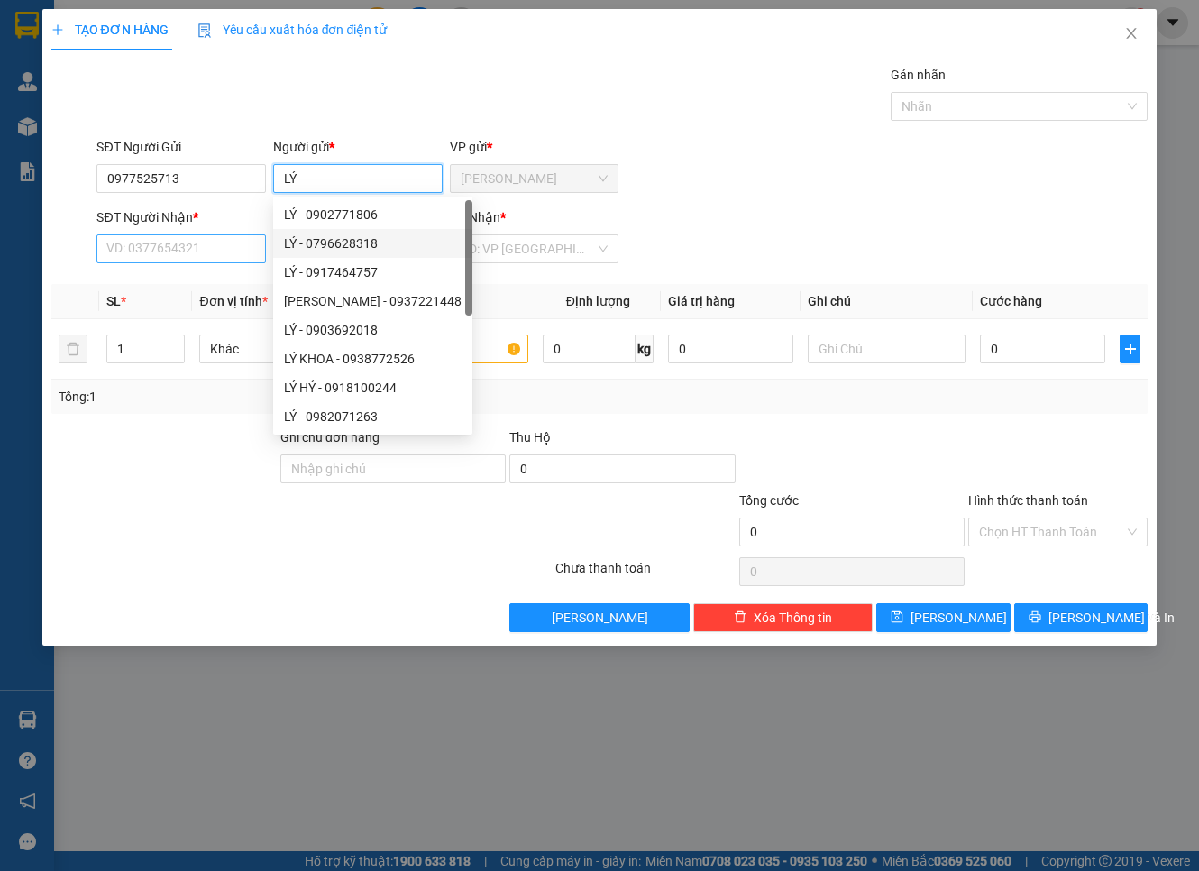
type input "LÝ"
click at [187, 259] on input "SĐT Người Nhận *" at bounding box center [180, 248] width 169 height 29
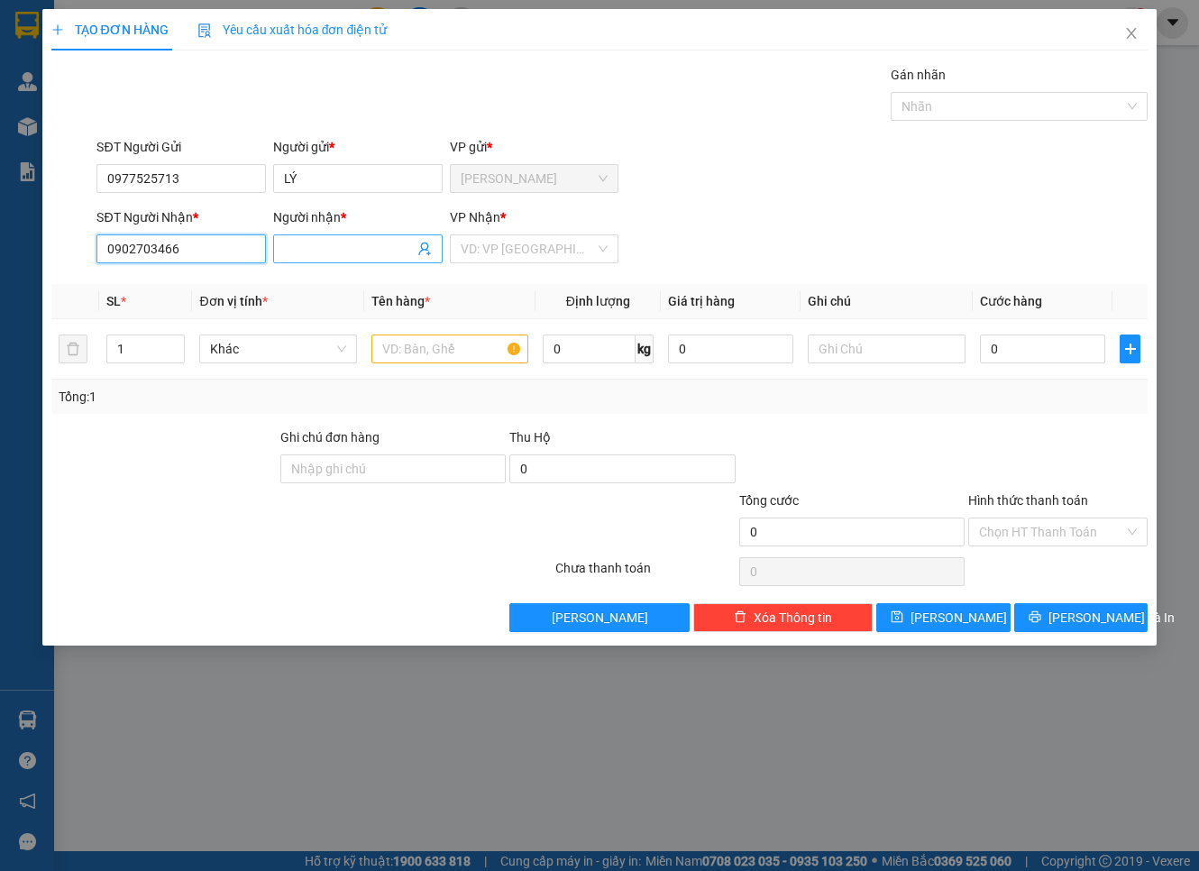
type input "0902703466"
click at [299, 246] on input "Người nhận *" at bounding box center [349, 249] width 130 height 20
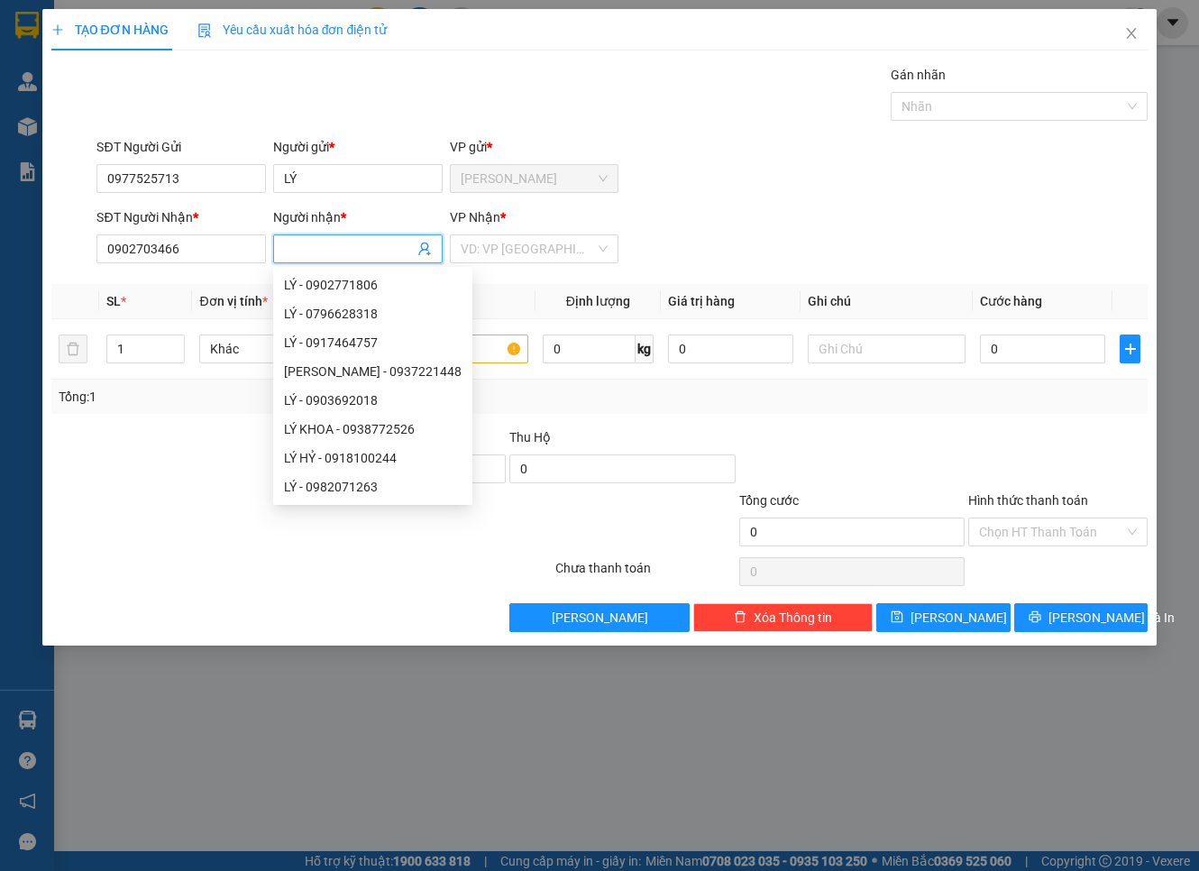
type input "U"
type input "DUNG"
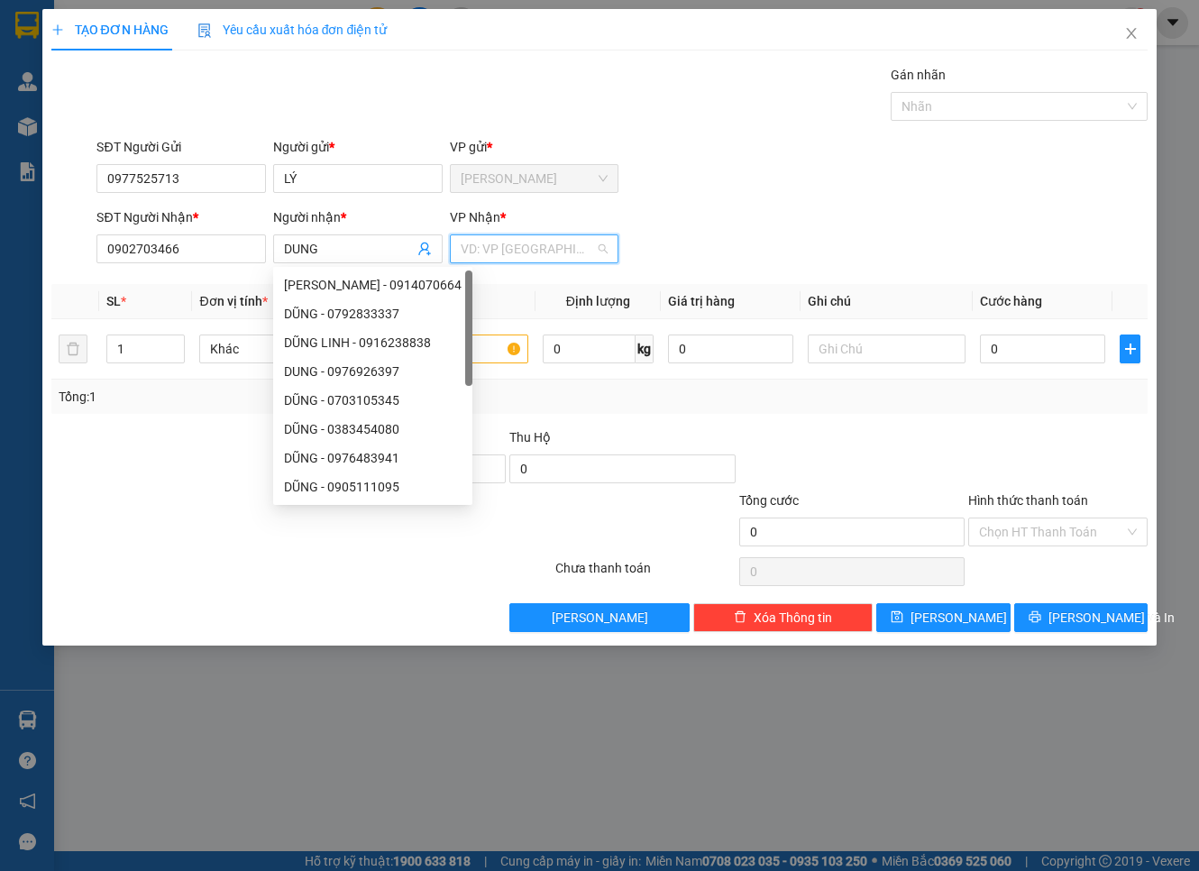
click at [498, 250] on input "search" at bounding box center [528, 248] width 135 height 27
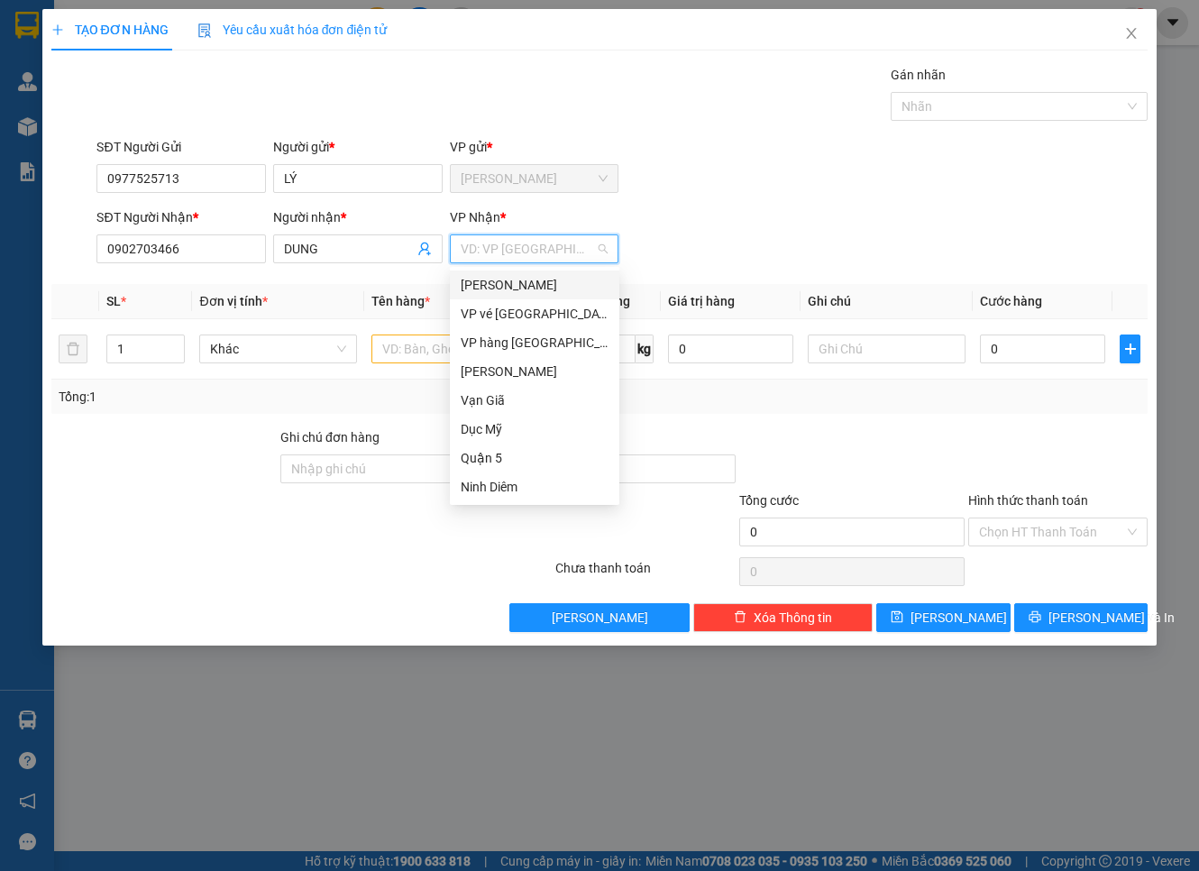
click at [510, 281] on div "[PERSON_NAME]" at bounding box center [535, 285] width 148 height 20
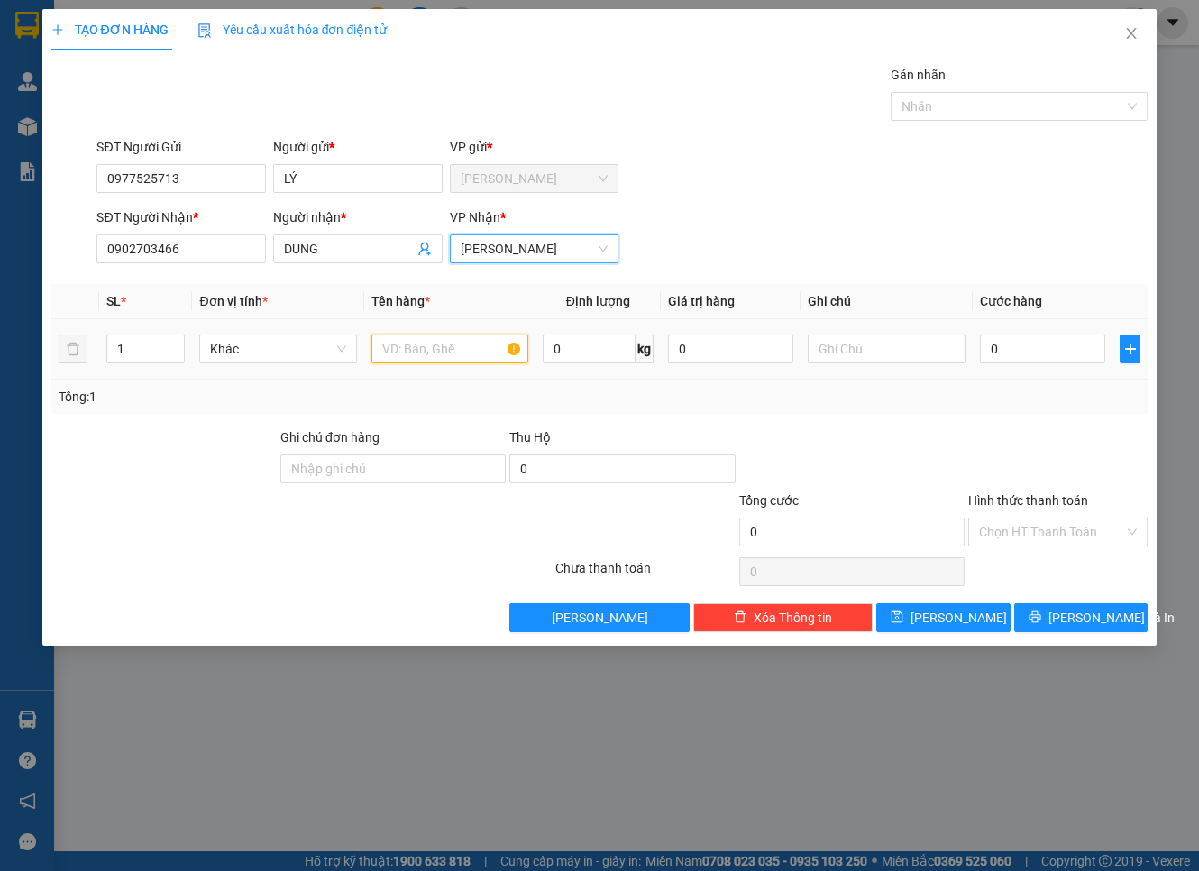
click at [421, 345] on input "text" at bounding box center [449, 348] width 157 height 29
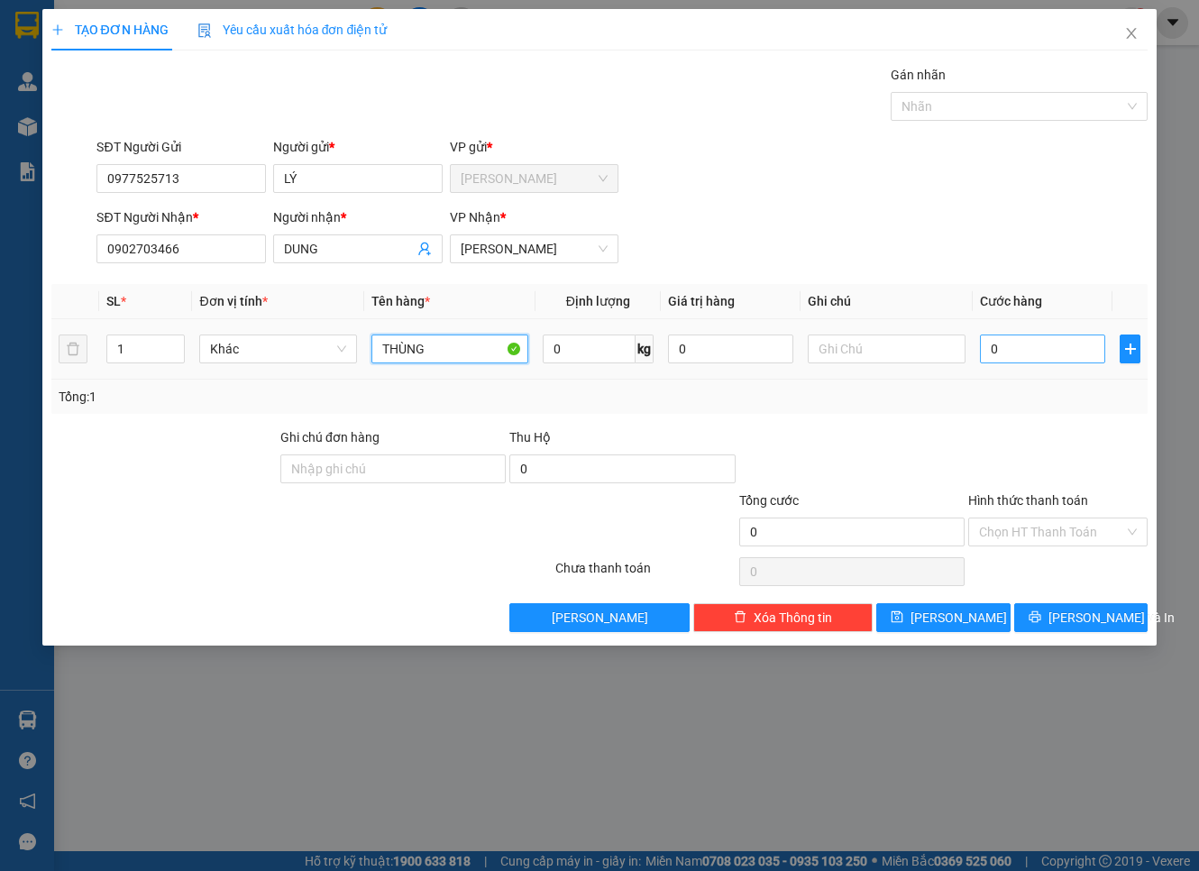
type input "THÙNG"
click at [1011, 345] on input "0" at bounding box center [1043, 348] width 126 height 29
type input "5"
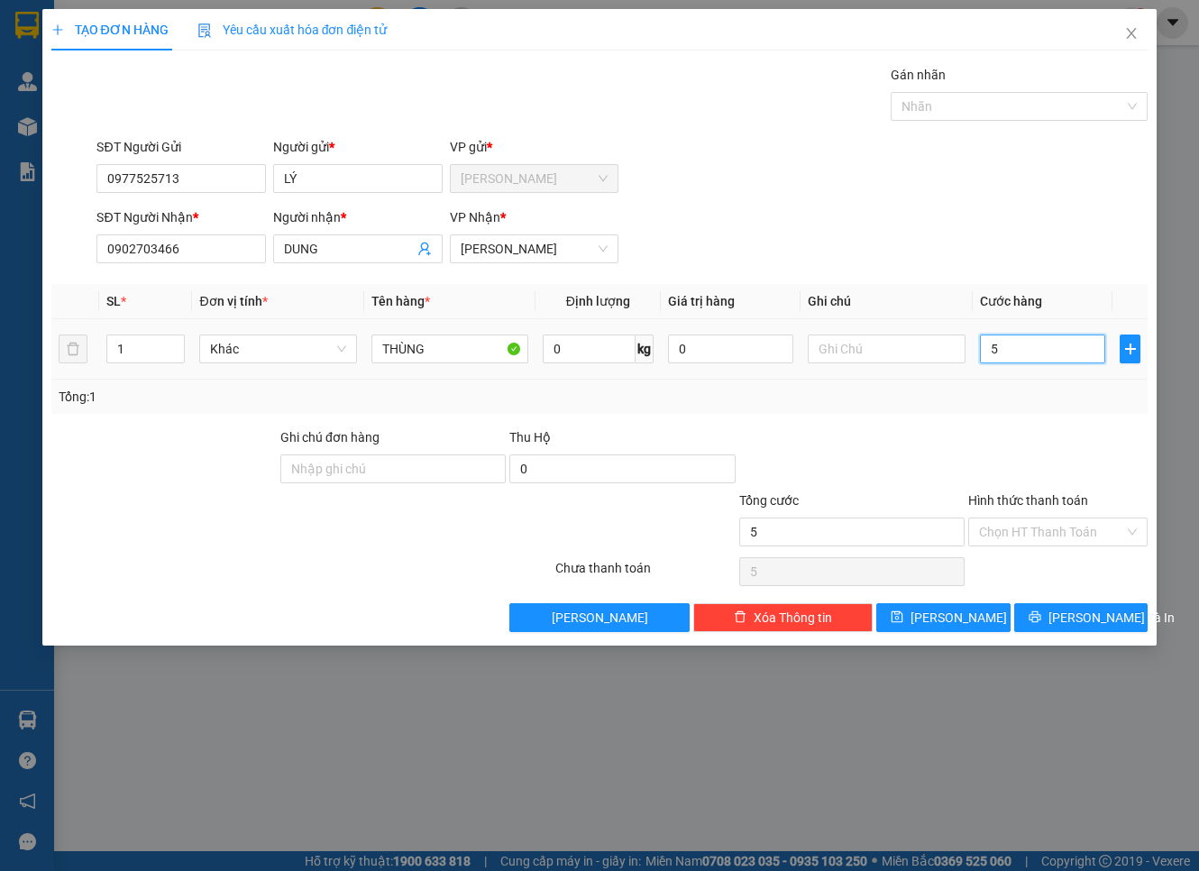
type input "50"
type input "50.000"
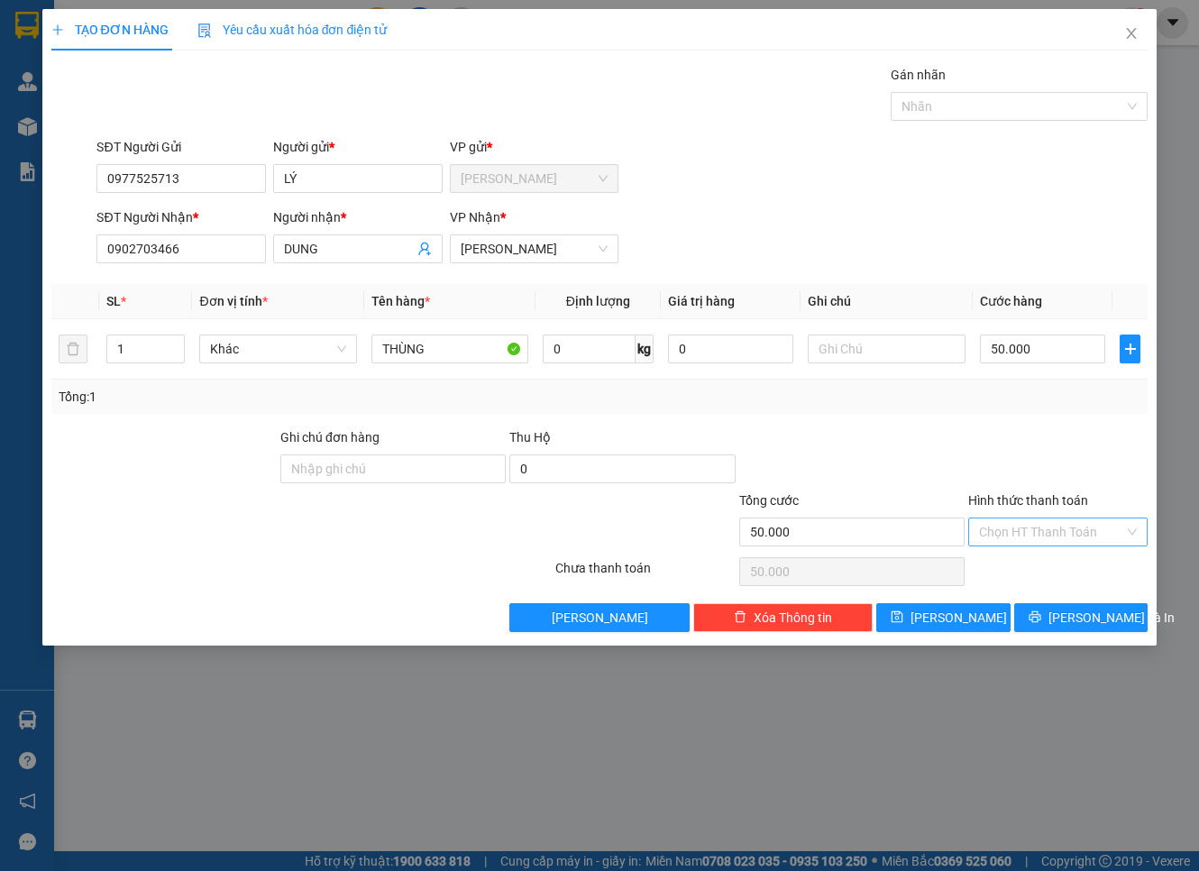
click at [1059, 524] on input "Hình thức thanh toán" at bounding box center [1051, 531] width 145 height 27
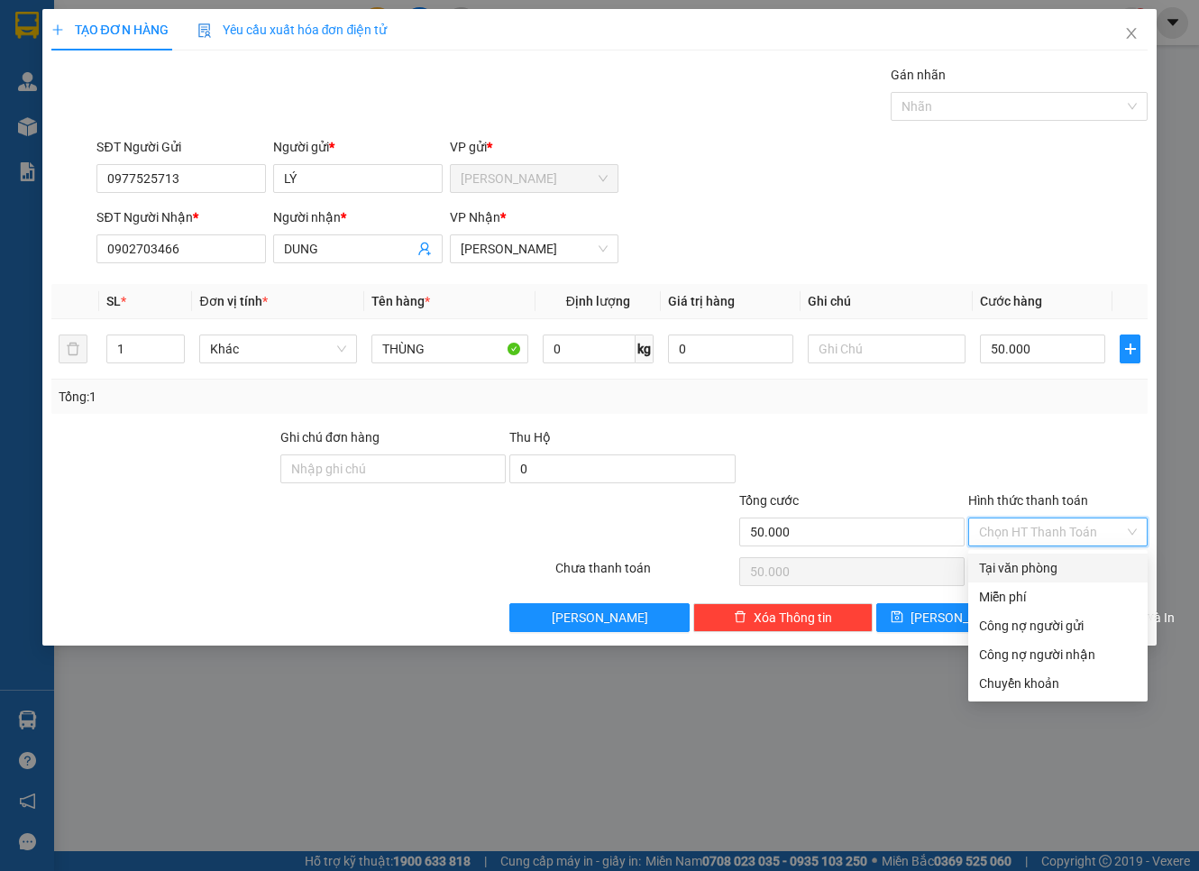
click at [1047, 560] on div "Tại văn phòng" at bounding box center [1058, 568] width 158 height 20
type input "0"
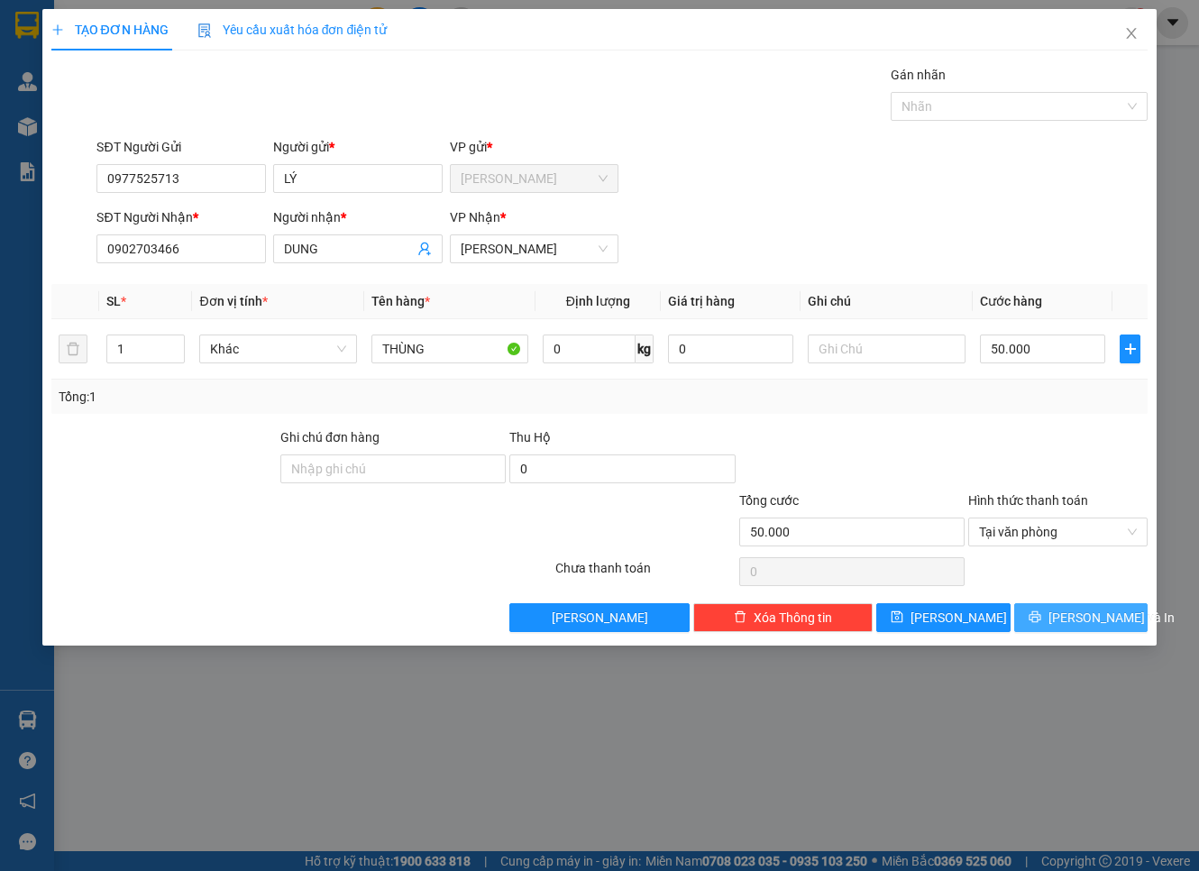
click at [1088, 617] on span "[PERSON_NAME] và In" at bounding box center [1111, 618] width 126 height 20
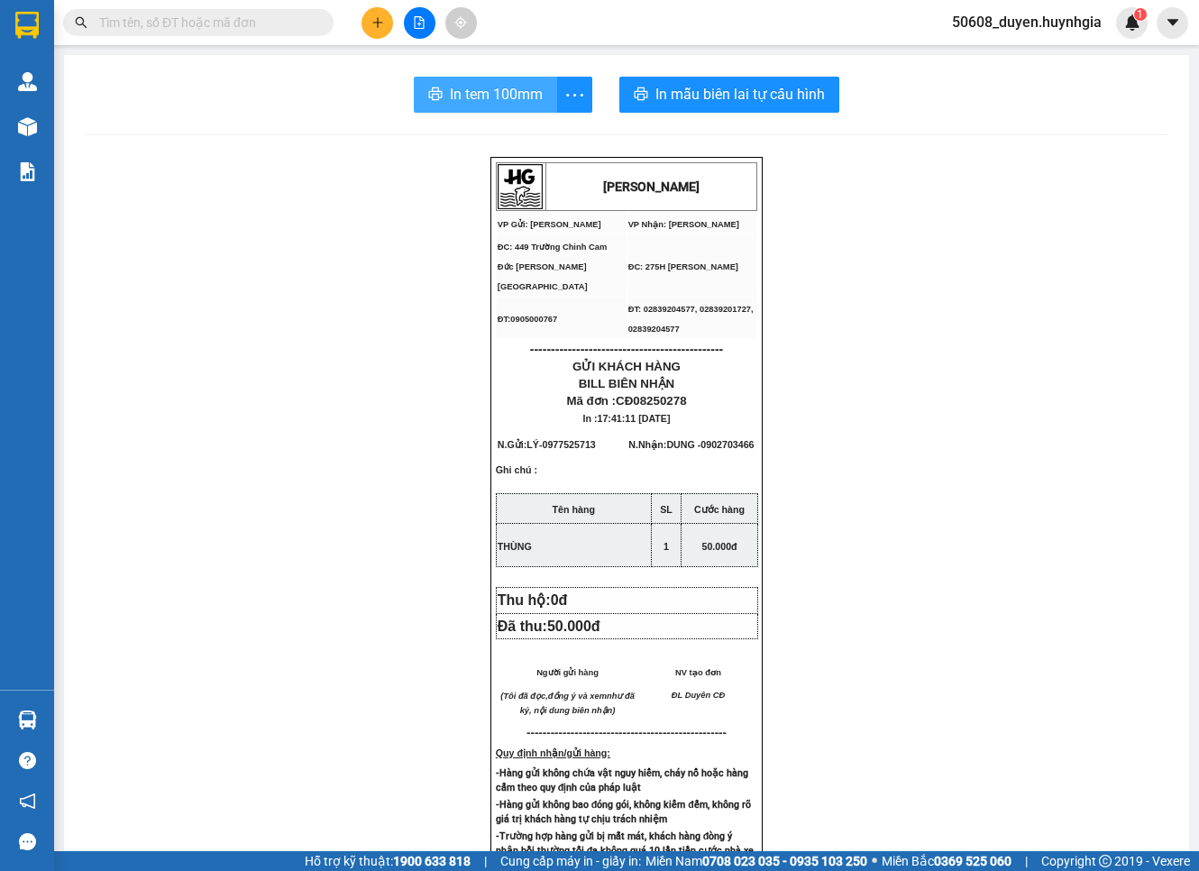
click at [430, 87] on icon "printer" at bounding box center [435, 94] width 14 height 14
click at [380, 14] on button at bounding box center [377, 23] width 32 height 32
